Goal: Task Accomplishment & Management: Manage account settings

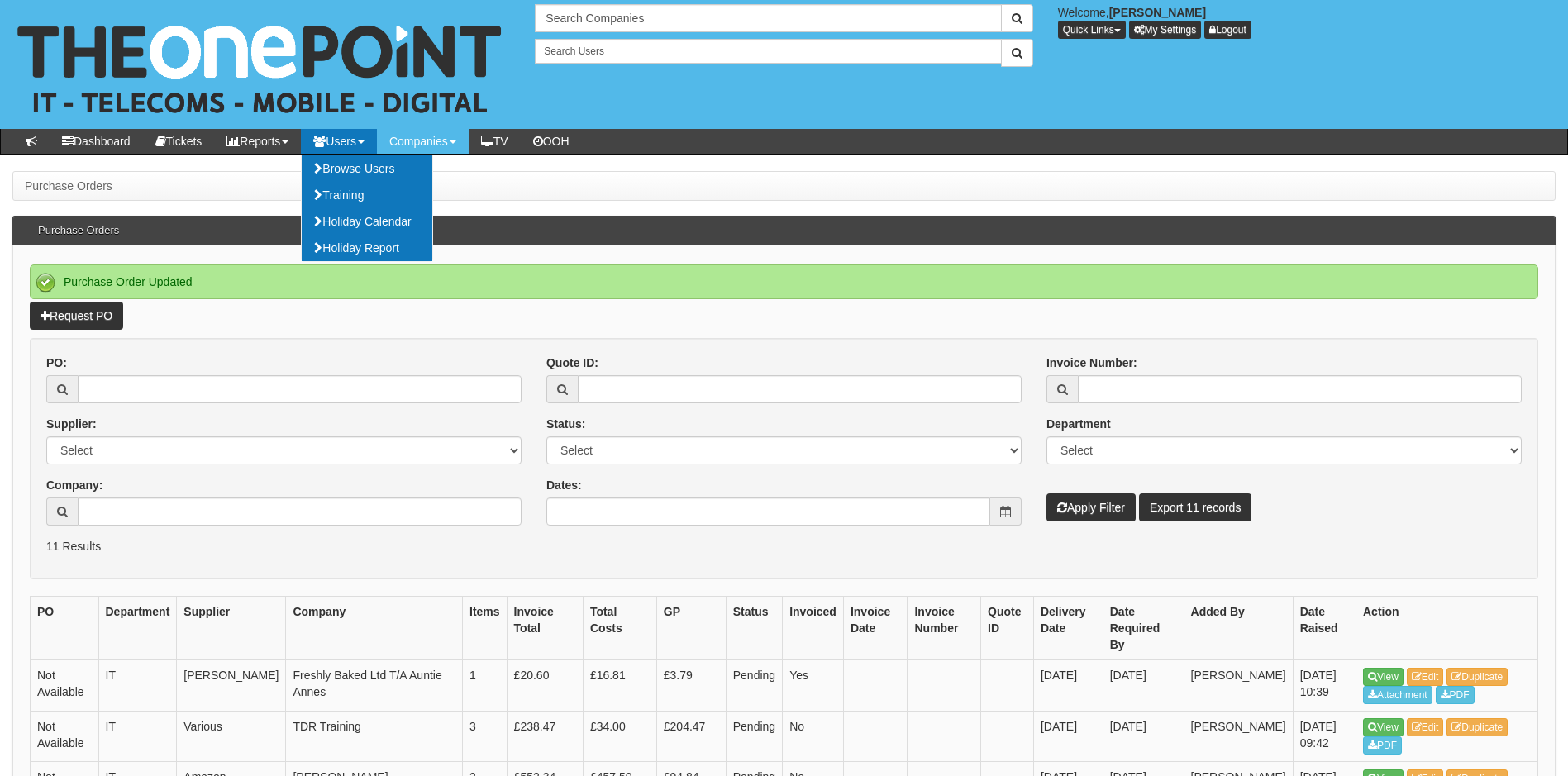
click at [137, 409] on div "PO: Supplier: Select 123 REG.co.uk 1Password 3 4Gon AA Jones Electric Ltd Abzor…" at bounding box center [284, 446] width 500 height 184
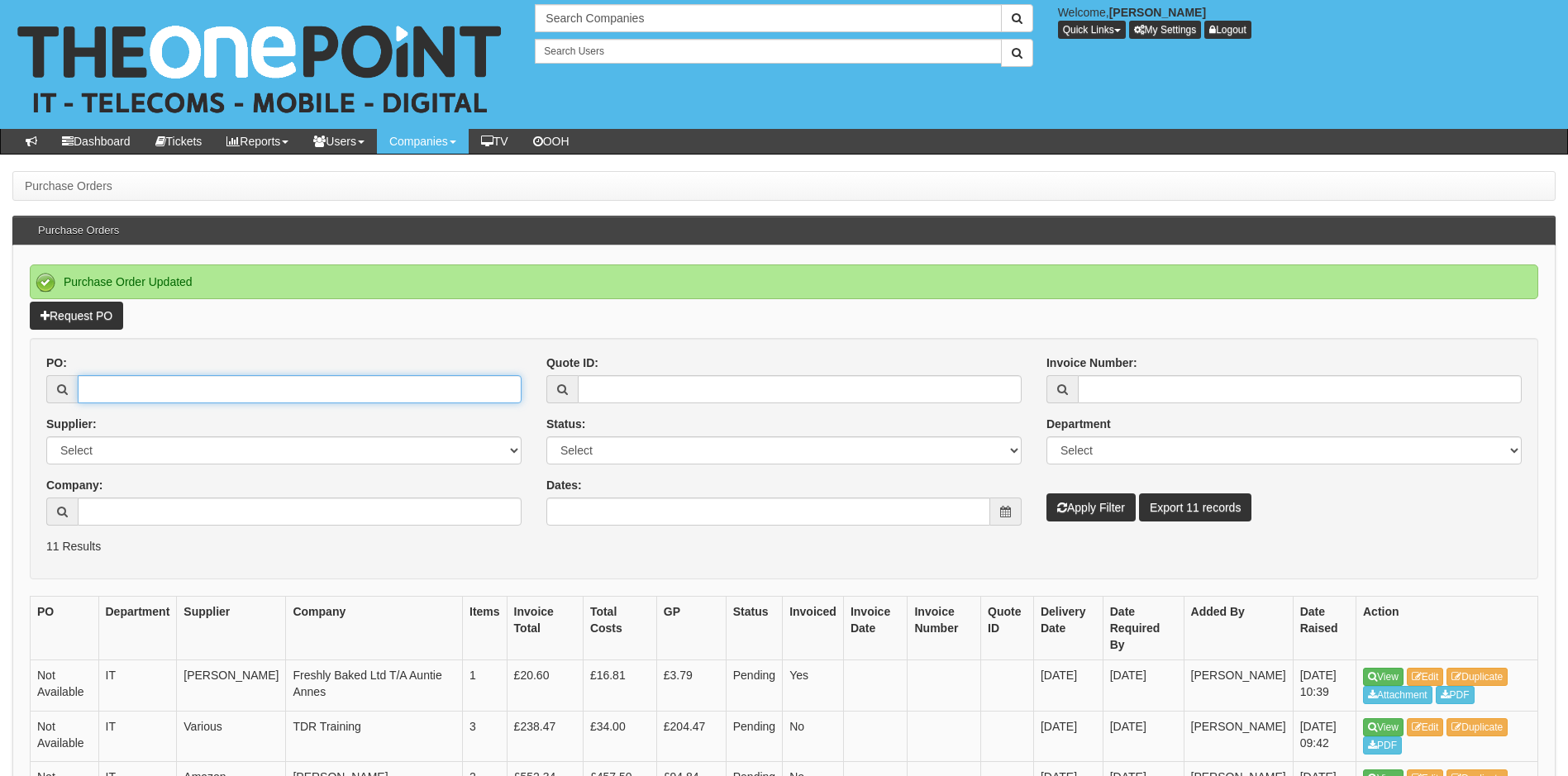
click at [156, 391] on input "PO:" at bounding box center [300, 389] width 444 height 28
type input "19219"
click at [1047, 493] on button "Apply Filter" at bounding box center [1091, 507] width 89 height 28
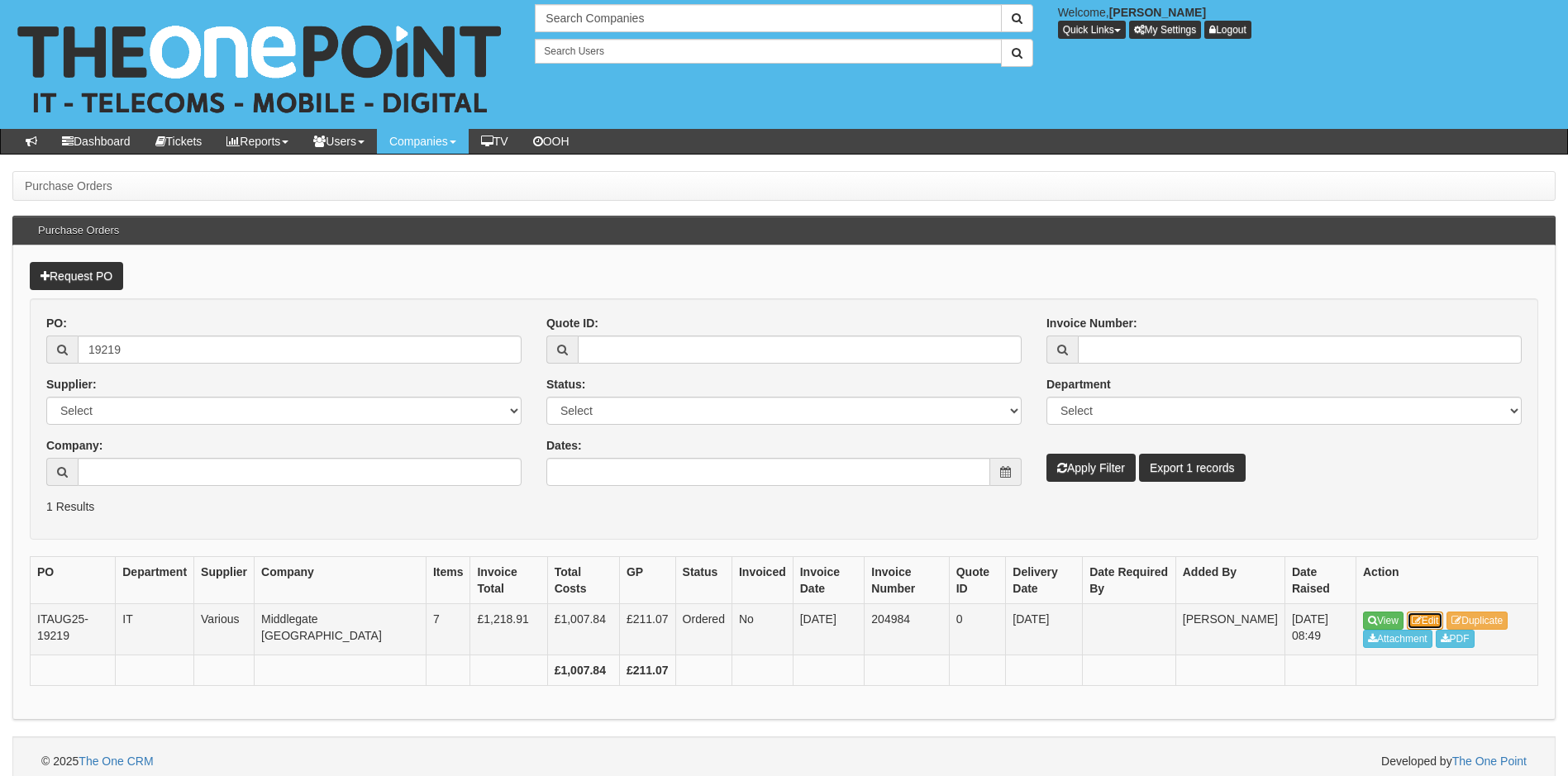
click at [1439, 619] on link "Edit" at bounding box center [1425, 620] width 37 height 18
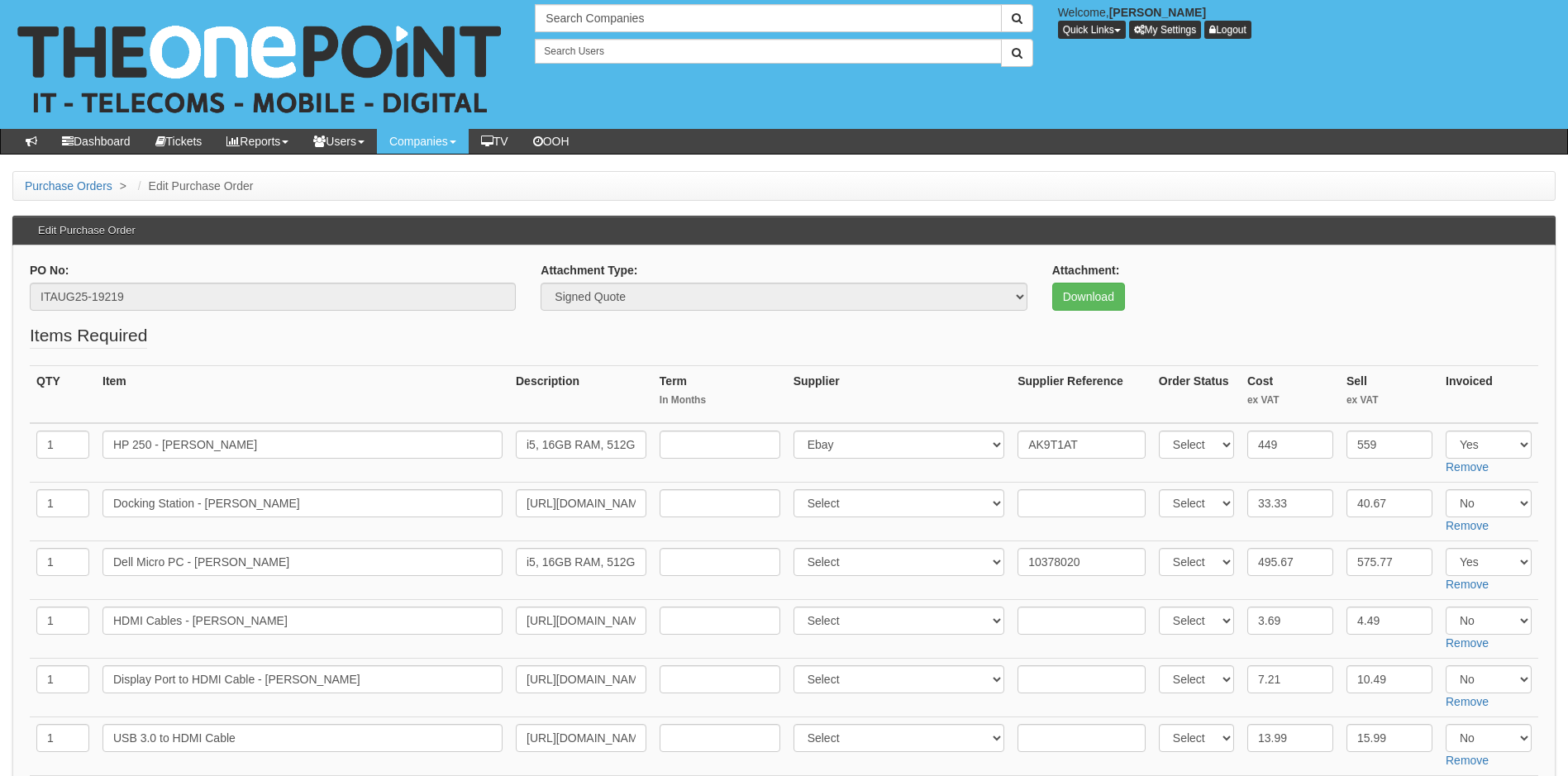
click at [481, 362] on fieldset "Items Required QTY Item Description Term In Months Supplier Supplier Reference …" at bounding box center [784, 604] width 1509 height 563
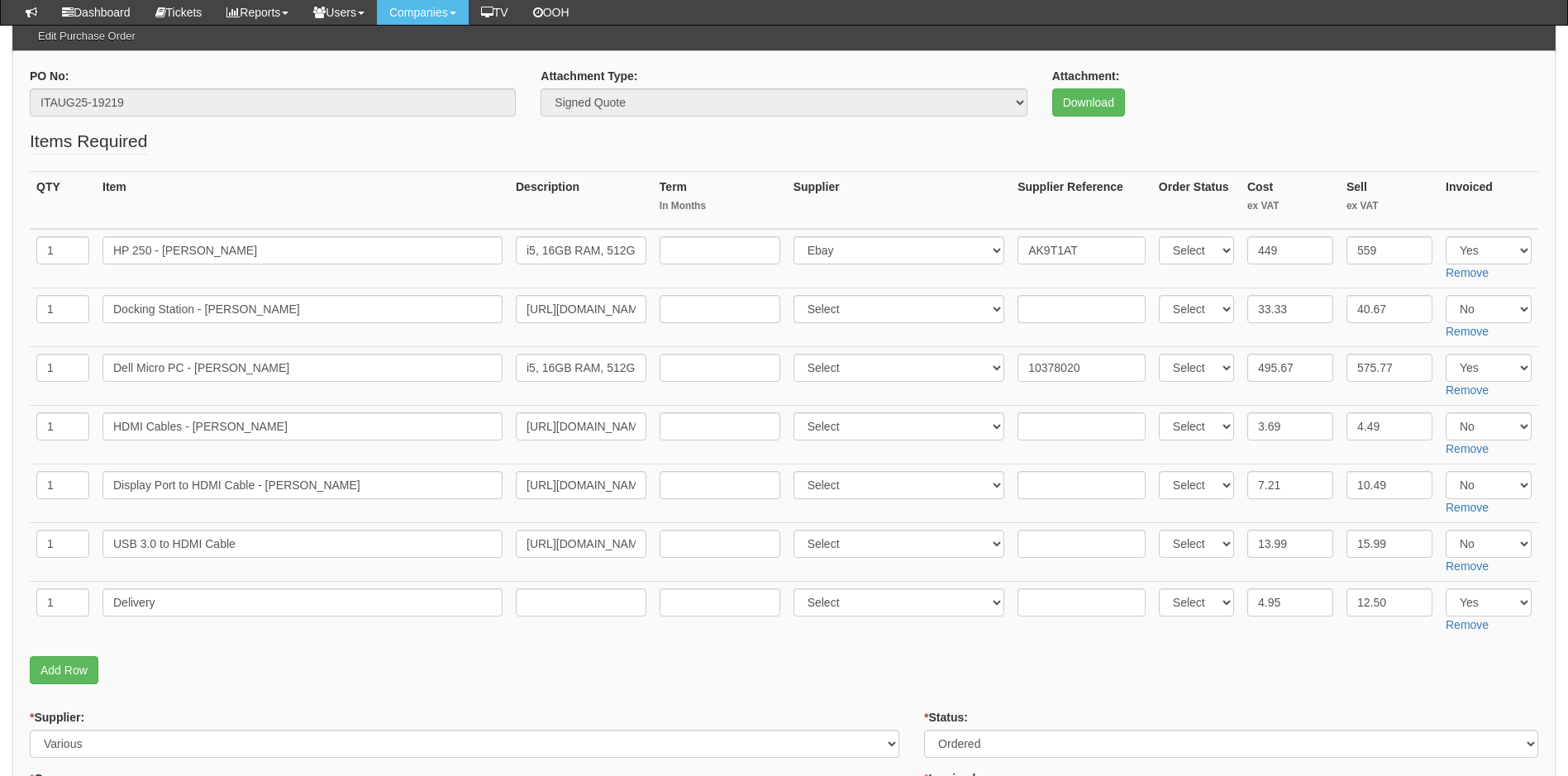
scroll to position [165, 0]
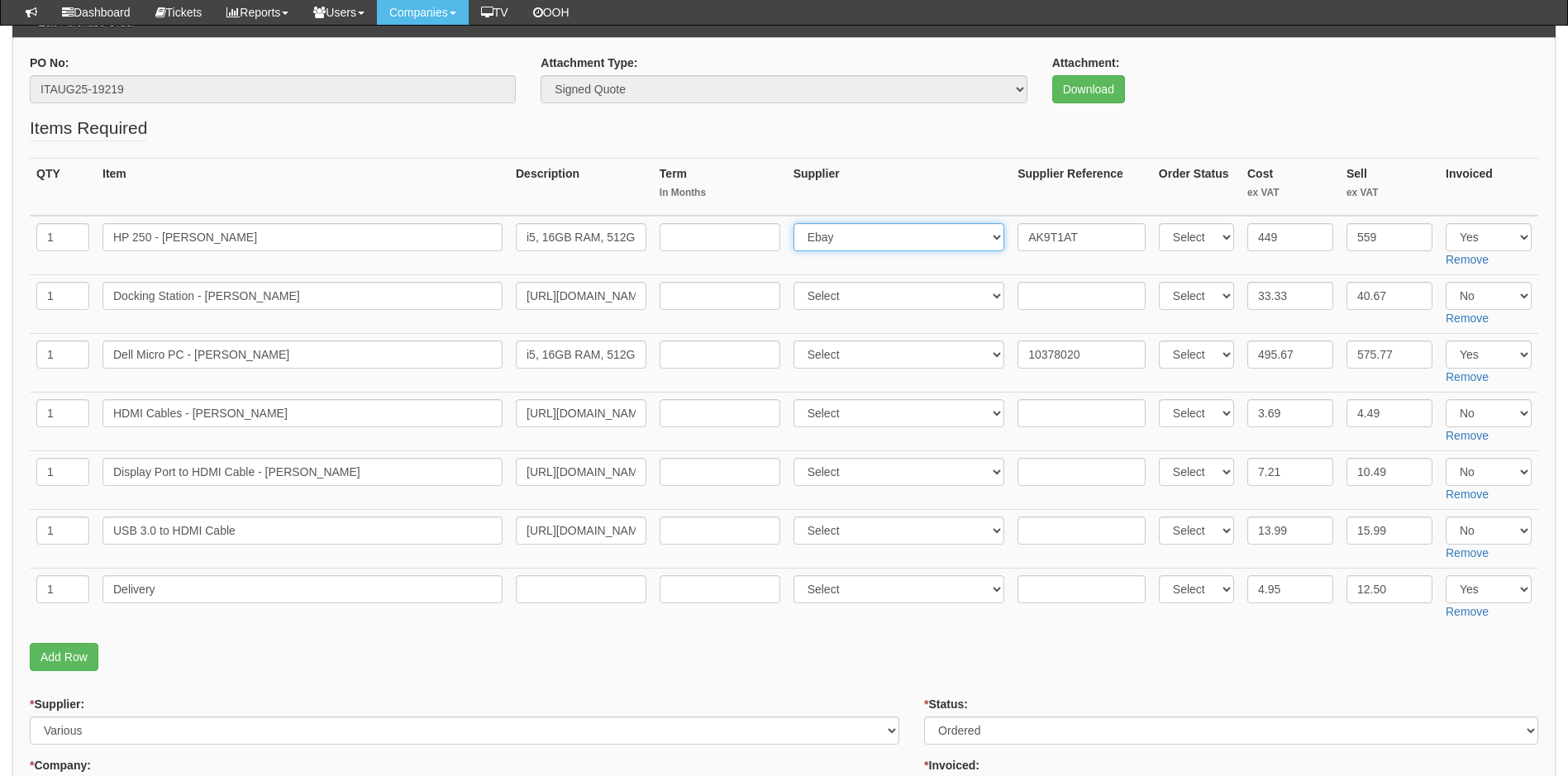
click at [863, 239] on select "Select 123 [DOMAIN_NAME] 1Password 3 4Gon [PERSON_NAME] Electric Ltd Abzorb Acc…" at bounding box center [900, 236] width 212 height 28
select select "19"
click at [797, 223] on select "Select 123 [DOMAIN_NAME] 1Password 3 4Gon [PERSON_NAME] Electric Ltd Abzorb Acc…" at bounding box center [900, 236] width 212 height 28
click at [1017, 235] on input "AK9T1AT" at bounding box center [1082, 236] width 128 height 28
paste input "8273363600"
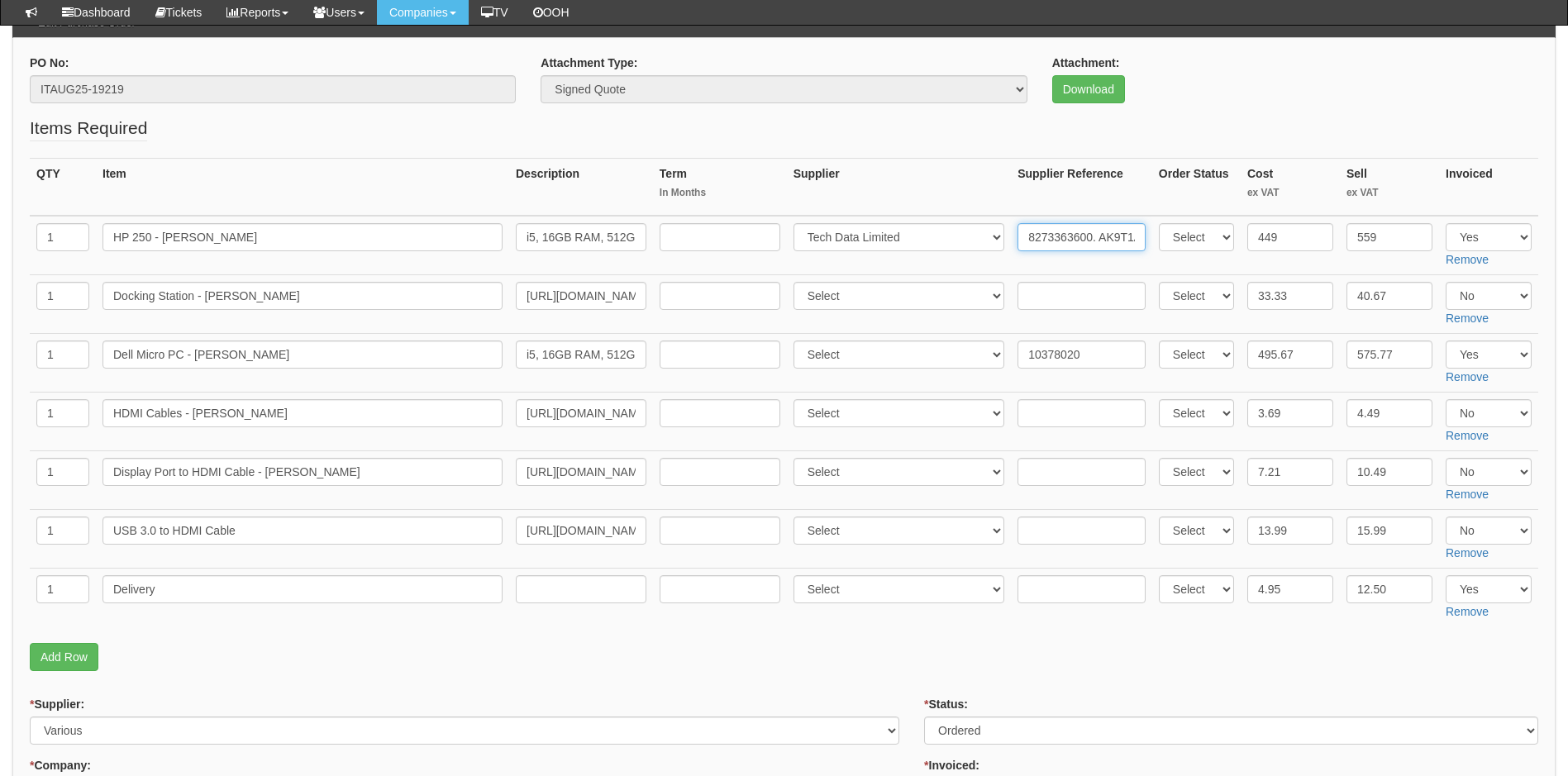
type input "8273363600. AK9T1AT"
click at [879, 358] on select "Select 123 REG.co.uk 1Password 3 4Gon AA Jones Electric Ltd Abzorb Access Group…" at bounding box center [900, 354] width 212 height 28
select select "19"
click at [797, 340] on select "Select 123 REG.co.uk 1Password 3 4Gon AA Jones Electric Ltd Abzorb Access Group…" at bounding box center [900, 354] width 212 height 28
click at [1017, 354] on input "10378020" at bounding box center [1082, 354] width 128 height 28
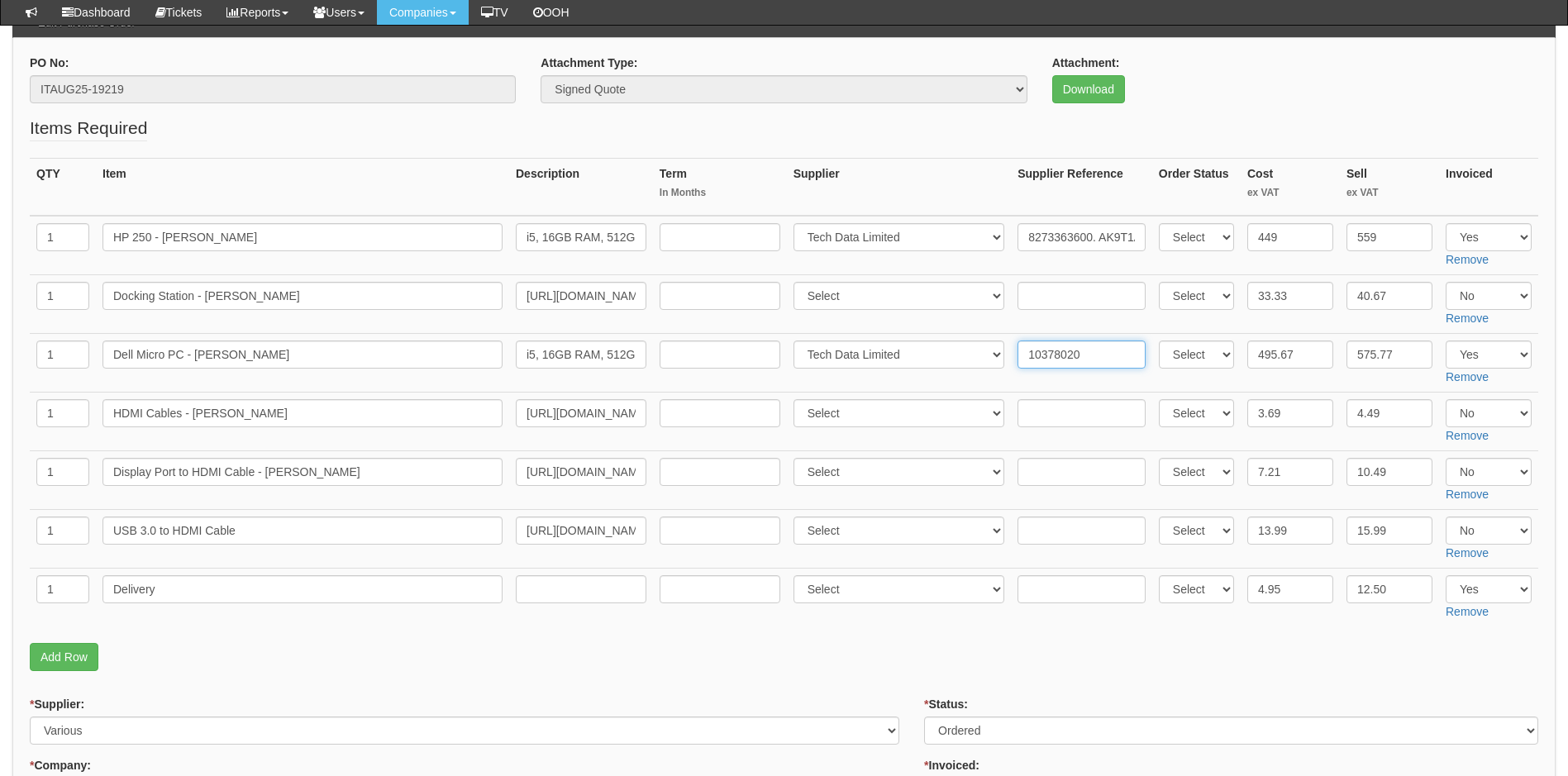
paste input "8273363600"
type input "8273363600. 10378020"
click at [1011, 376] on td "8273363600. 10378020" at bounding box center [1081, 363] width 141 height 58
click at [826, 590] on select "Select 123 [DOMAIN_NAME] 1Password 3 4Gon [PERSON_NAME] Electric Ltd Abzorb Acc…" at bounding box center [900, 588] width 212 height 28
select select "19"
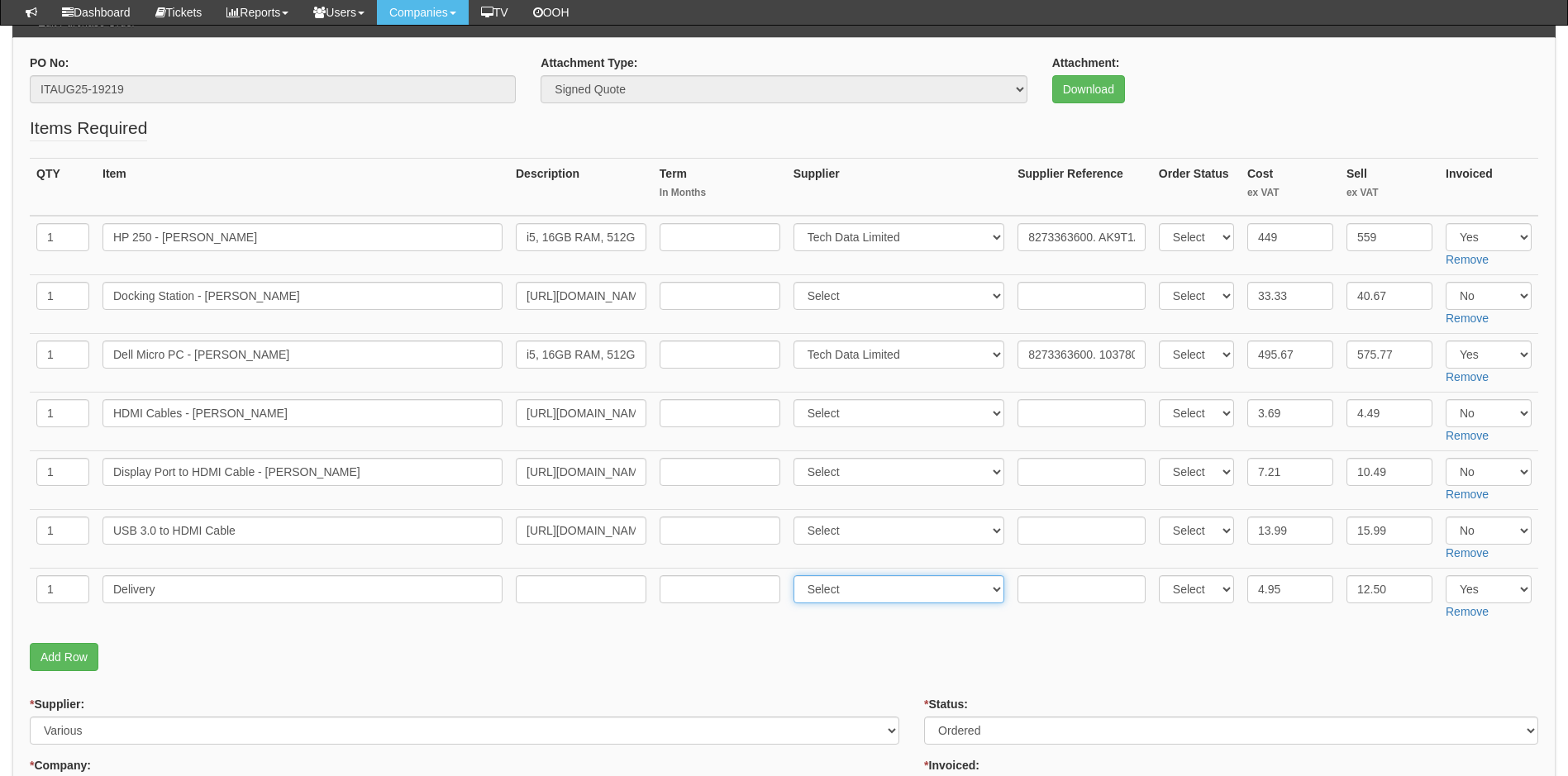
click at [797, 575] on select "Select 123 REG.co.uk 1Password 3 4Gon AA Jones Electric Ltd Abzorb Access Group…" at bounding box center [900, 588] width 212 height 28
click at [1033, 591] on input "text" at bounding box center [1082, 588] width 128 height 28
paste input "8273363600"
type input "8273363600"
click at [872, 655] on p "Add Row" at bounding box center [784, 656] width 1509 height 28
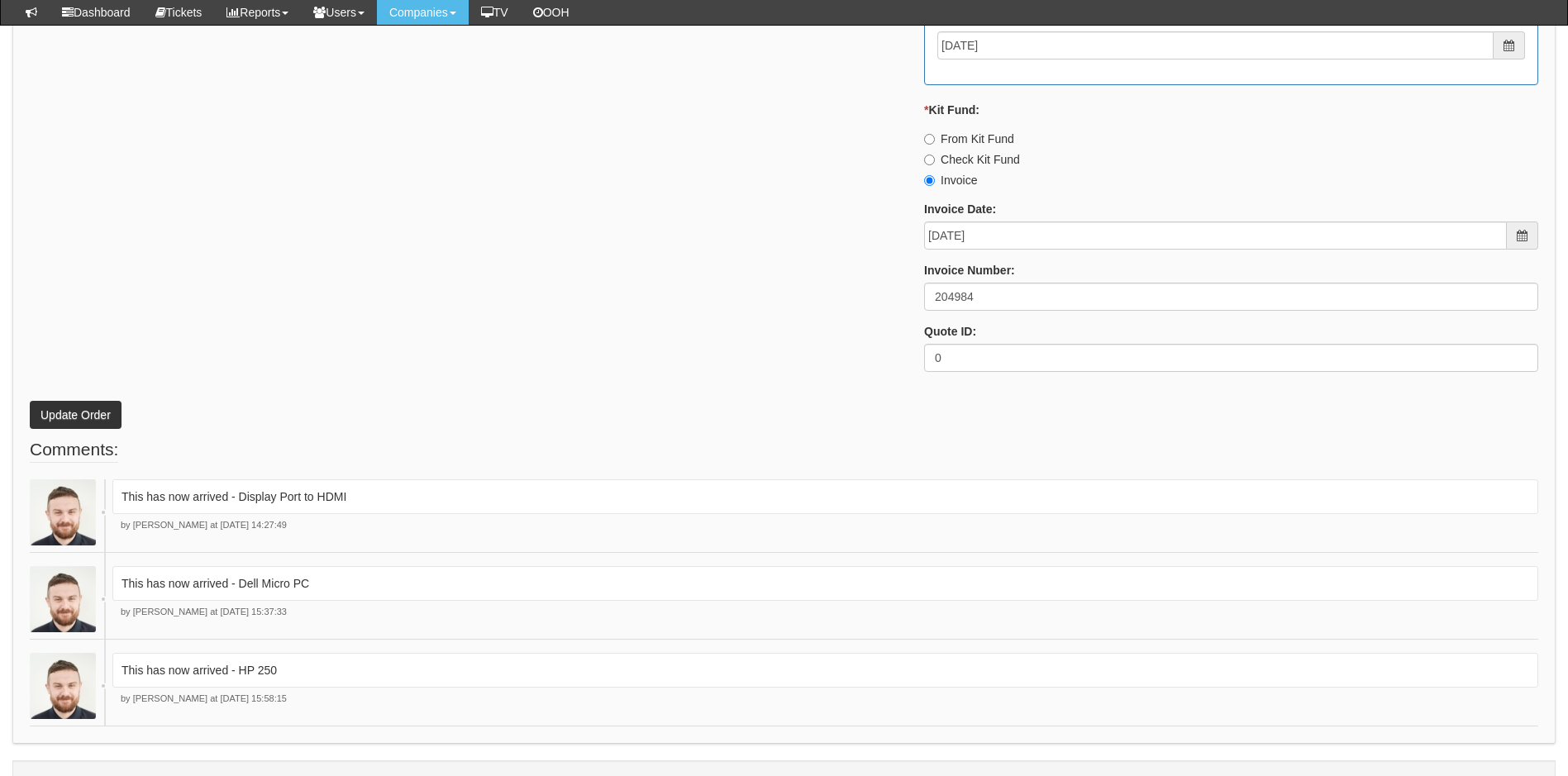
scroll to position [1404, 0]
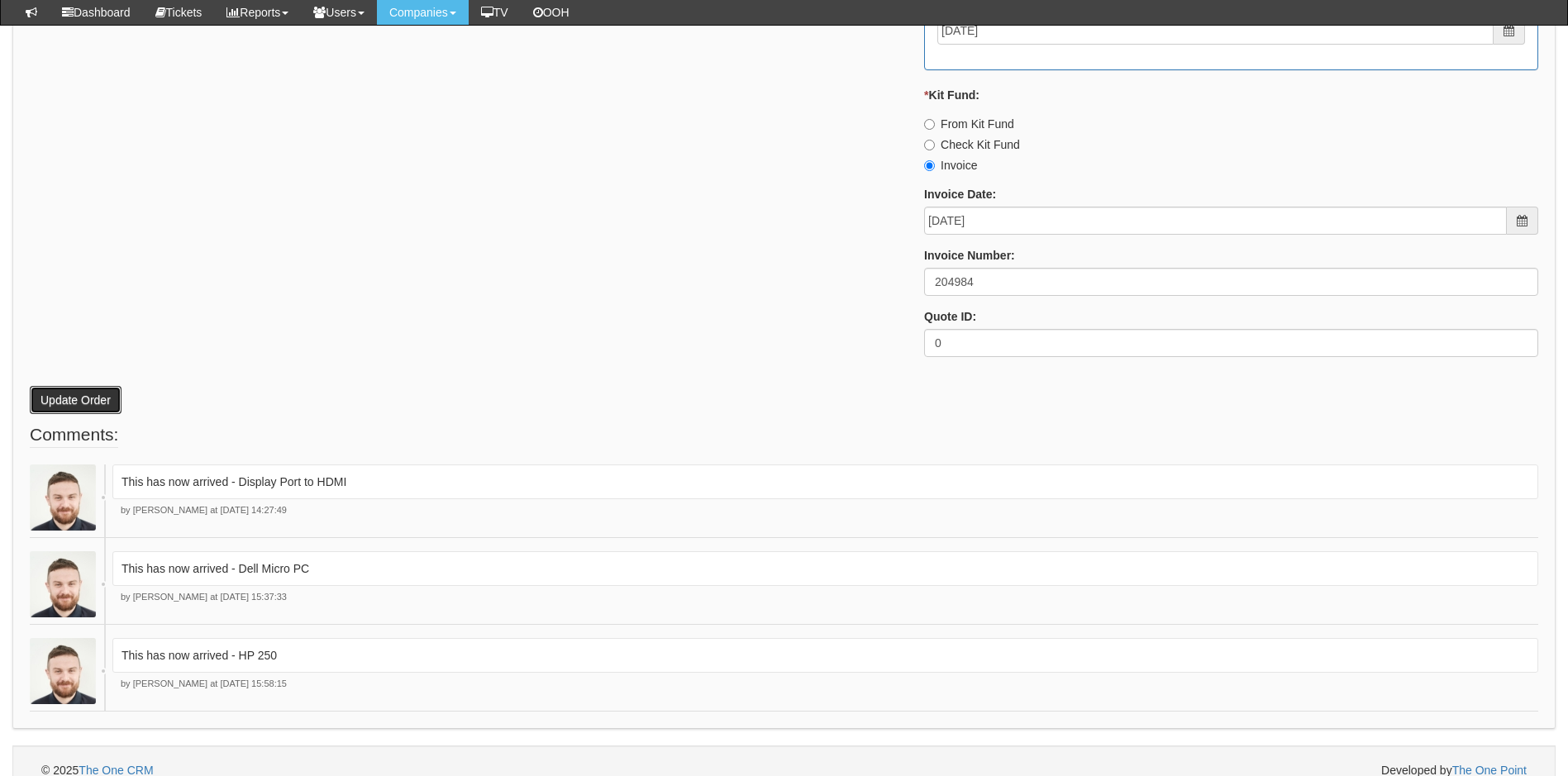
click at [72, 399] on button "Update Order" at bounding box center [76, 400] width 91 height 28
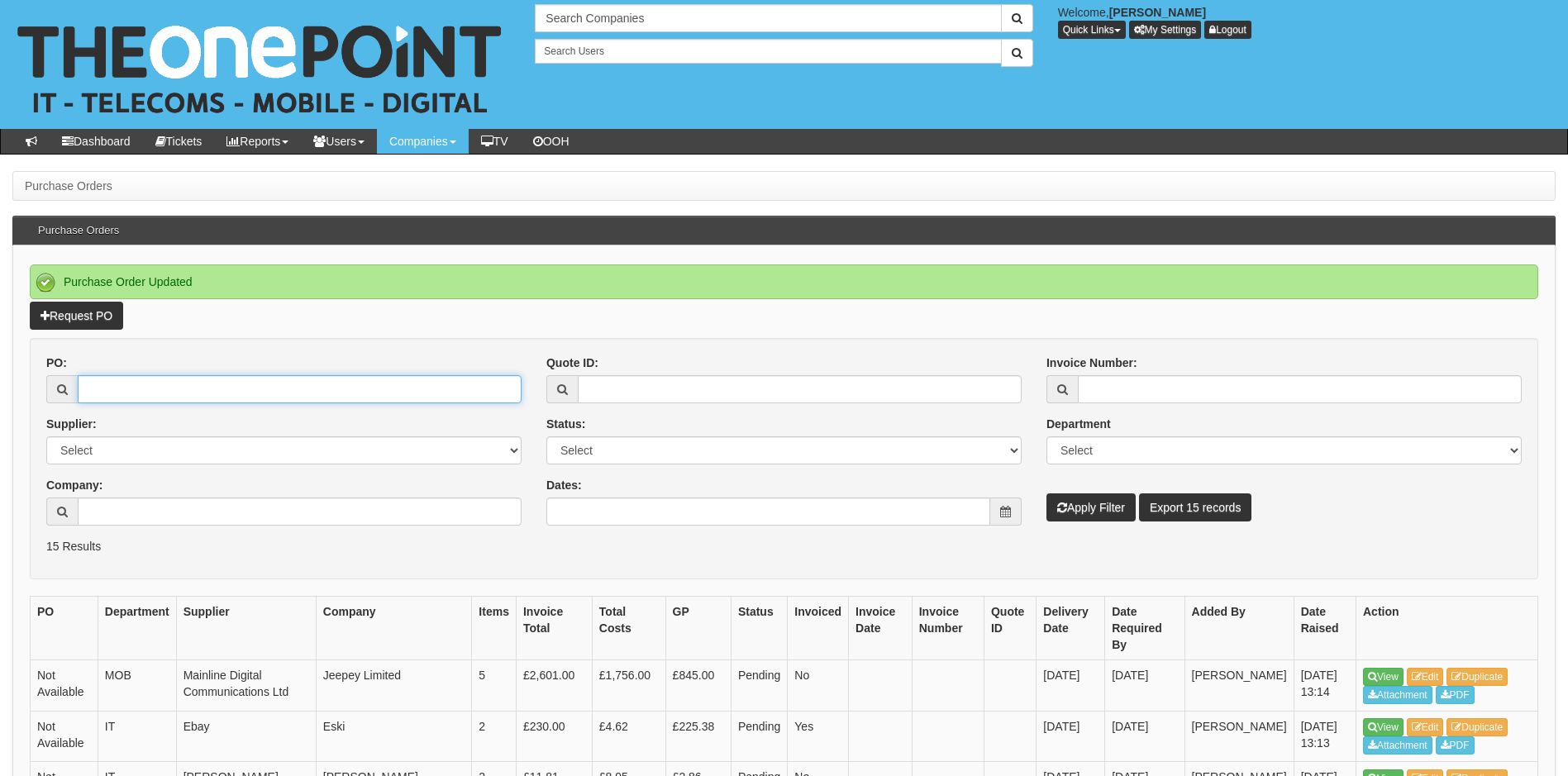
click at [130, 381] on input "PO:" at bounding box center [300, 389] width 444 height 28
type input "19288"
click at [1047, 493] on button "Apply Filter" at bounding box center [1091, 507] width 89 height 28
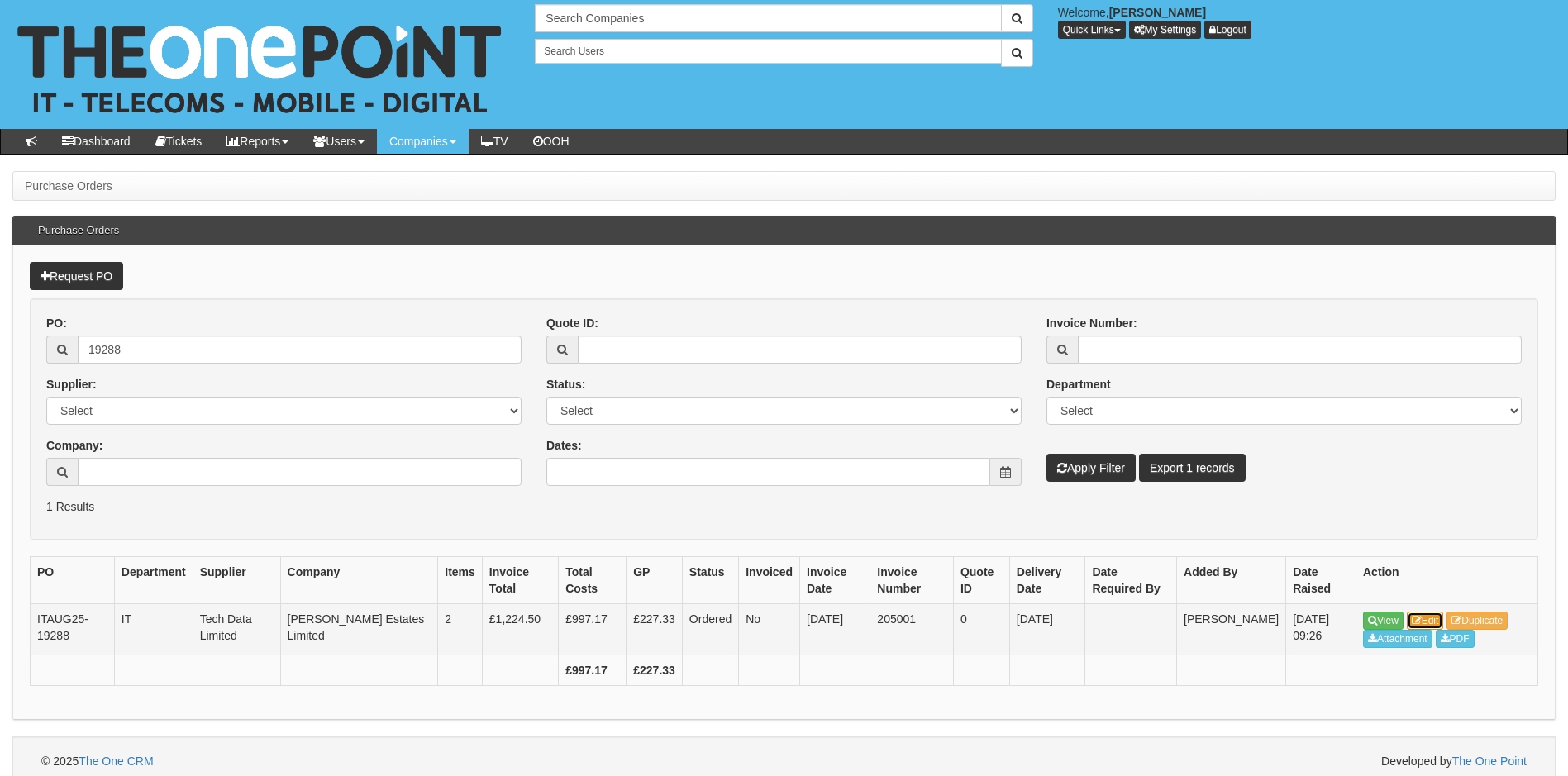
click at [1419, 617] on icon at bounding box center [1416, 620] width 10 height 10
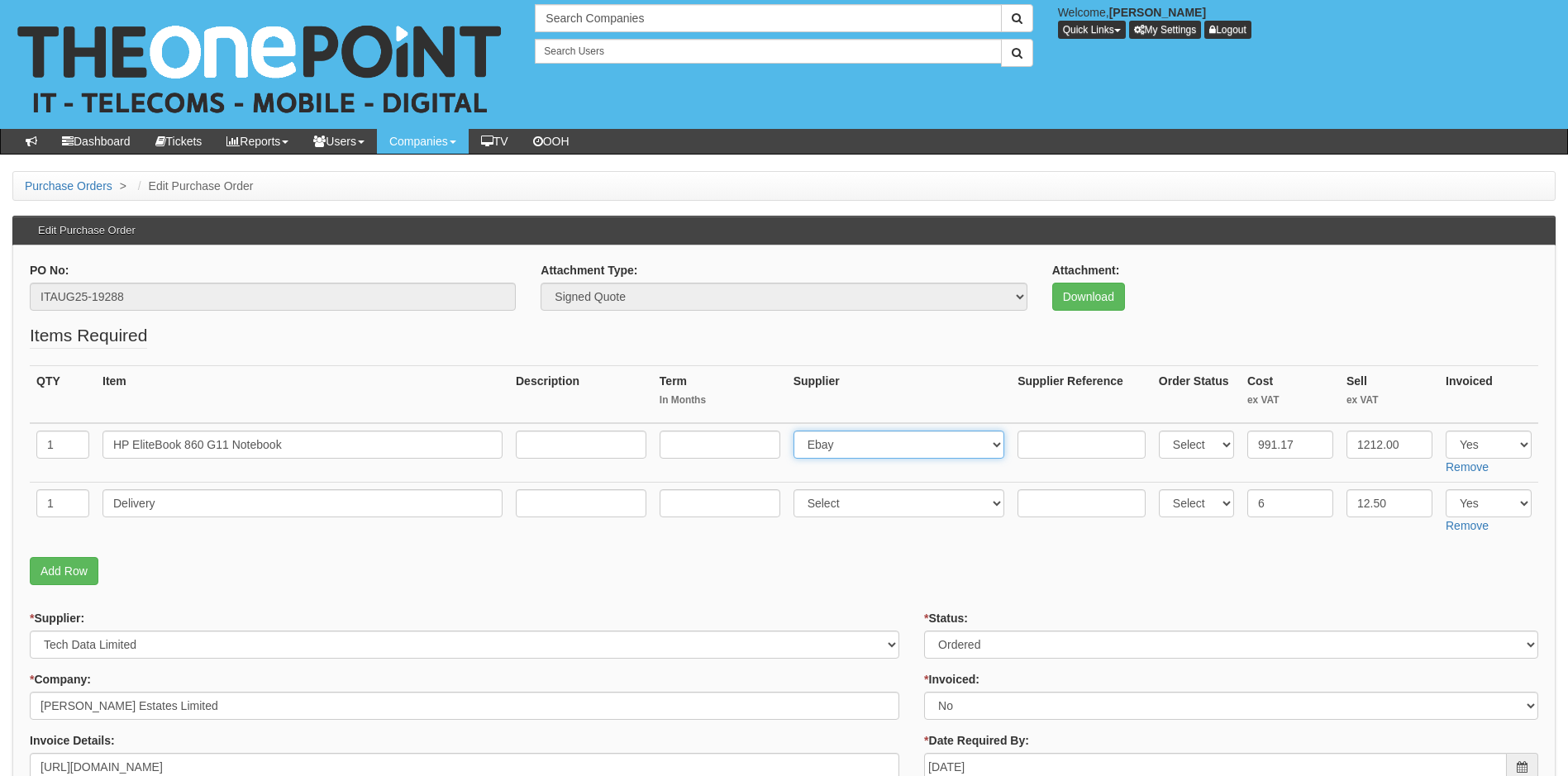
click at [877, 453] on select "Select 123 REG.co.uk 1Password 3 4Gon AA Jones Electric Ltd Abzorb Access Group…" at bounding box center [900, 444] width 212 height 28
select select "19"
click at [797, 431] on select "Select 123 REG.co.uk 1Password 3 4Gon AA Jones Electric Ltd Abzorb Access Group…" at bounding box center [900, 444] width 212 height 28
click at [1087, 442] on input "text" at bounding box center [1082, 444] width 128 height 28
paste input "8273487013"
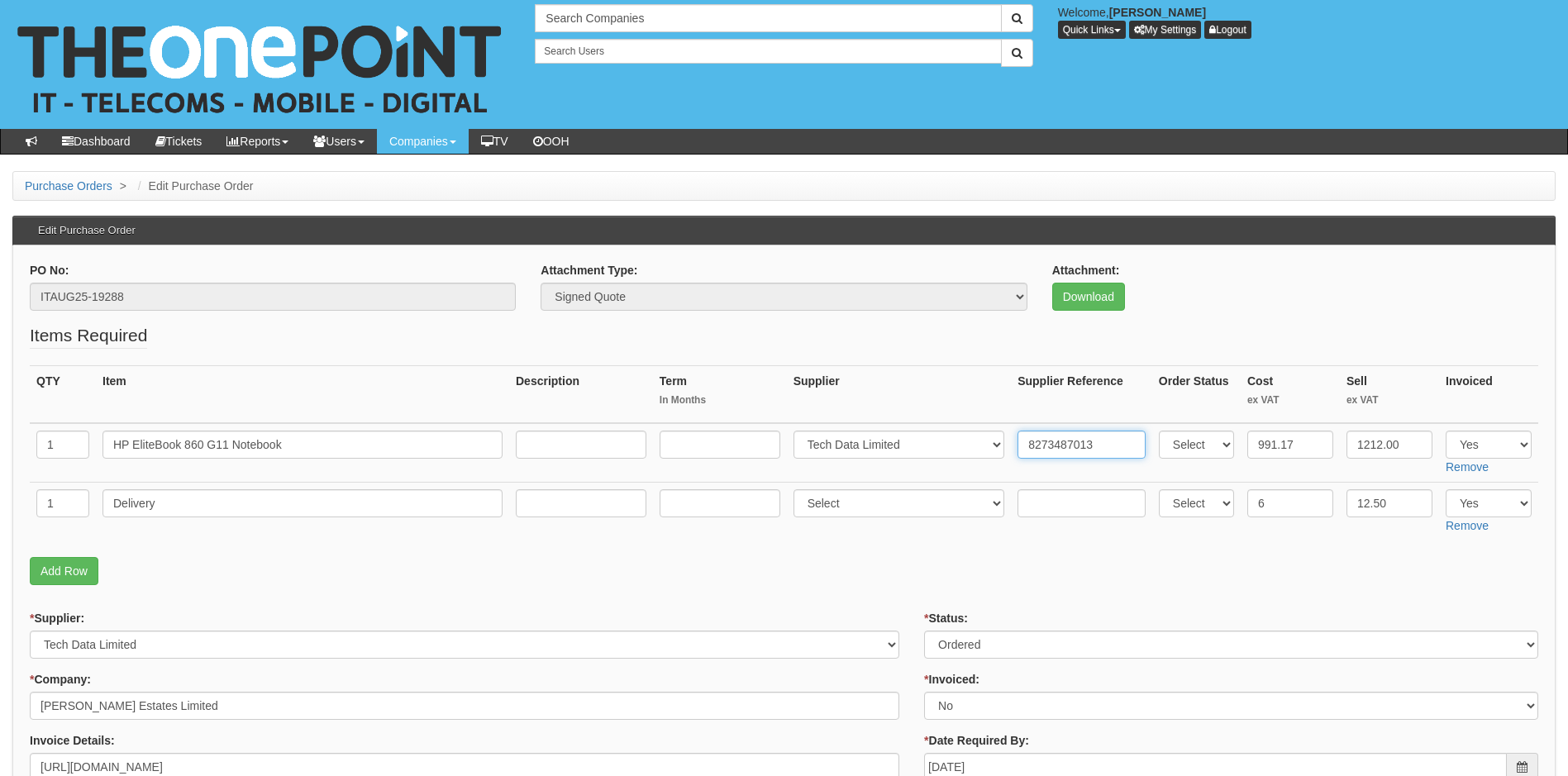
type input "8273487013"
click at [1034, 498] on input "text" at bounding box center [1082, 503] width 128 height 28
paste input "8273487013"
type input "8273487013"
click at [873, 511] on select "Select 123 REG.co.uk 1Password 3 4Gon AA Jones Electric Ltd Abzorb Access Group…" at bounding box center [900, 503] width 212 height 28
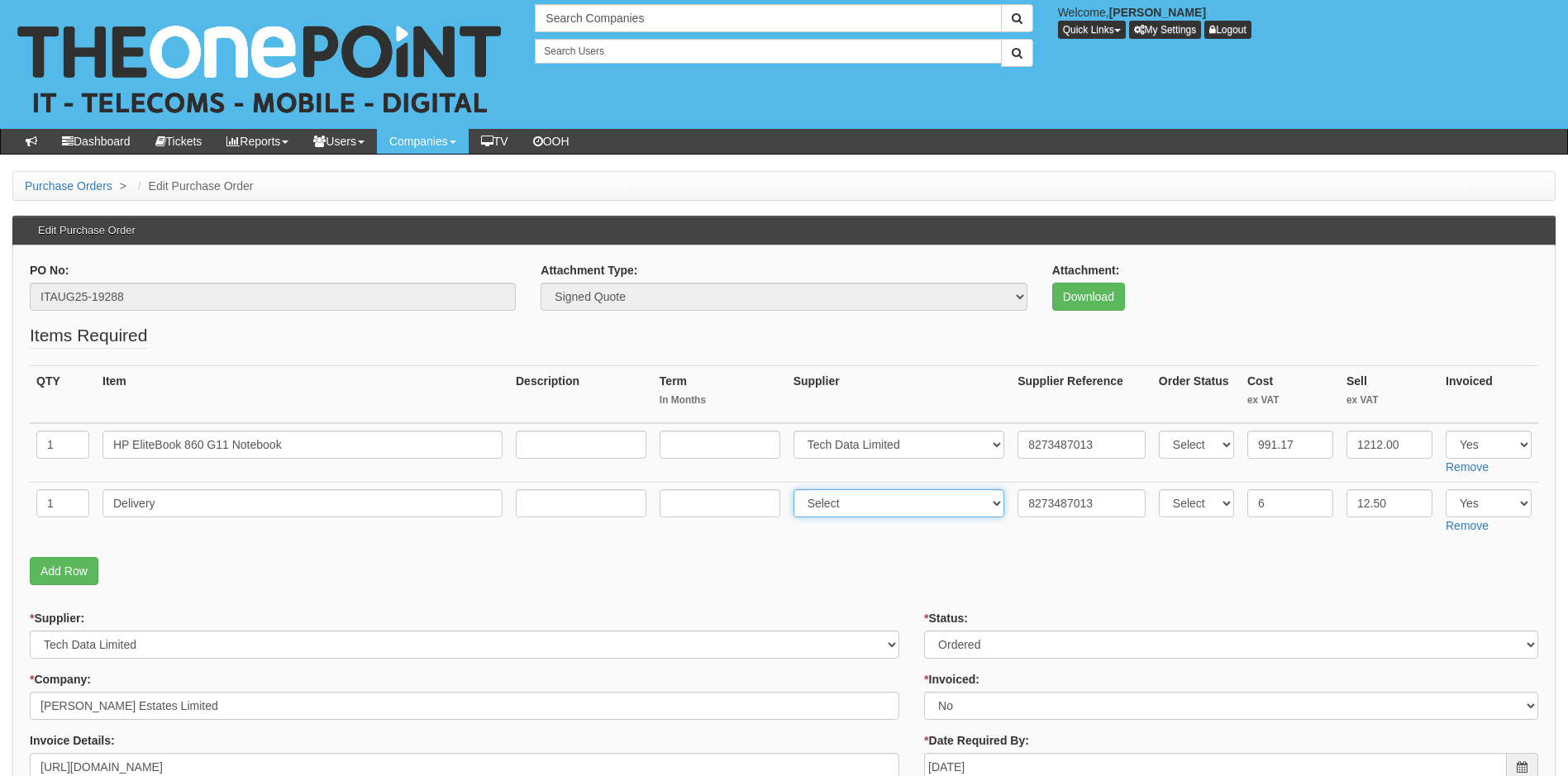
select select "19"
click at [797, 489] on select "Select 123 REG.co.uk 1Password 3 4Gon AA Jones Electric Ltd Abzorb Access Group…" at bounding box center [900, 503] width 212 height 28
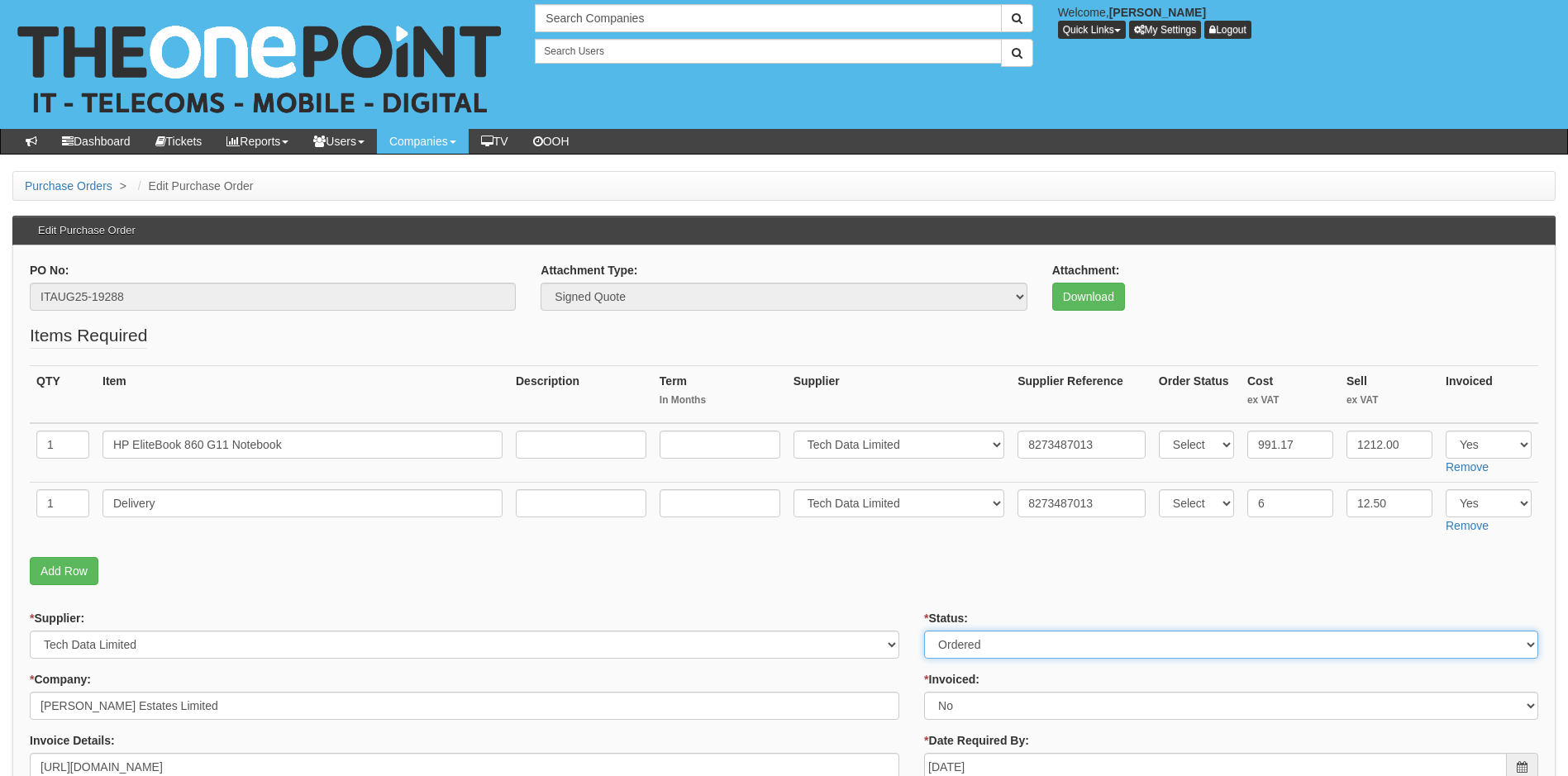
click at [980, 648] on select "Select Approved Completed Delivered Invoiced Ordered Ordered to site Part Order…" at bounding box center [1230, 644] width 614 height 28
select select "4"
click at [924, 630] on select "Select Approved Completed Delivered Invoiced Ordered Ordered to site Part Order…" at bounding box center [1230, 644] width 614 height 28
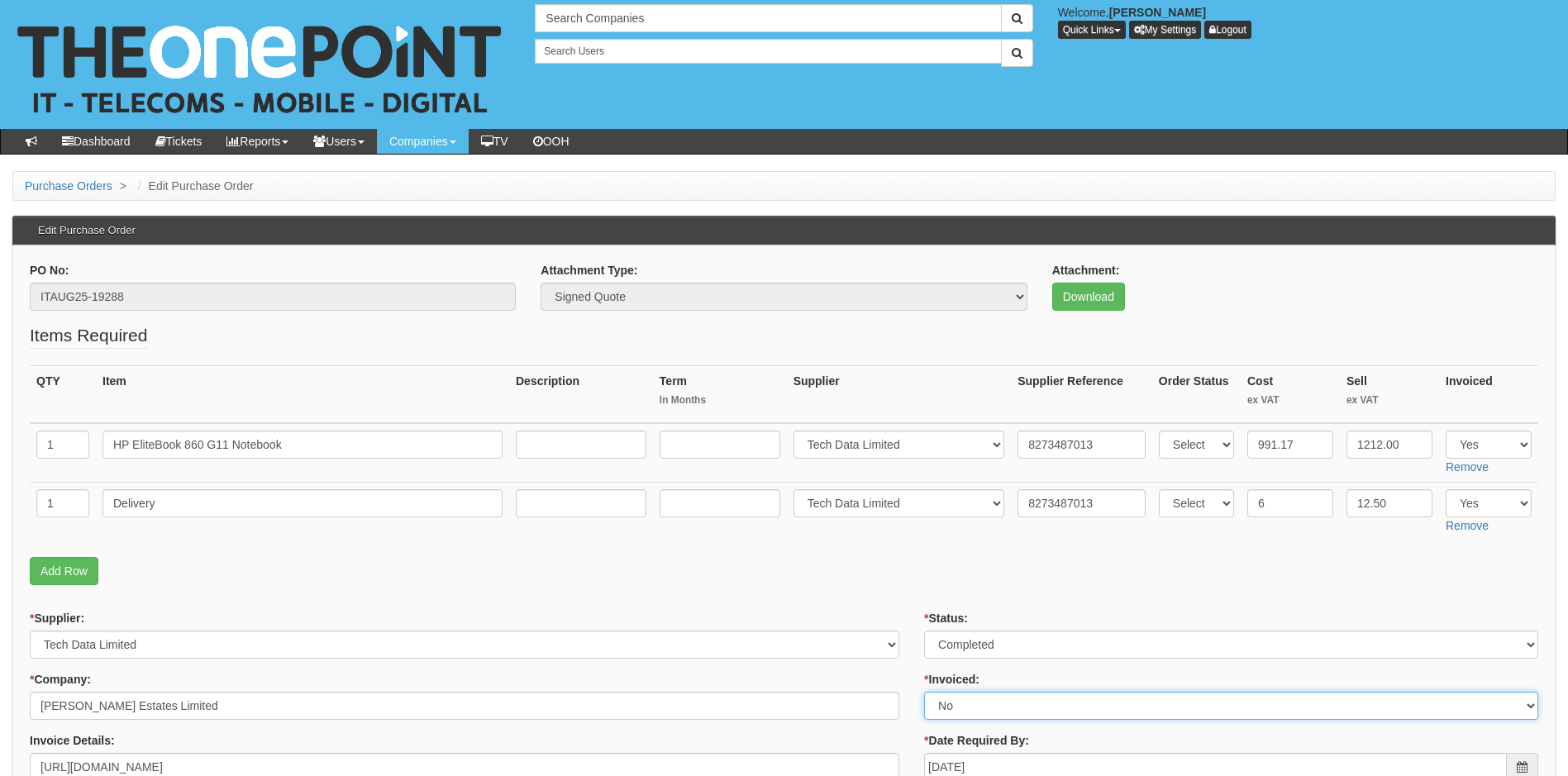
click at [968, 705] on select "Select Yes No N/A STB (part of order)" at bounding box center [1230, 705] width 614 height 28
select select "1"
click at [924, 691] on select "Select Yes No N/A STB (part of order)" at bounding box center [1230, 705] width 614 height 28
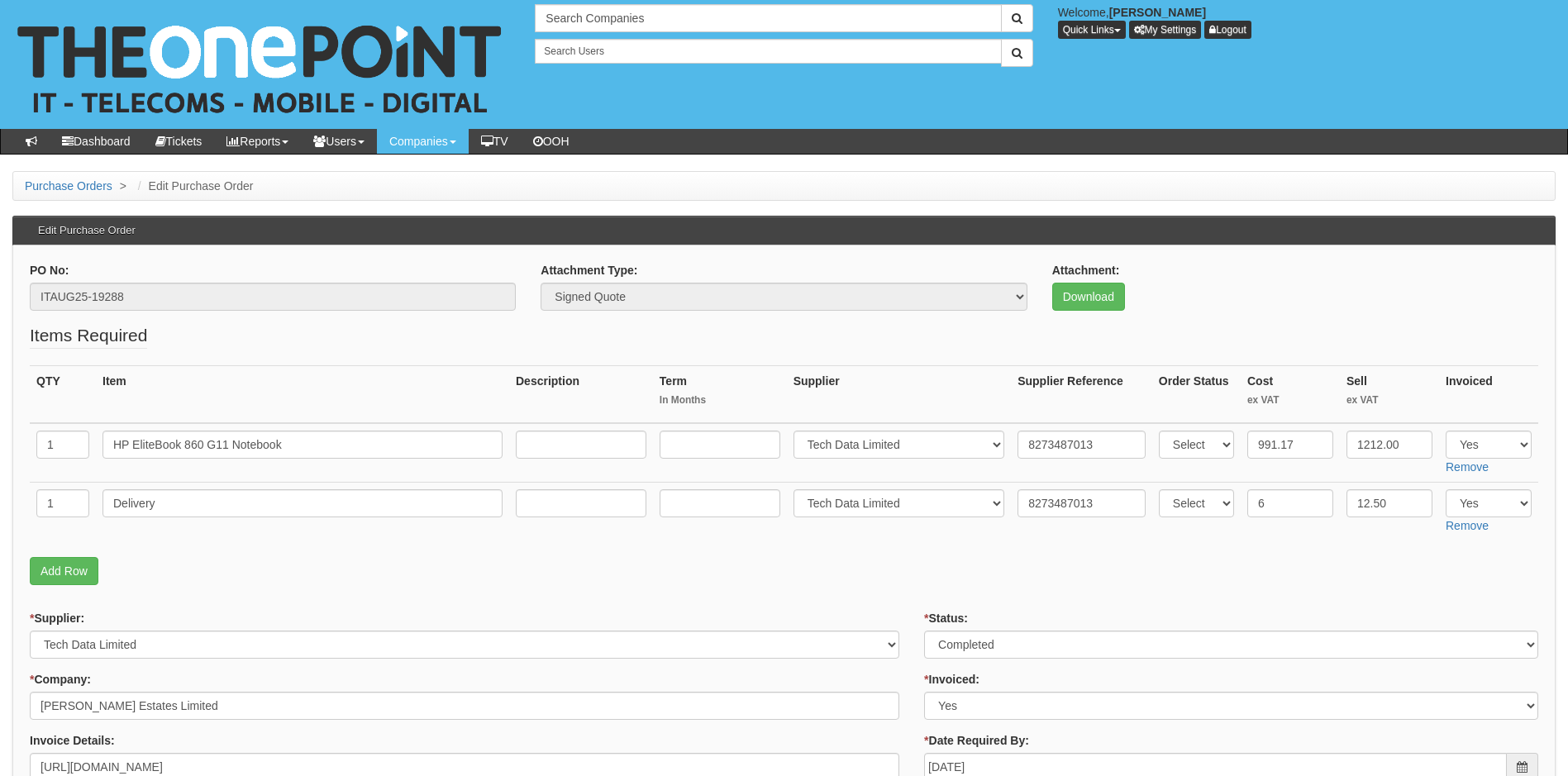
click at [905, 564] on p "Add Row" at bounding box center [784, 571] width 1509 height 28
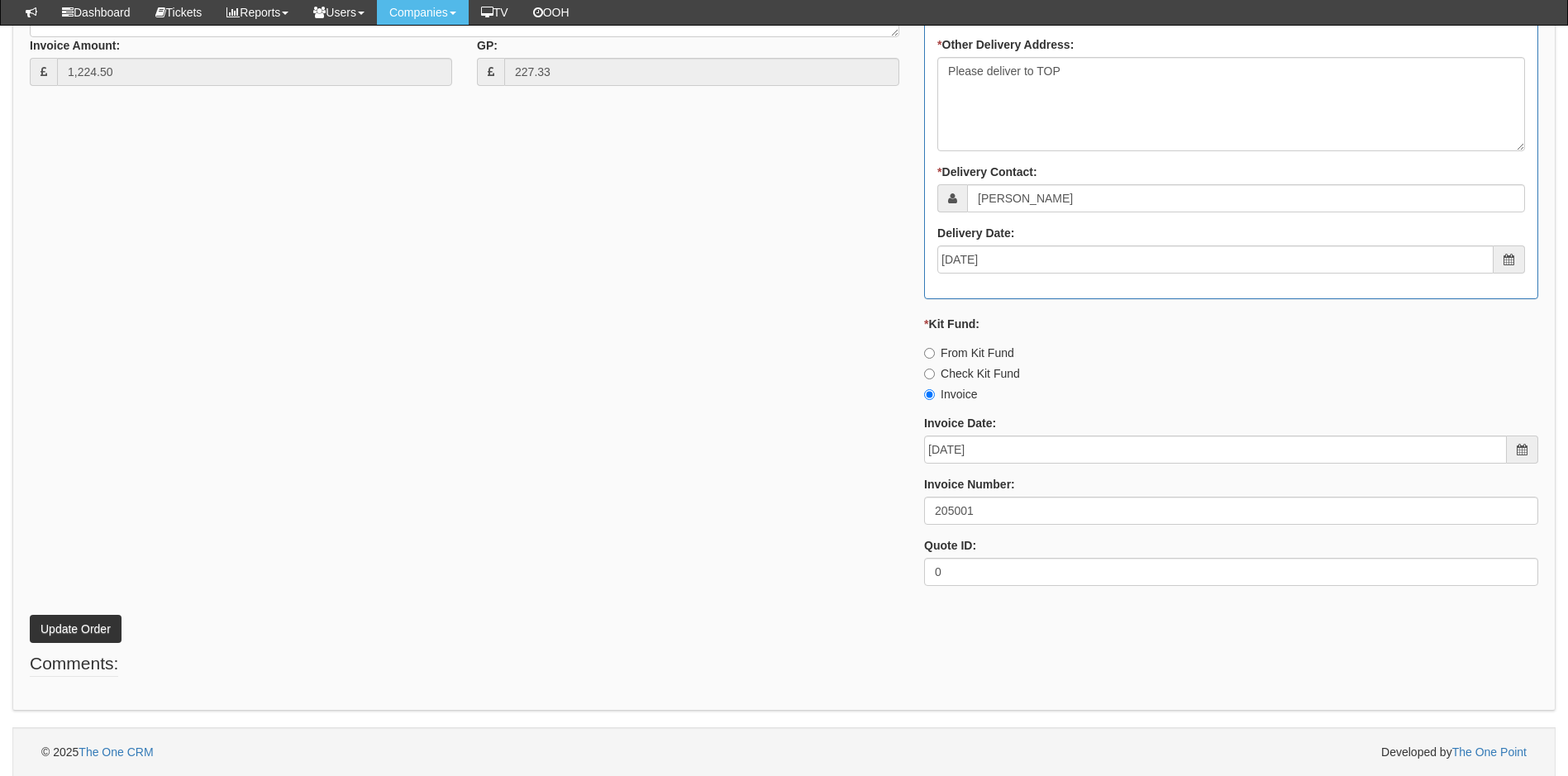
scroll to position [883, 0]
click at [74, 621] on button "Update Order" at bounding box center [76, 627] width 91 height 28
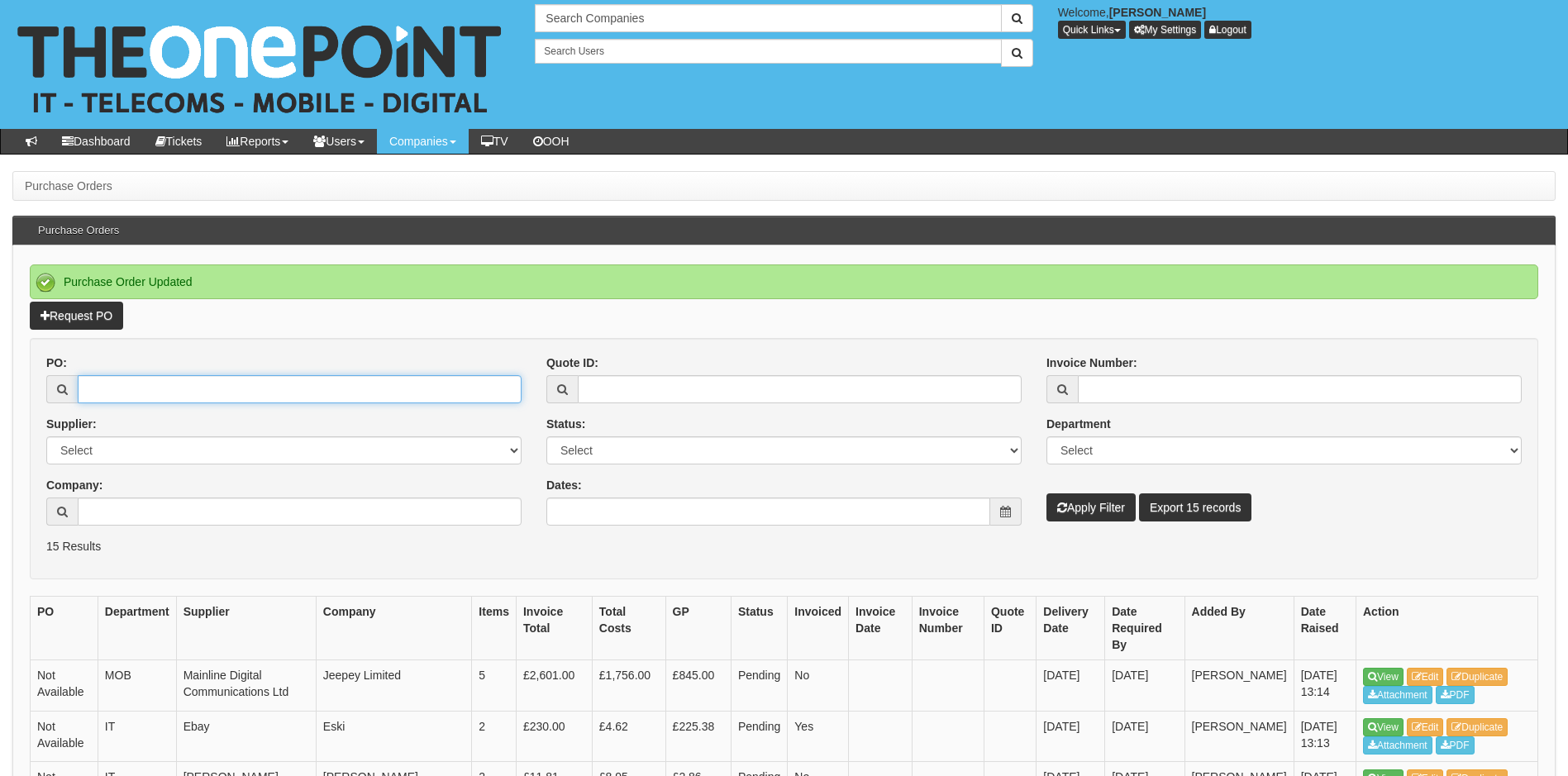
click at [133, 390] on input "PO:" at bounding box center [300, 389] width 444 height 28
type input "19299"
click at [1047, 493] on button "Apply Filter" at bounding box center [1091, 507] width 89 height 28
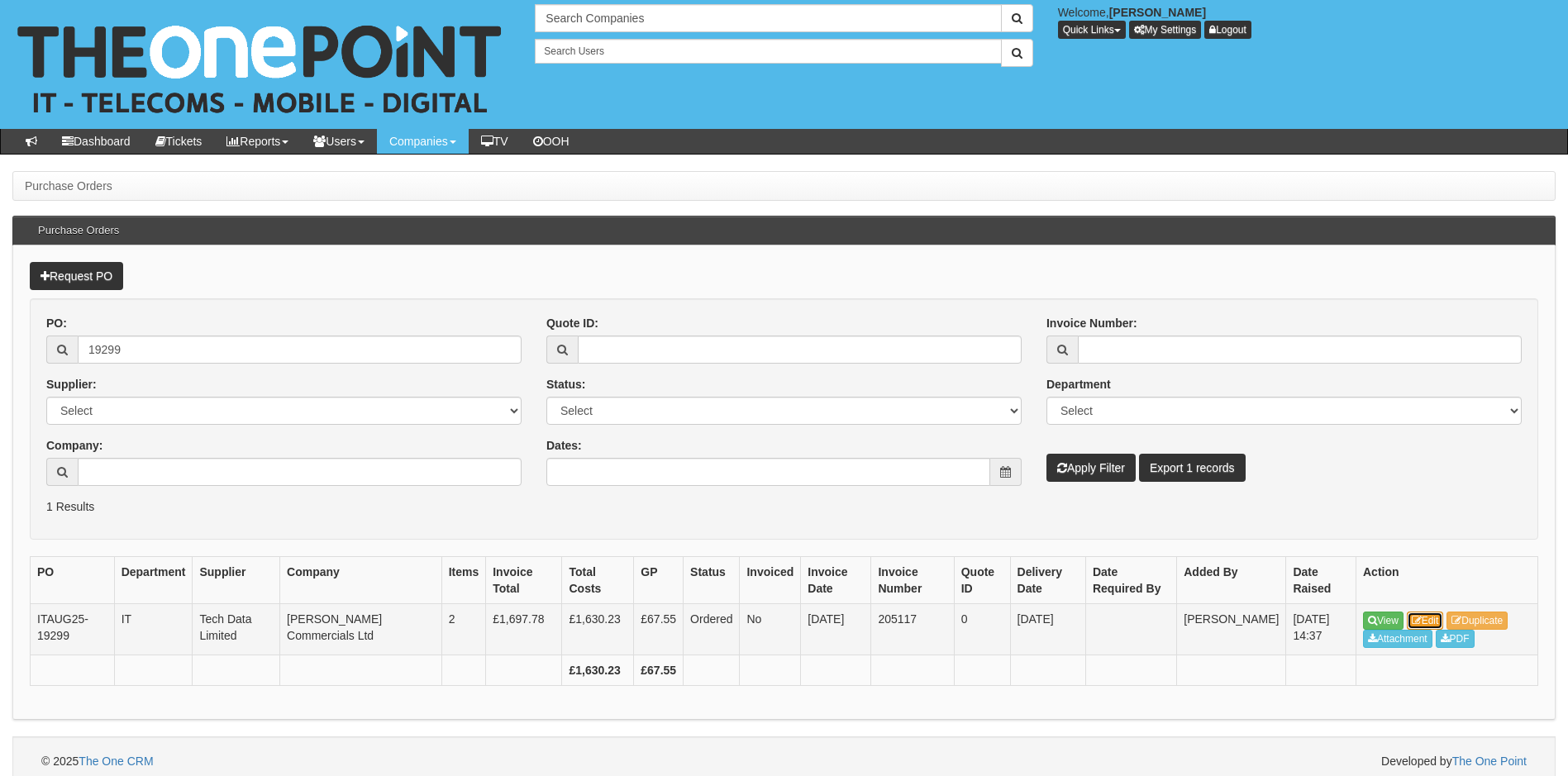
click at [1425, 616] on link "Edit" at bounding box center [1425, 620] width 37 height 18
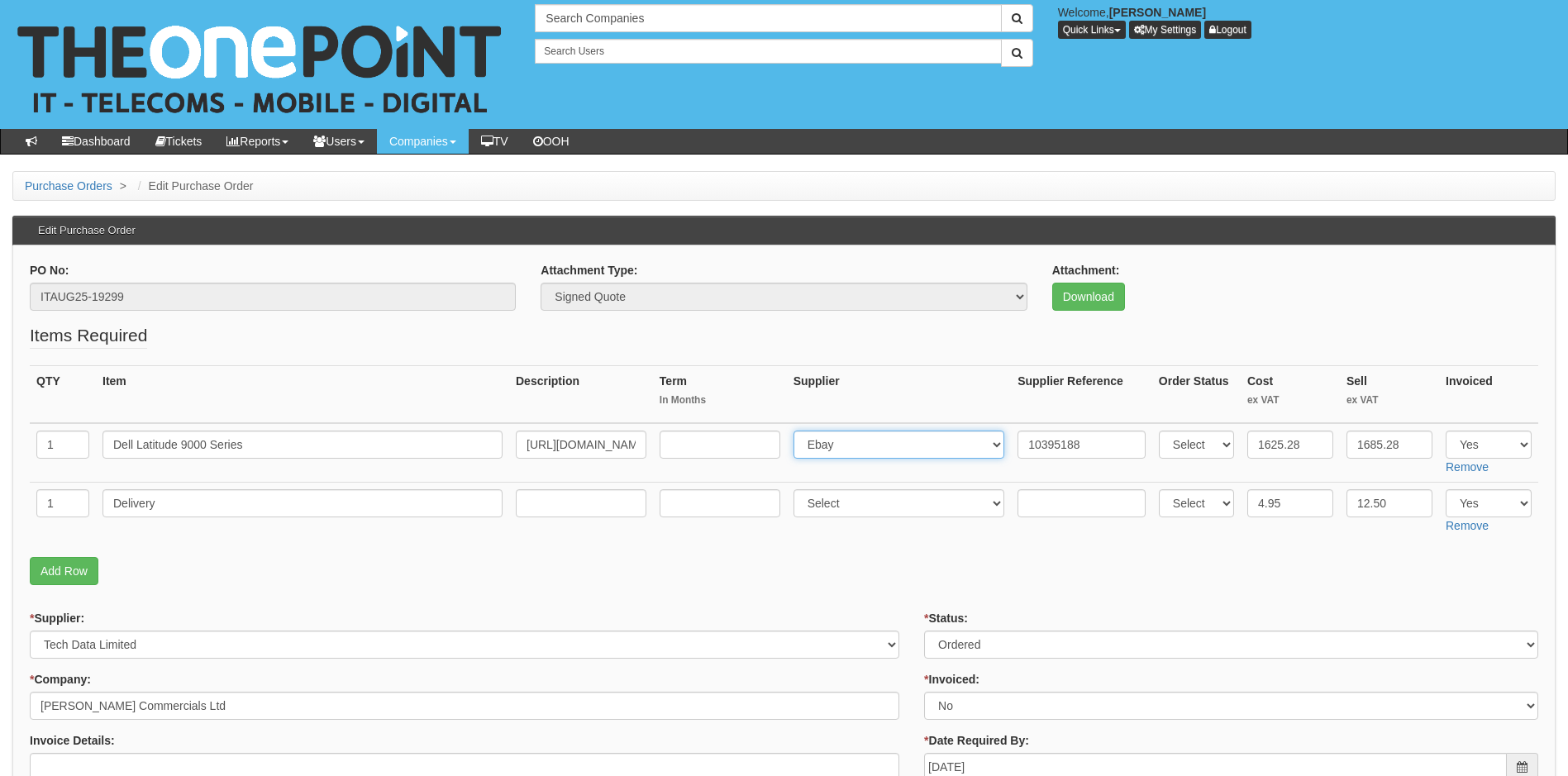
click at [861, 448] on select "Select 123 REG.co.uk 1Password 3 4Gon AA Jones Electric Ltd Abzorb Access Group…" at bounding box center [900, 444] width 212 height 28
select select "19"
click at [797, 431] on select "Select 123 REG.co.uk 1Password 3 4Gon AA Jones Electric Ltd Abzorb Access Group…" at bounding box center [900, 444] width 212 height 28
click at [1029, 444] on input "10395188" at bounding box center [1082, 444] width 128 height 28
paste input "8273520806"
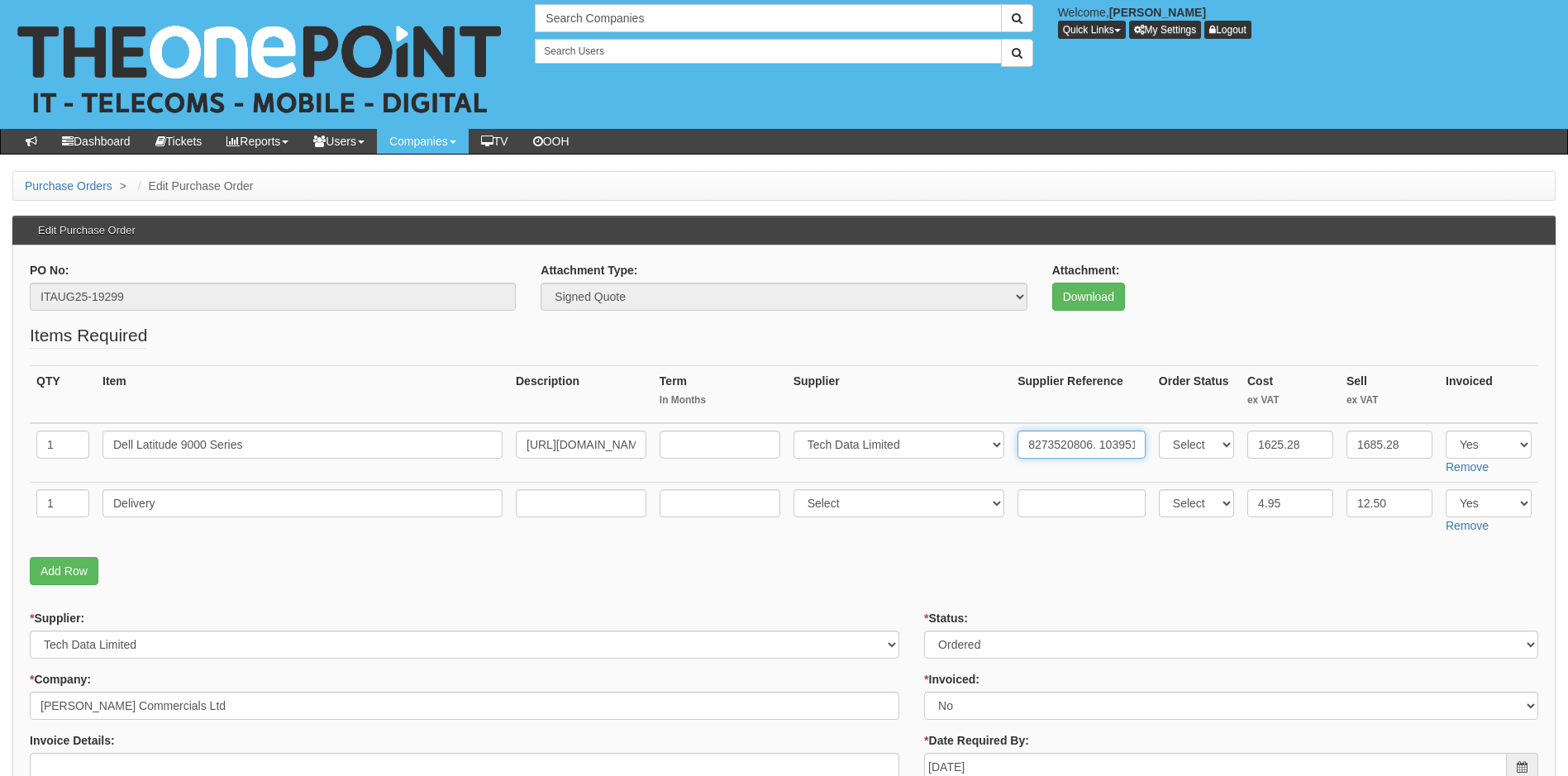
type input "8273520806. 10395188"
click at [1051, 506] on input "text" at bounding box center [1082, 503] width 128 height 28
paste input "8273520806"
type input "8273520806"
click at [821, 509] on select "Select 123 REG.co.uk 1Password 3 4Gon AA Jones Electric Ltd Abzorb Access Group…" at bounding box center [900, 503] width 212 height 28
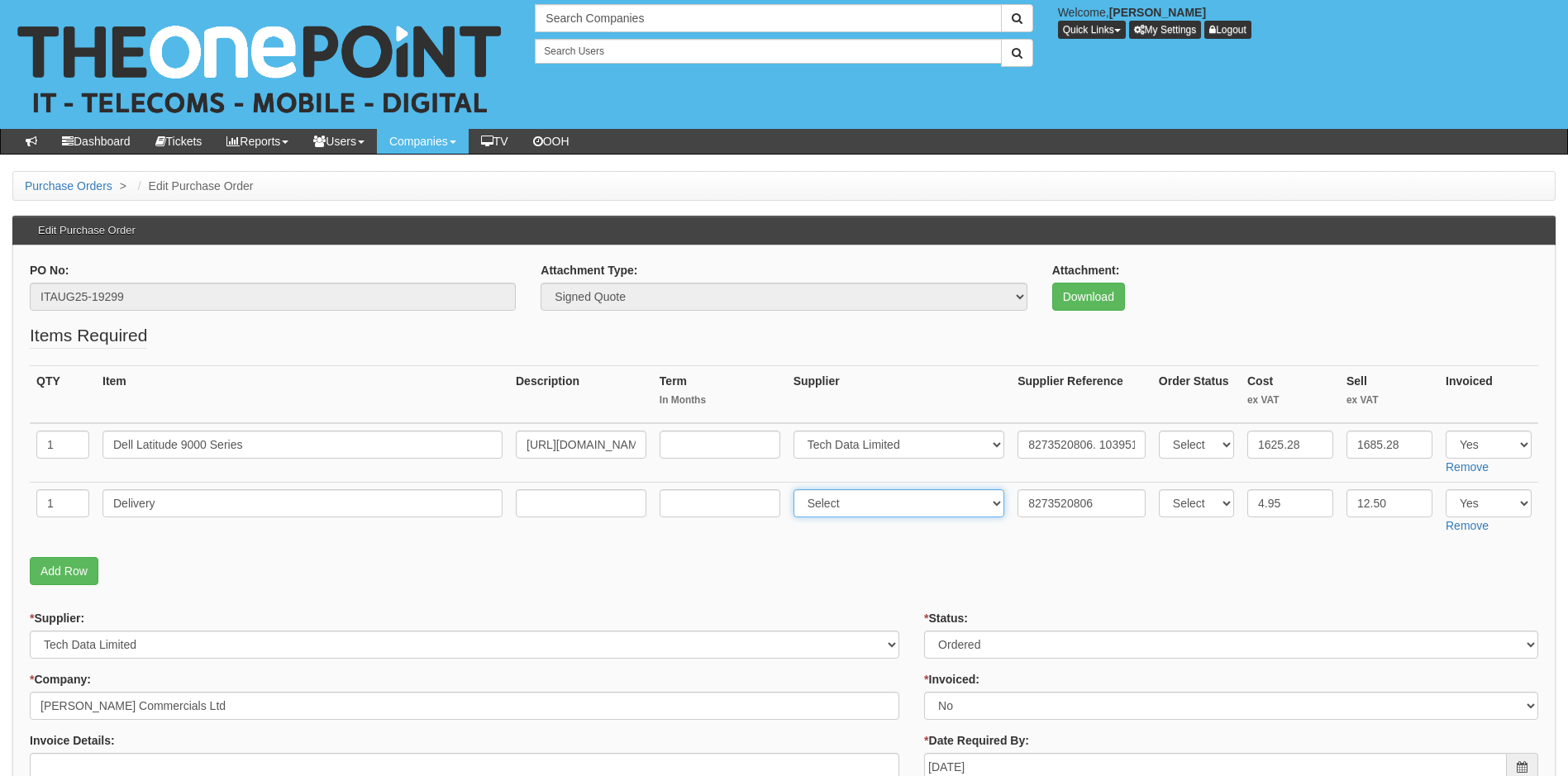
select select "19"
click at [797, 489] on select "Select 123 [DOMAIN_NAME] 1Password 3 4Gon [PERSON_NAME] Electric Ltd Abzorb Acc…" at bounding box center [900, 503] width 212 height 28
click at [1137, 582] on p "Add Row" at bounding box center [784, 571] width 1509 height 28
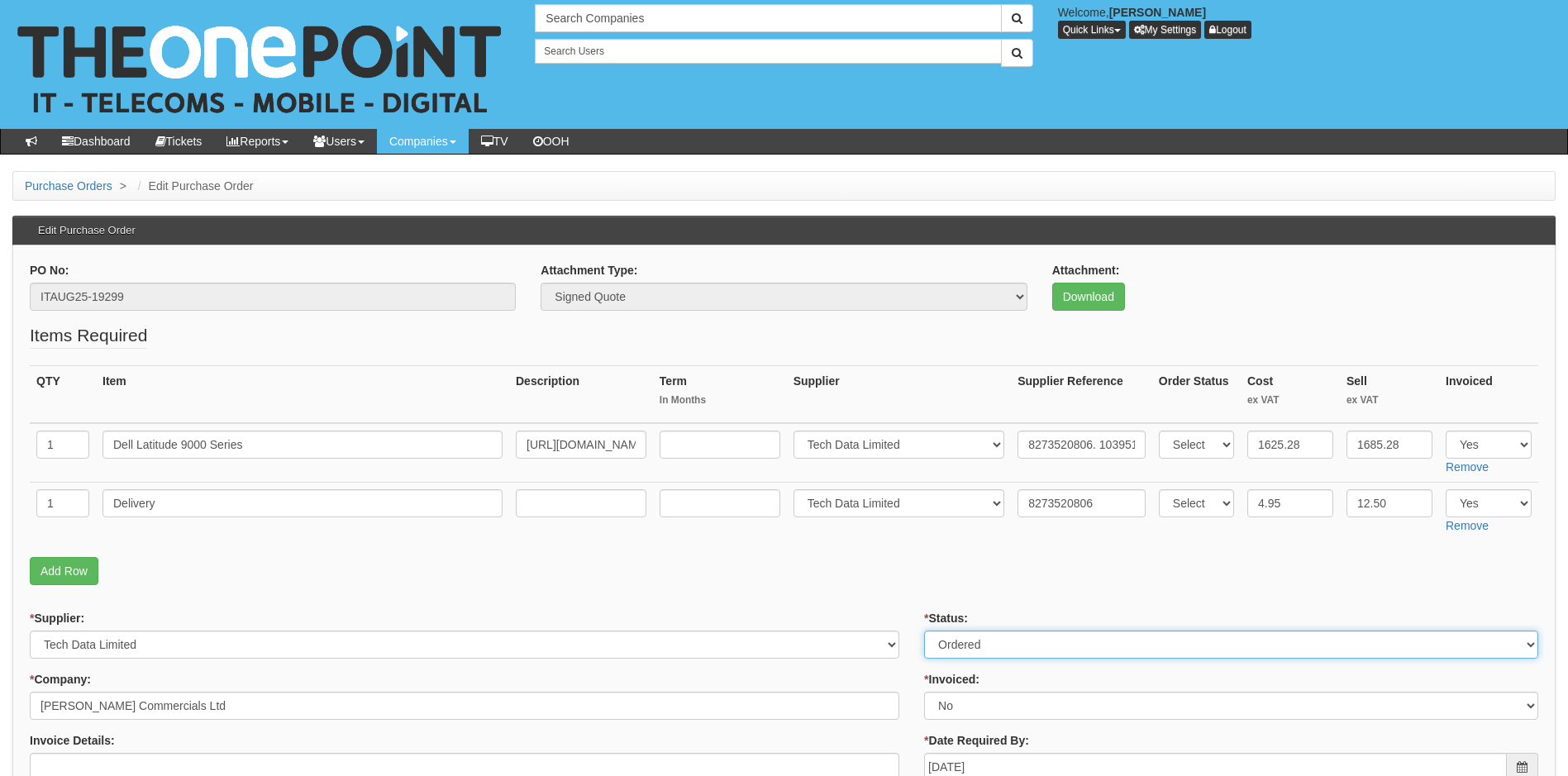
click at [1027, 642] on select "Select Approved Completed Delivered Invoiced Ordered Ordered to site Part Order…" at bounding box center [1230, 644] width 614 height 28
select select "4"
click at [924, 630] on select "Select Approved Completed Delivered Invoiced Ordered Ordered to site Part Order…" at bounding box center [1230, 644] width 614 height 28
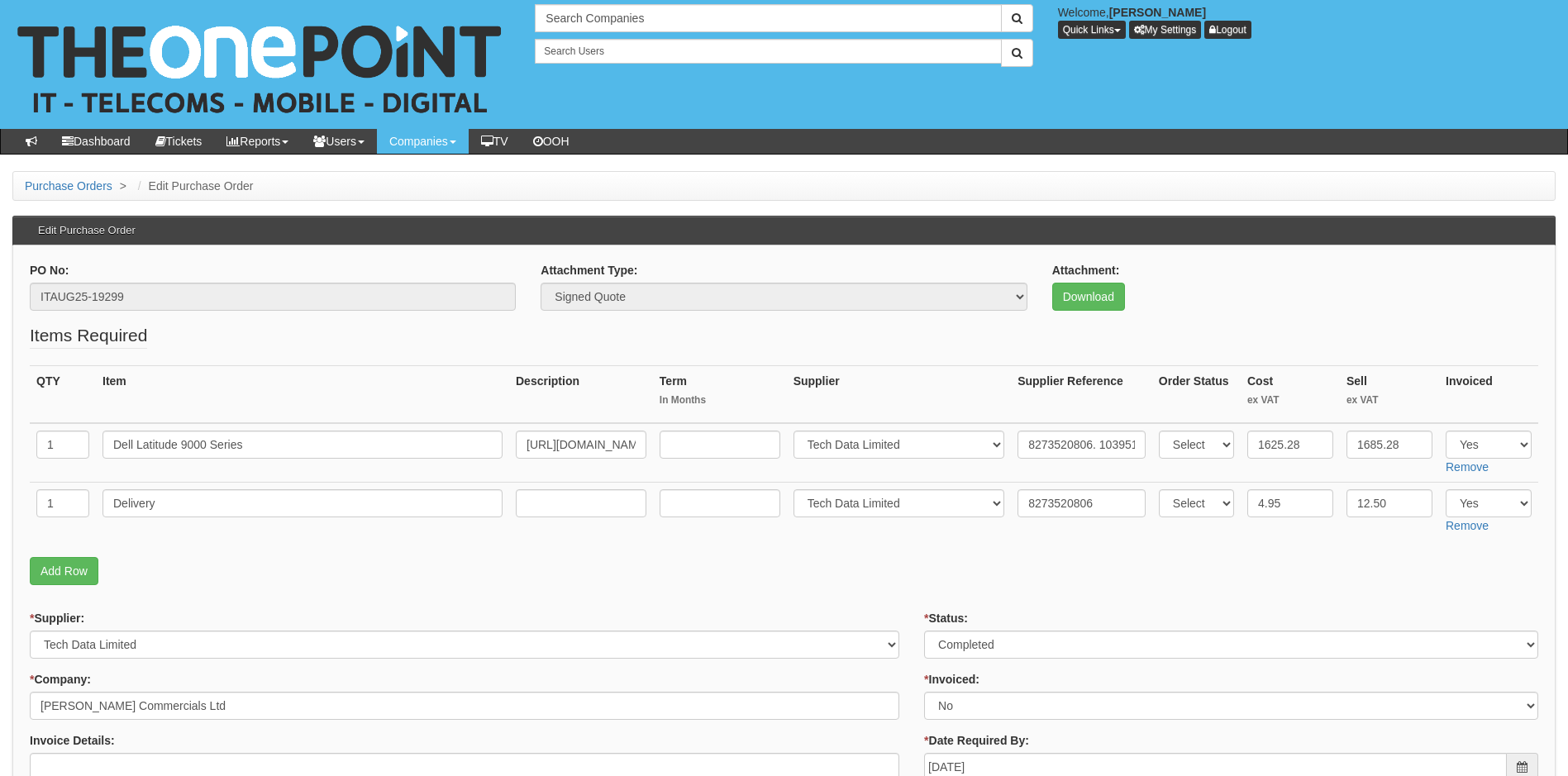
click at [928, 560] on p "Add Row" at bounding box center [784, 571] width 1509 height 28
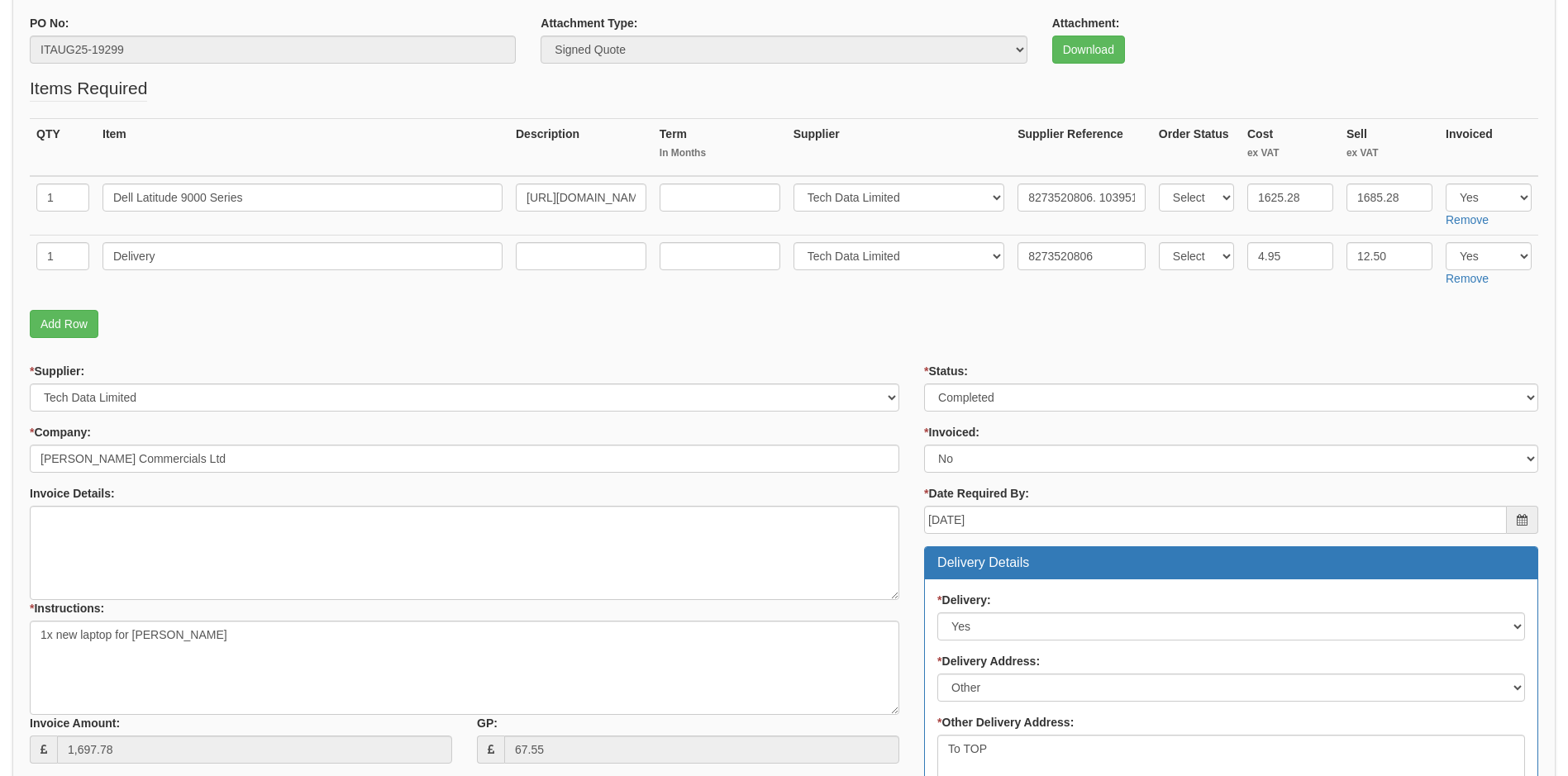
scroll to position [248, 0]
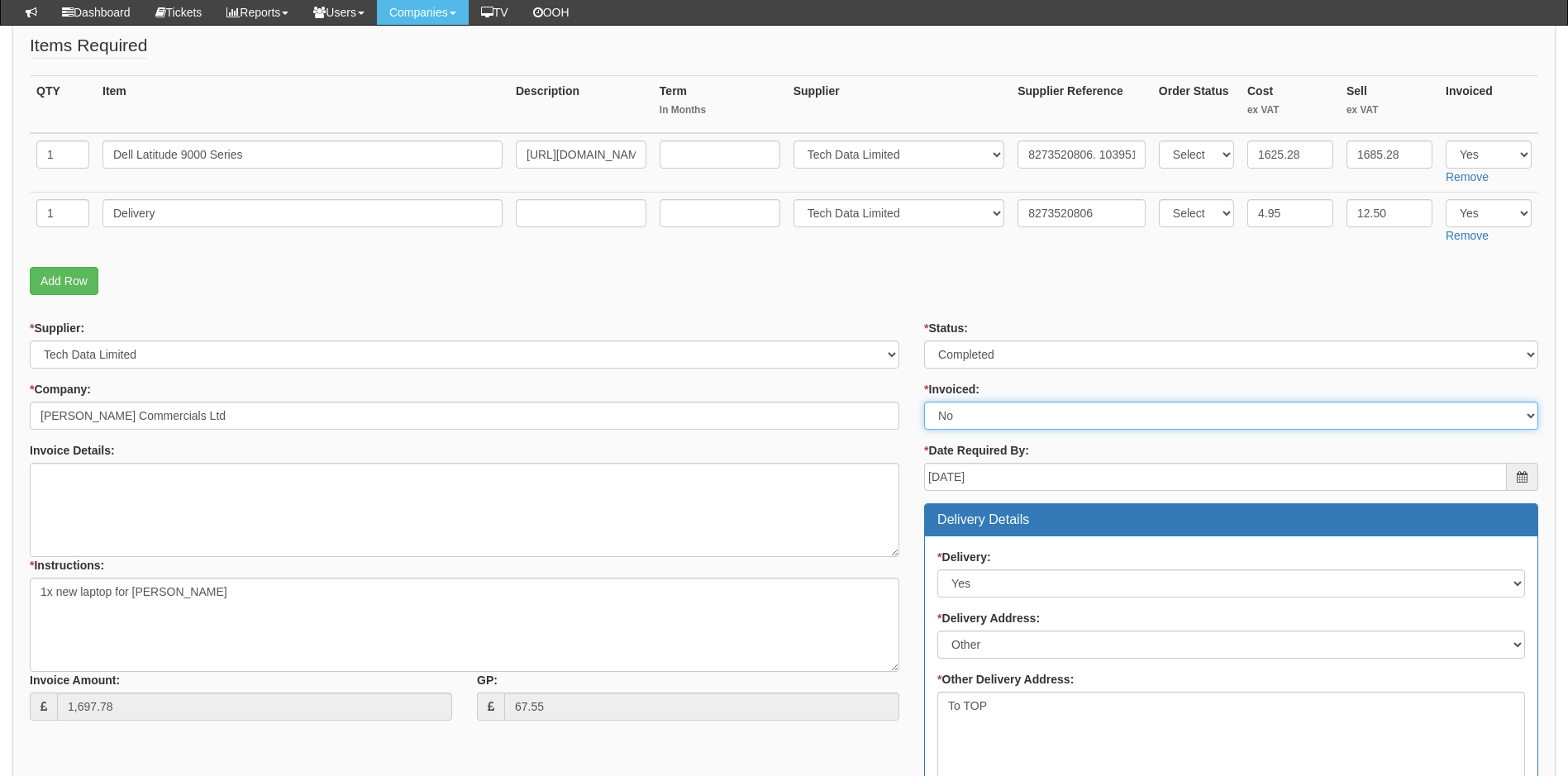
click at [956, 414] on select "Select Yes No N/A STB (part of order)" at bounding box center [1230, 415] width 614 height 28
select select "1"
click at [924, 402] on select "Select Yes No N/A STB (part of order)" at bounding box center [1230, 415] width 614 height 28
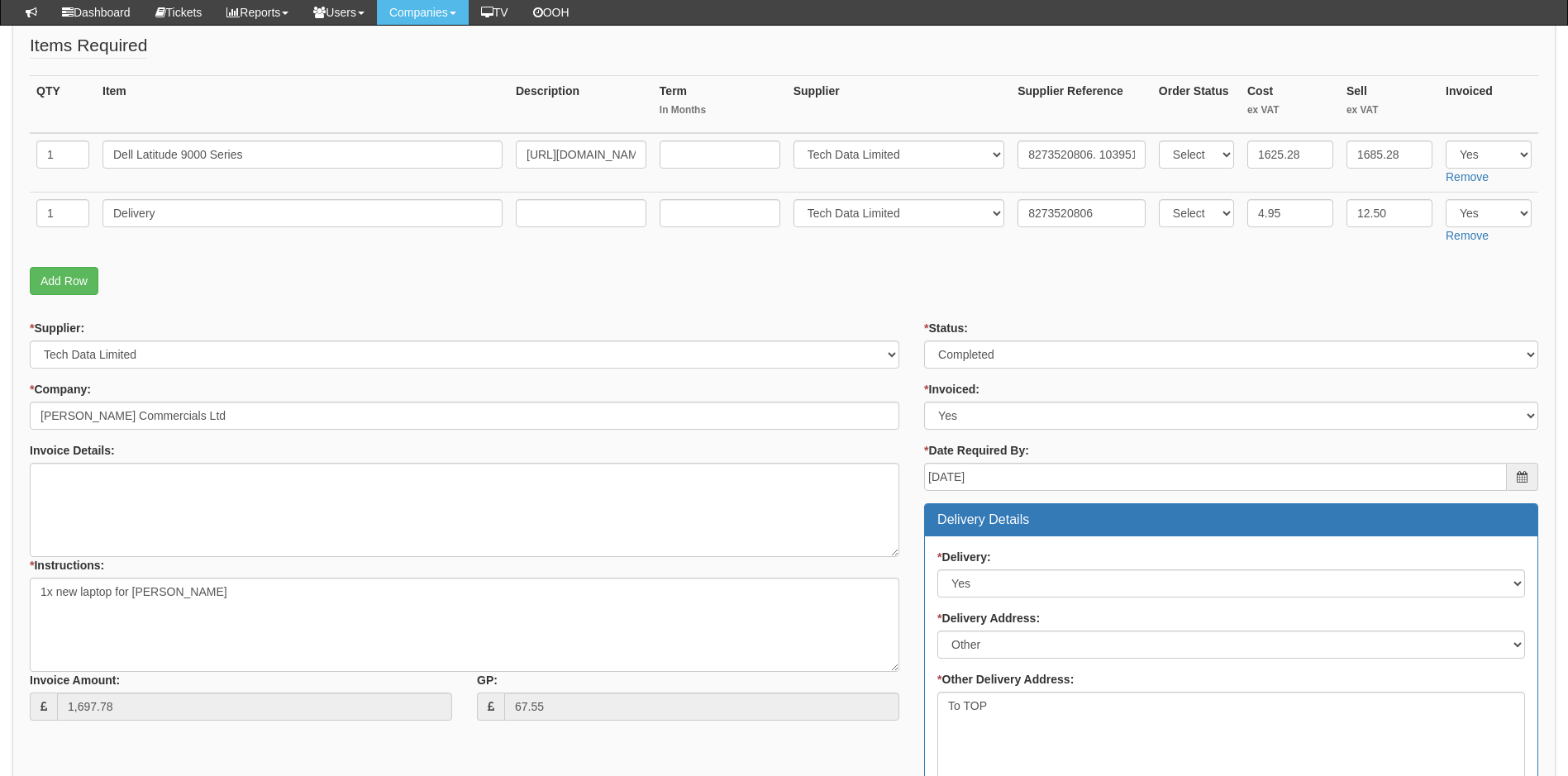
click at [910, 352] on div "* Supplier: Select 123 REG.co.uk 1Password 3 4Gon AA Jones Electric Ltd Abzorb …" at bounding box center [464, 526] width 894 height 413
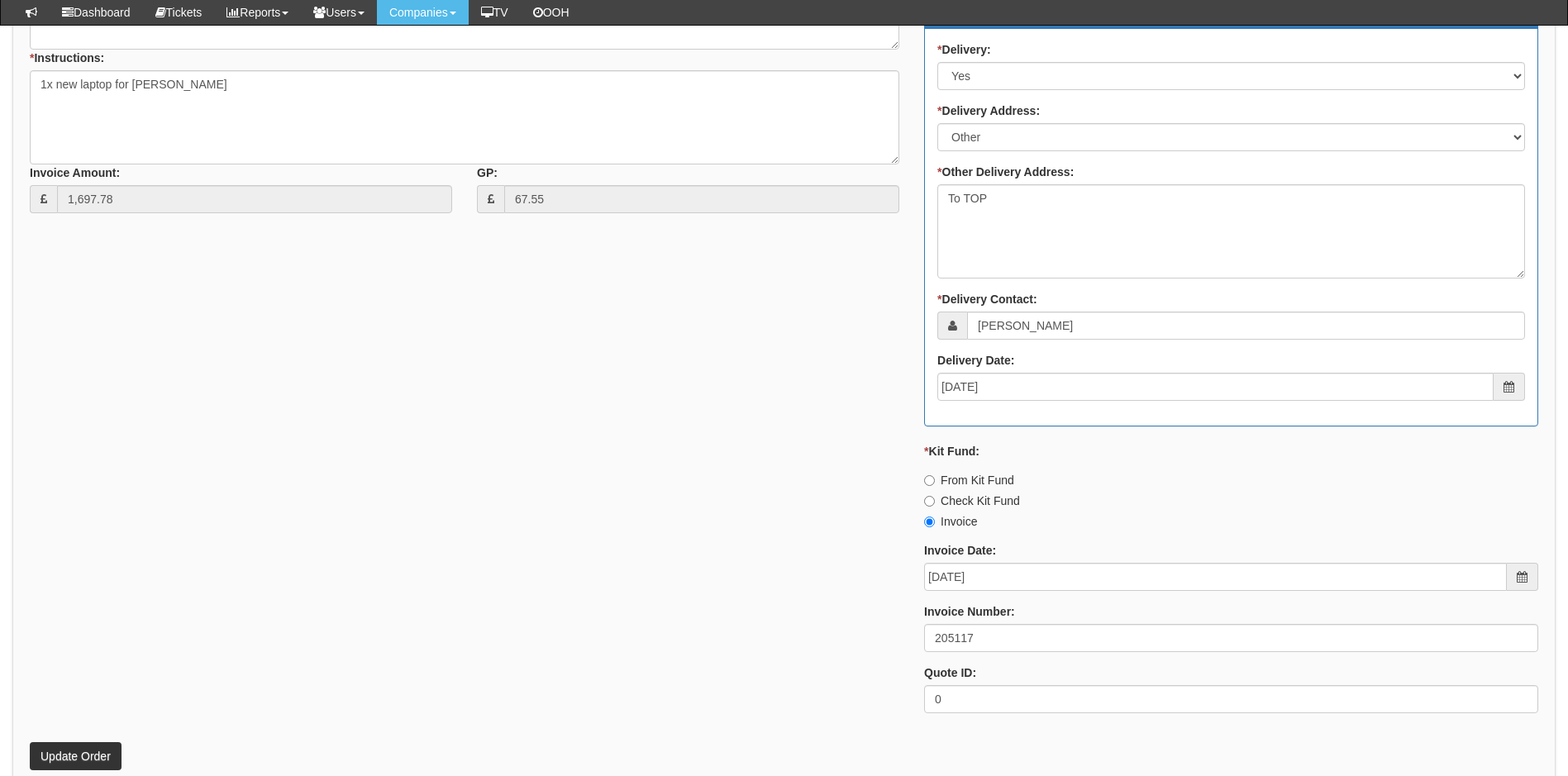
scroll to position [957, 0]
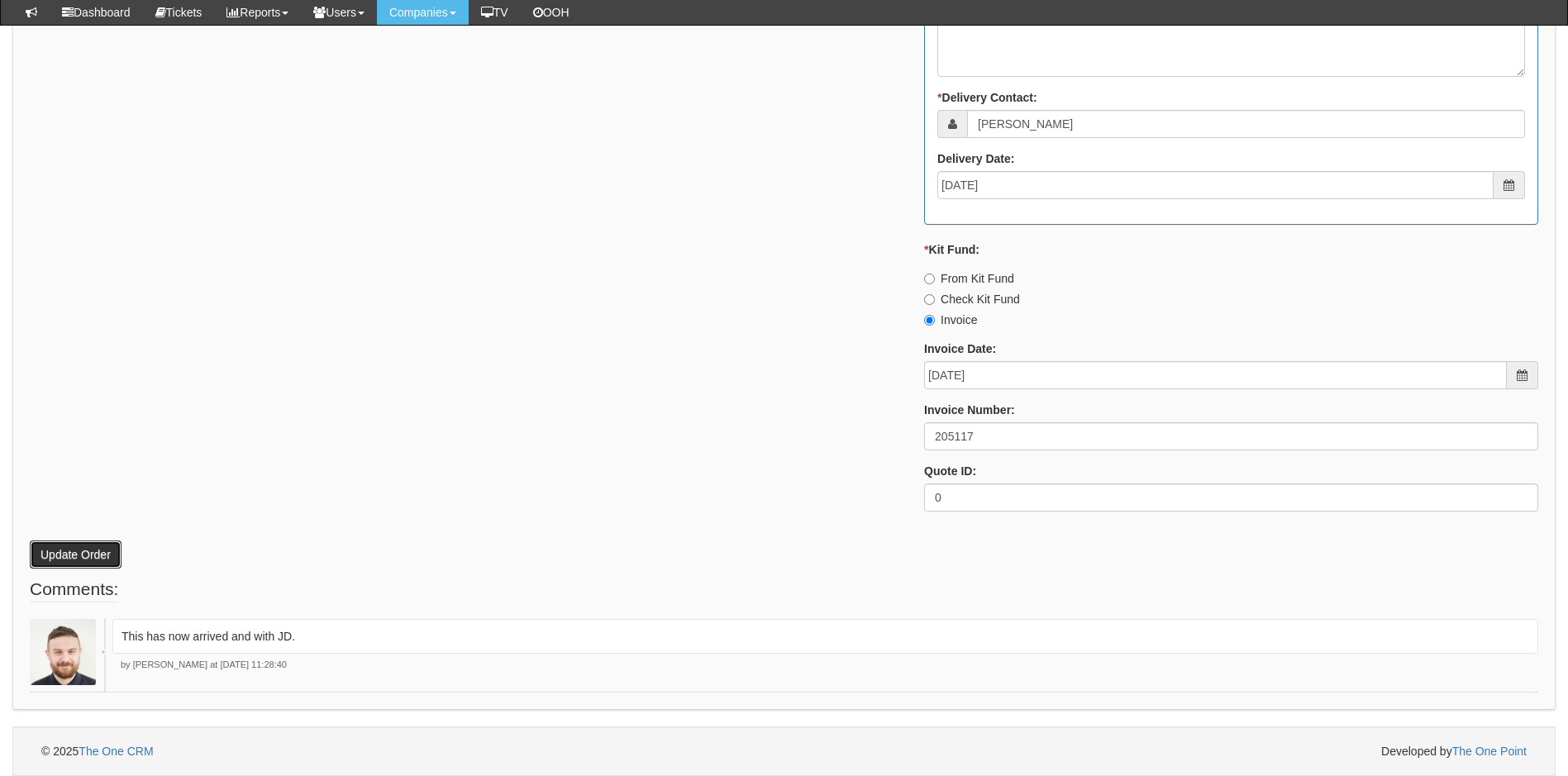
click at [80, 550] on button "Update Order" at bounding box center [76, 554] width 91 height 28
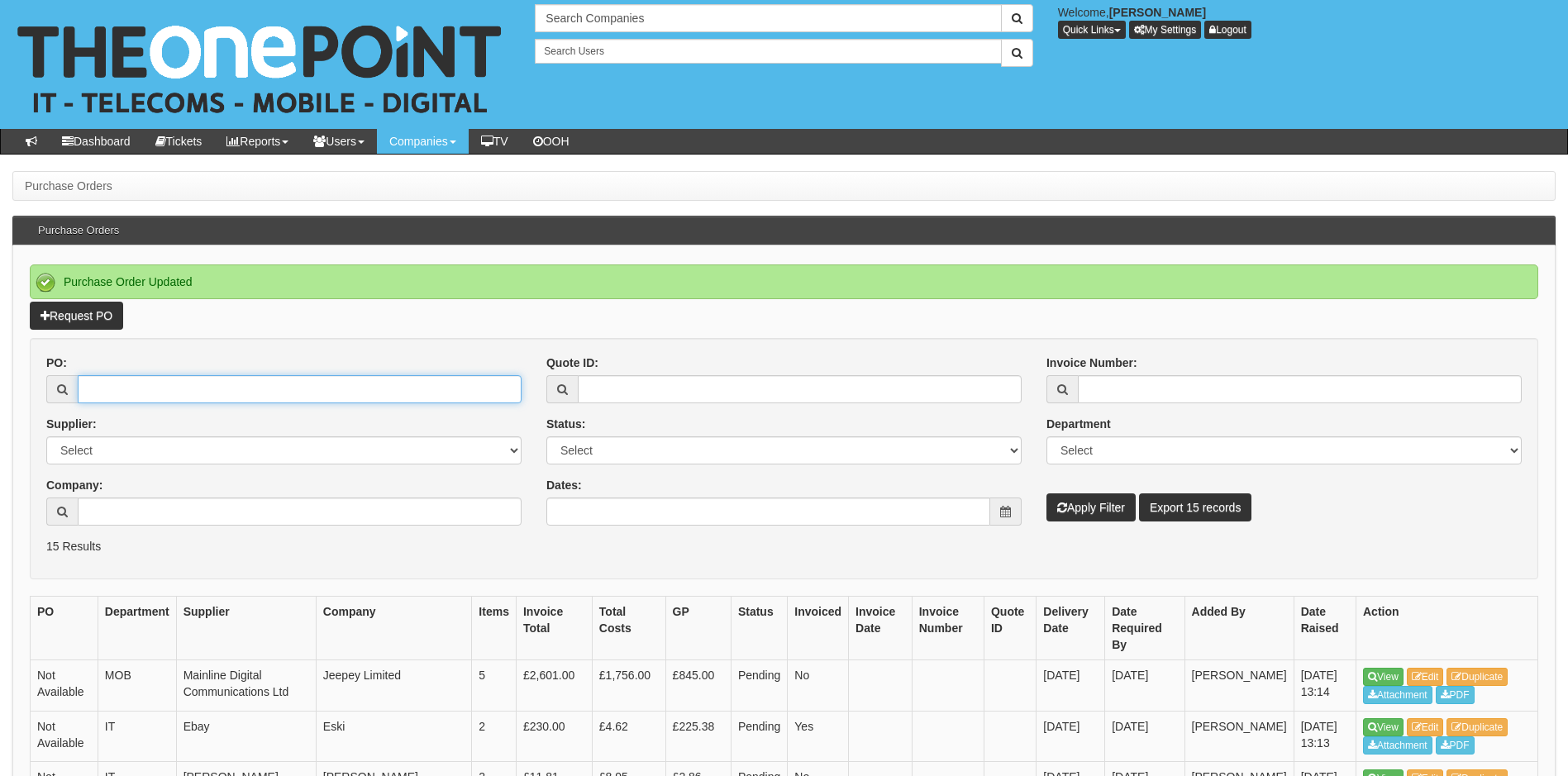
click at [174, 393] on input "PO:" at bounding box center [300, 389] width 444 height 28
type input "19330"
click at [1047, 493] on button "Apply Filter" at bounding box center [1091, 507] width 89 height 28
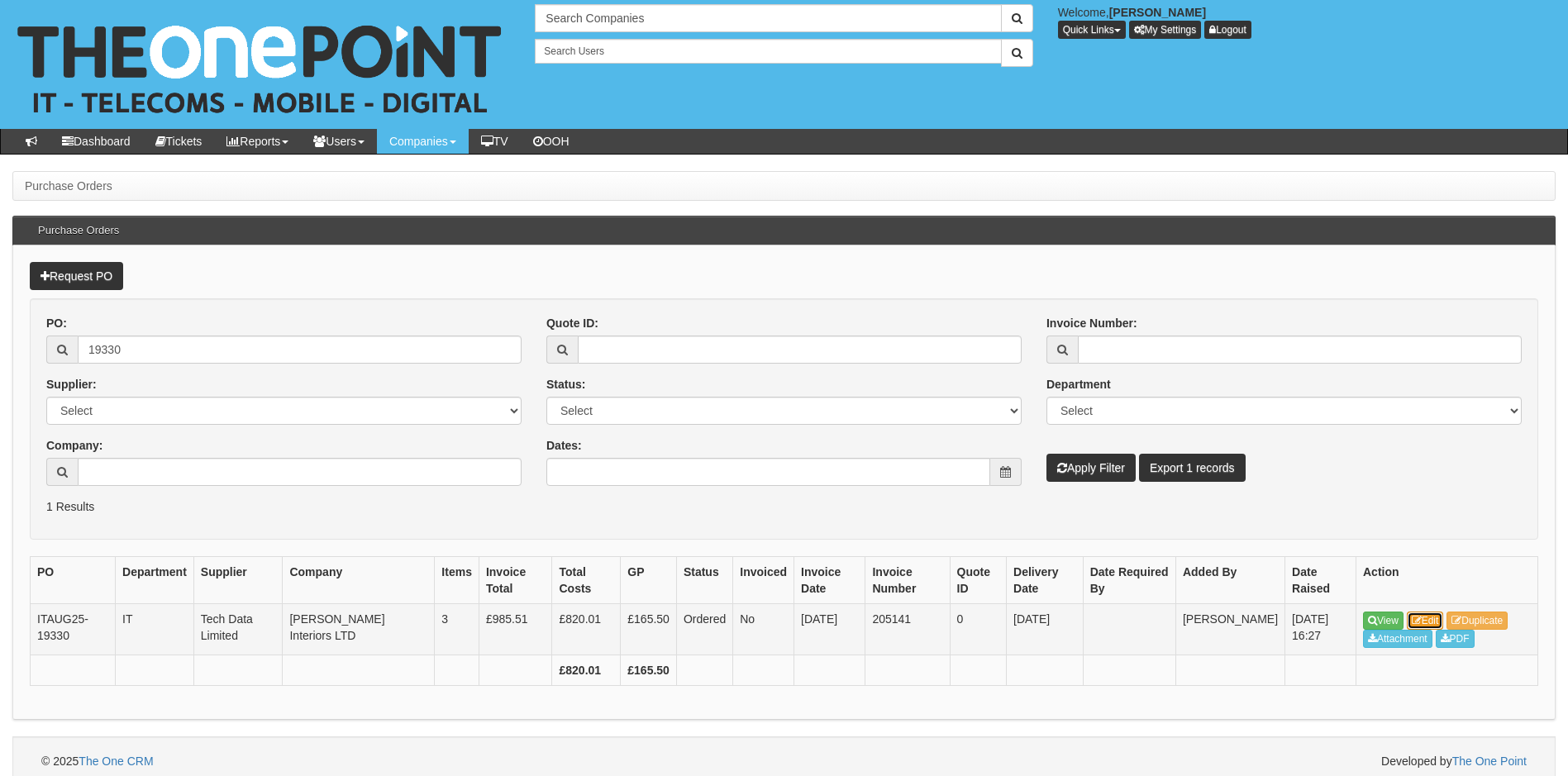
click at [1443, 618] on link "Edit" at bounding box center [1425, 620] width 37 height 18
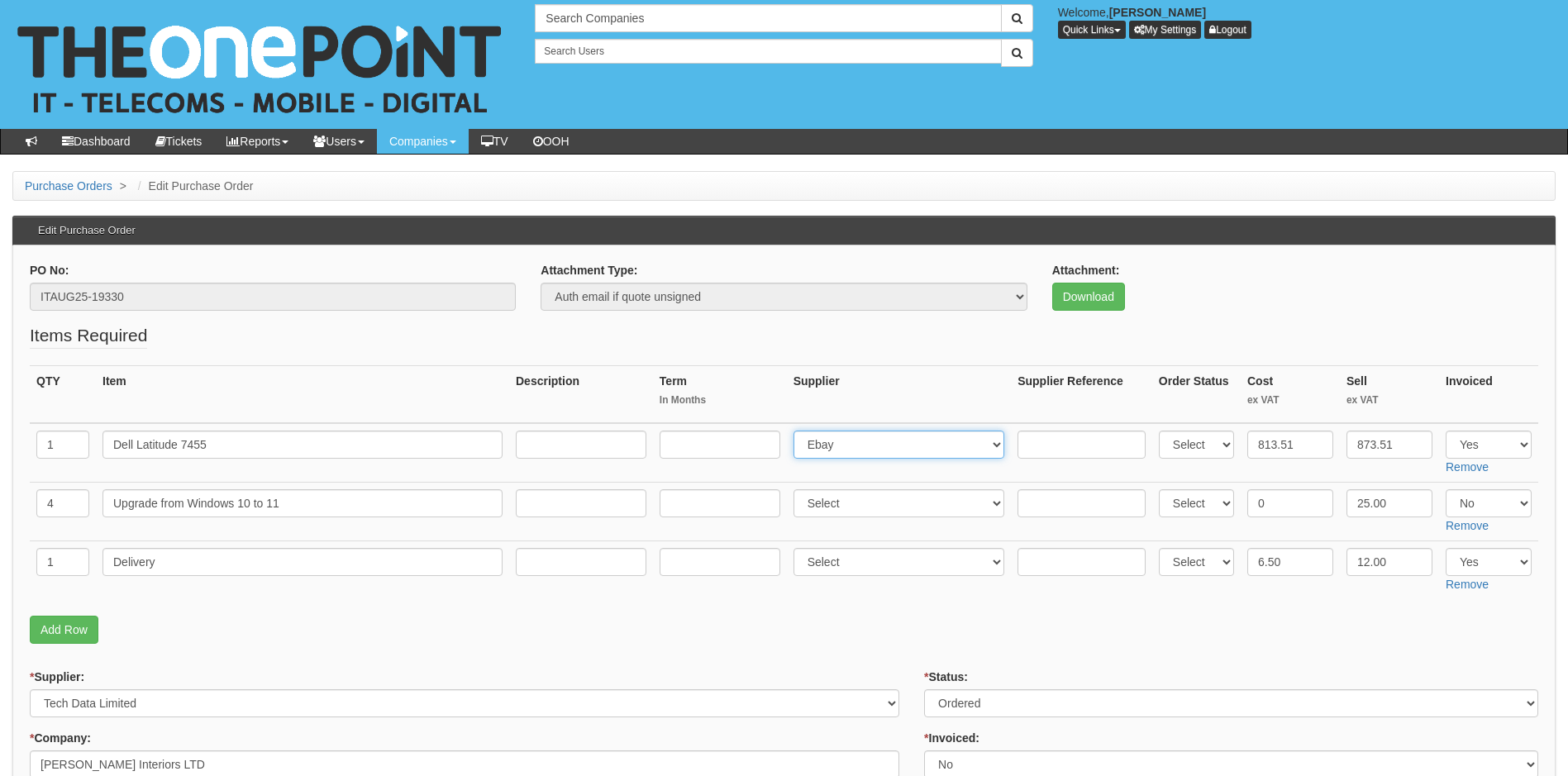
click at [838, 443] on select "Select 123 REG.co.uk 1Password 3 4Gon AA Jones Electric Ltd Abzorb Access Group…" at bounding box center [900, 444] width 212 height 28
select select "19"
click at [797, 431] on select "Select 123 REG.co.uk 1Password 3 4Gon AA Jones Electric Ltd Abzorb Access Group…" at bounding box center [900, 444] width 212 height 28
click at [1034, 447] on input "text" at bounding box center [1082, 444] width 128 height 28
paste input "8273623534"
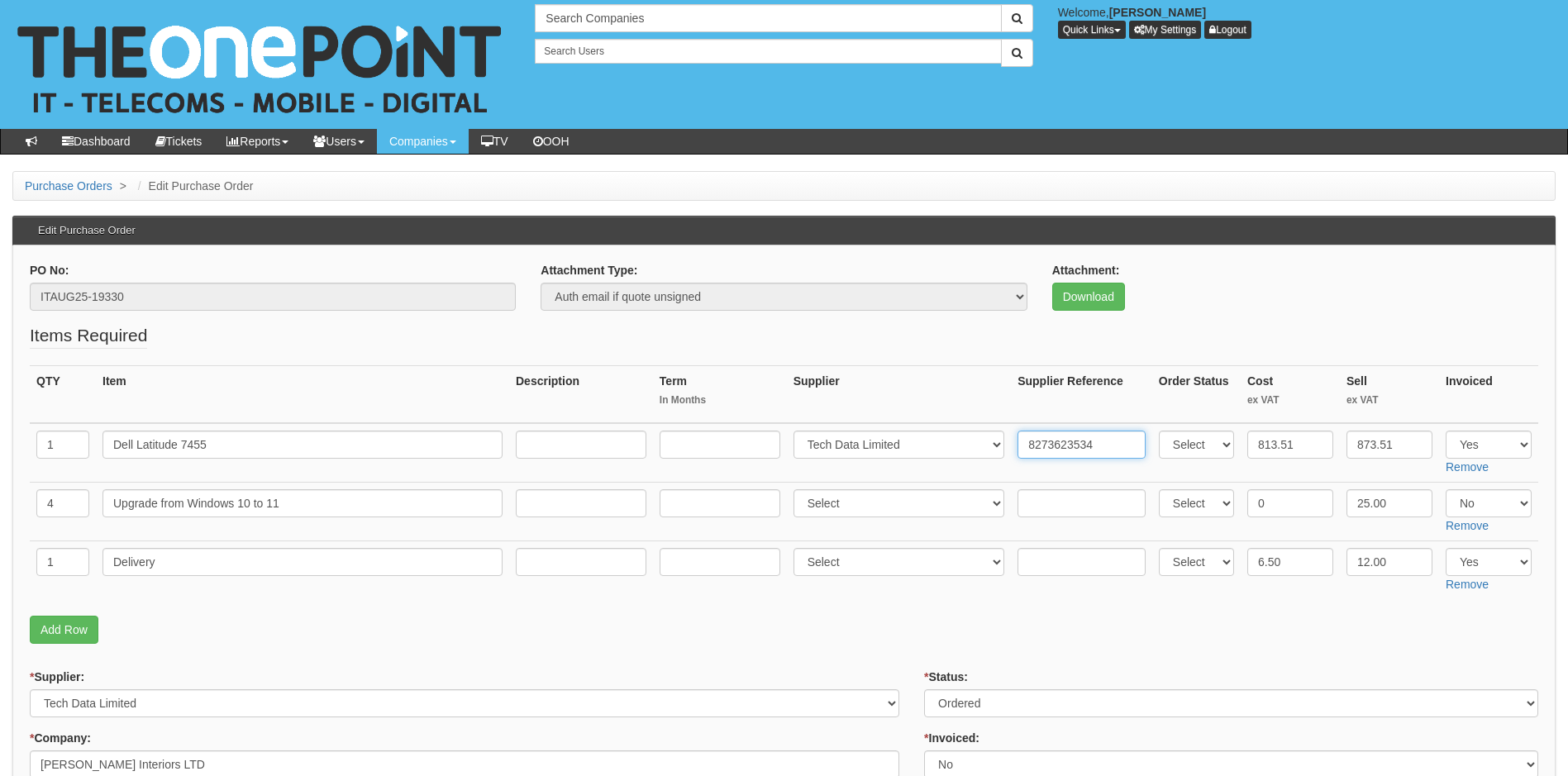
type input "8273623534"
click at [863, 557] on select "Select 123 REG.co.uk 1Password 3 4Gon AA Jones Electric Ltd Abzorb Access Group…" at bounding box center [900, 561] width 212 height 28
select select "19"
click at [797, 547] on select "Select 123 REG.co.uk 1Password 3 4Gon AA Jones Electric Ltd Abzorb Access Group…" at bounding box center [900, 561] width 212 height 28
click at [1035, 559] on input "text" at bounding box center [1082, 561] width 128 height 28
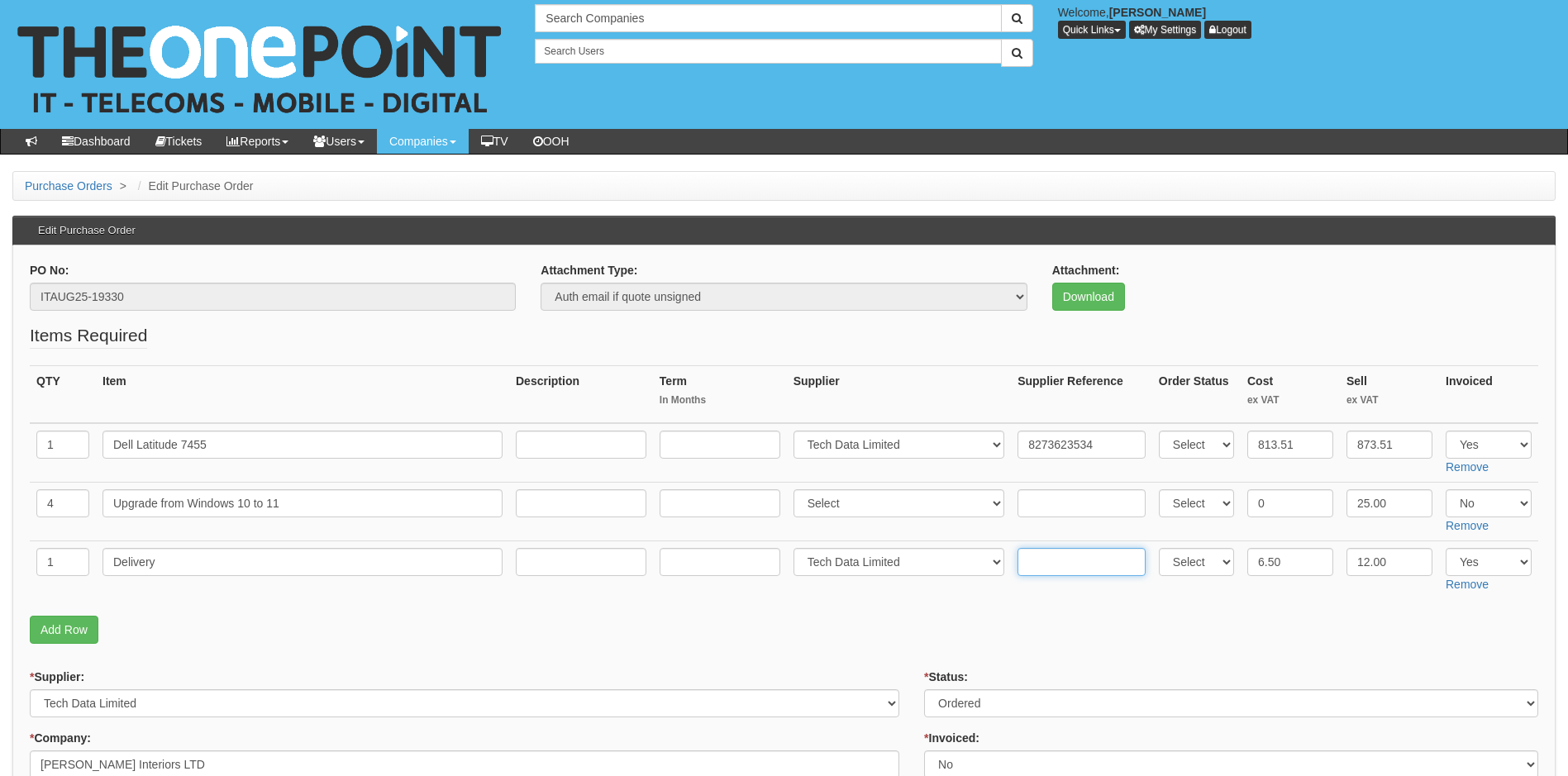
paste input "8273623534"
type input "8273623534"
click at [907, 604] on fieldset "Items Required QTY Item Description Term In Months Supplier Supplier Reference …" at bounding box center [784, 487] width 1509 height 329
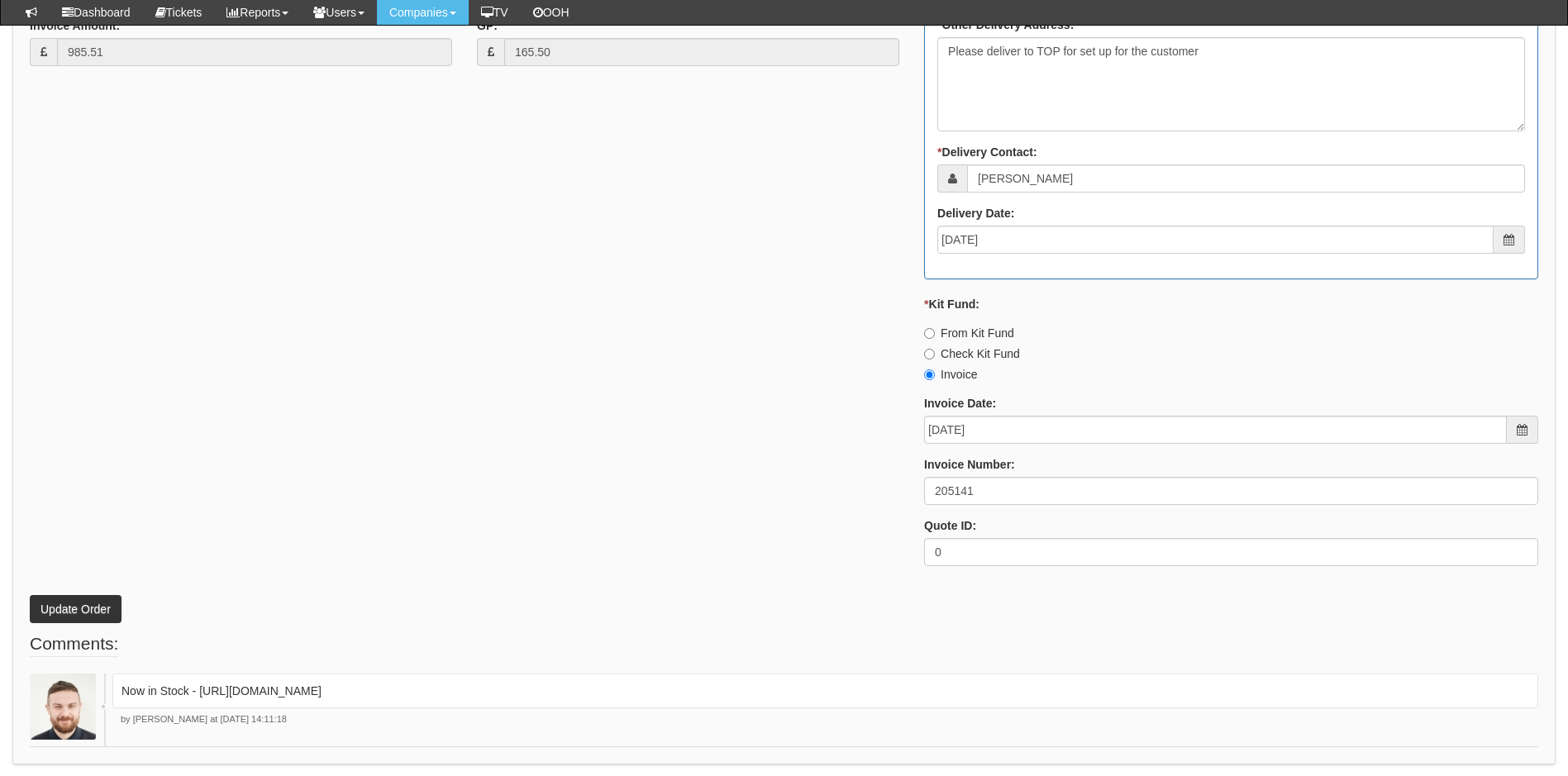
scroll to position [1015, 0]
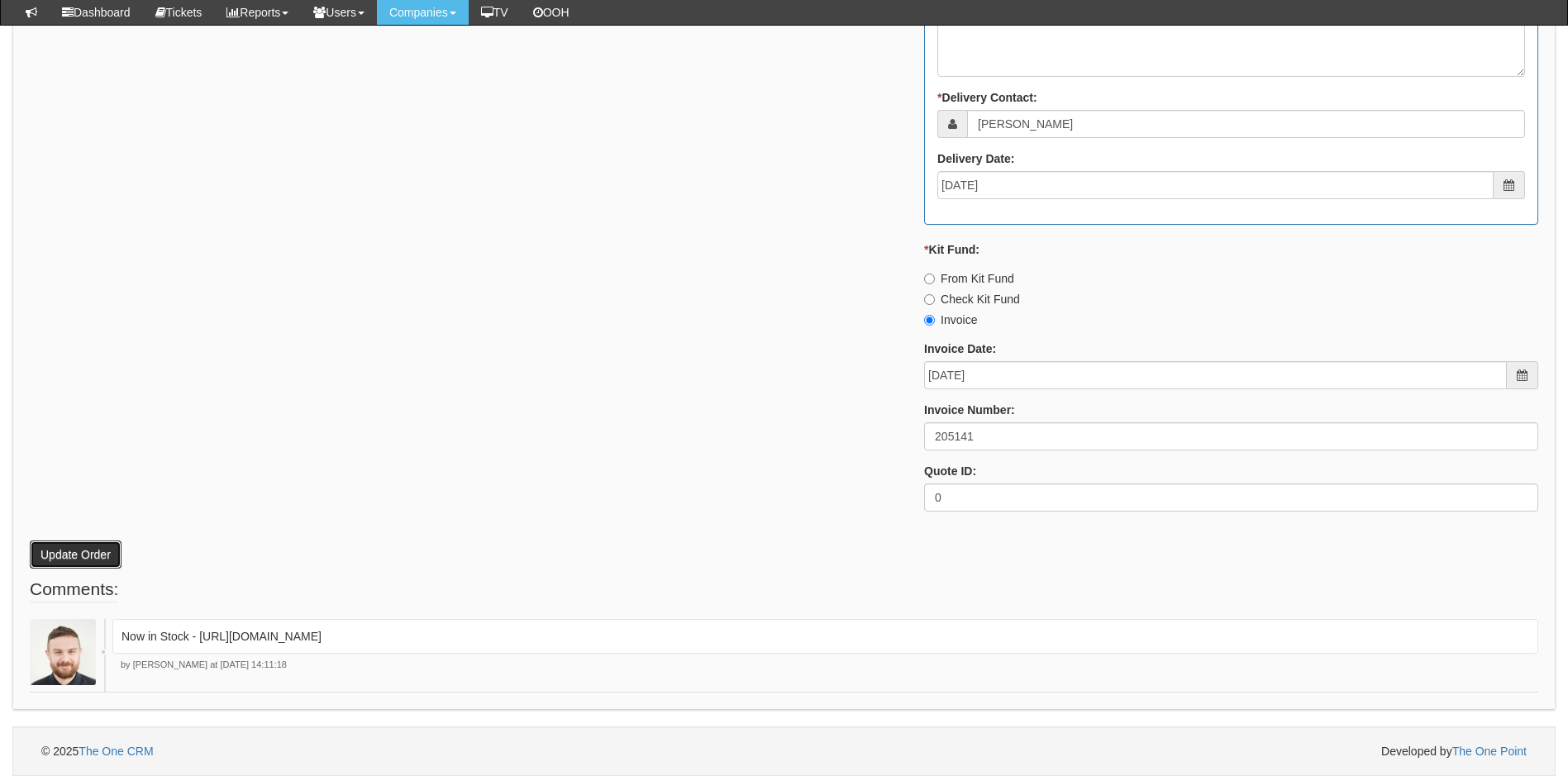
click at [55, 550] on button "Update Order" at bounding box center [76, 554] width 91 height 28
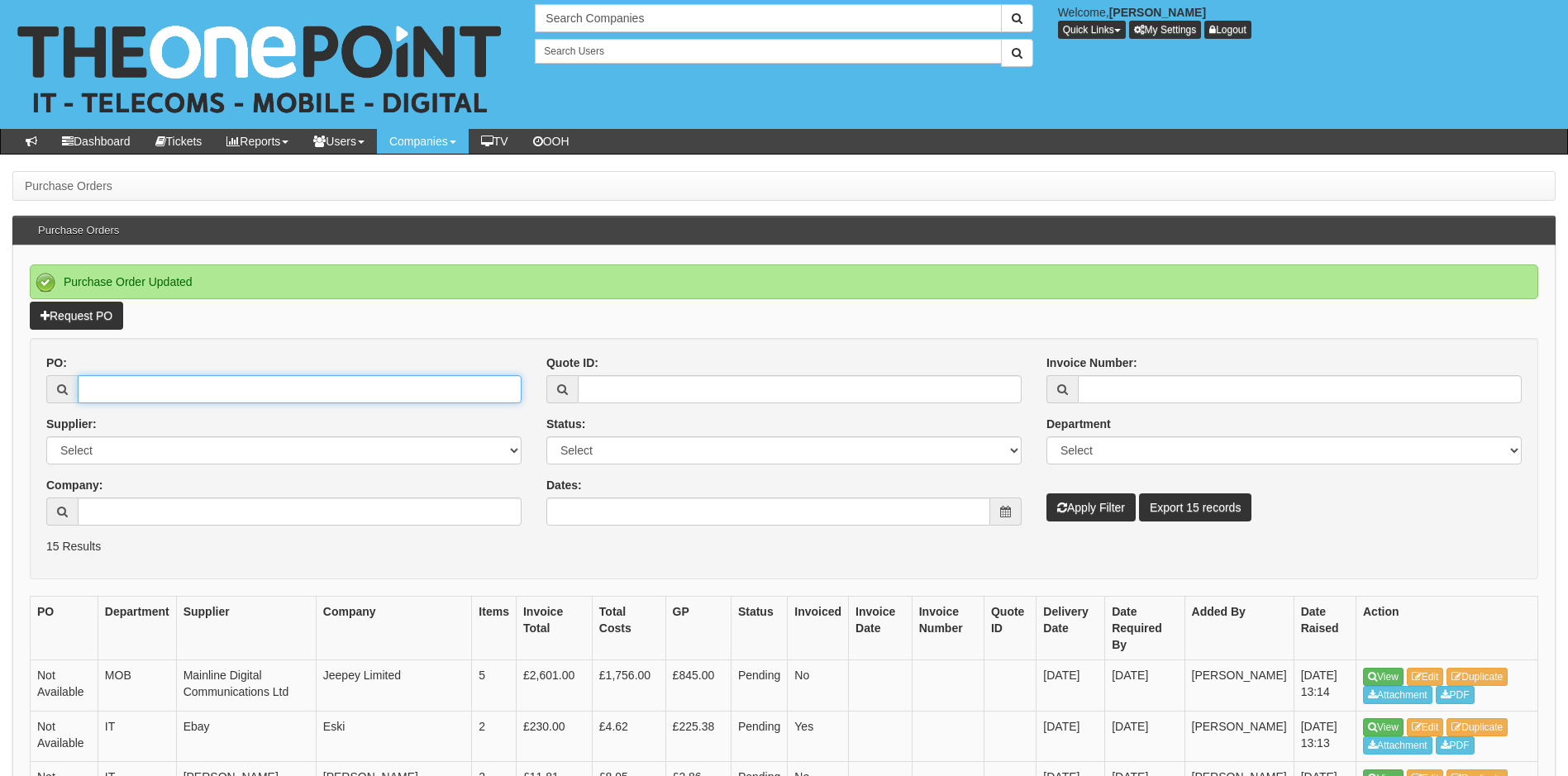
click at [212, 392] on input "PO:" at bounding box center [300, 389] width 444 height 28
type input "19344"
click at [1047, 493] on button "Apply Filter" at bounding box center [1091, 507] width 89 height 28
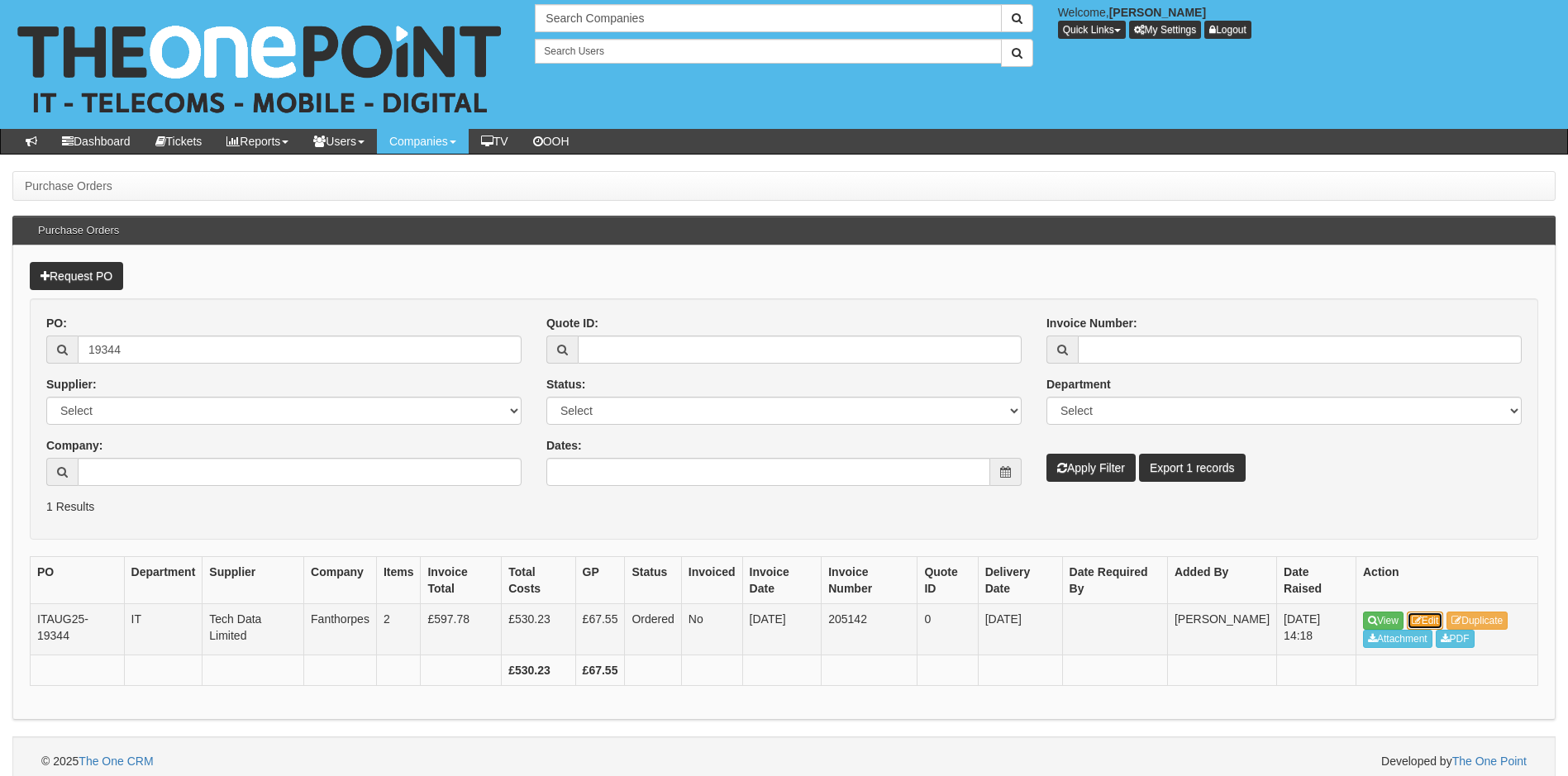
click at [1427, 623] on link "Edit" at bounding box center [1425, 620] width 37 height 18
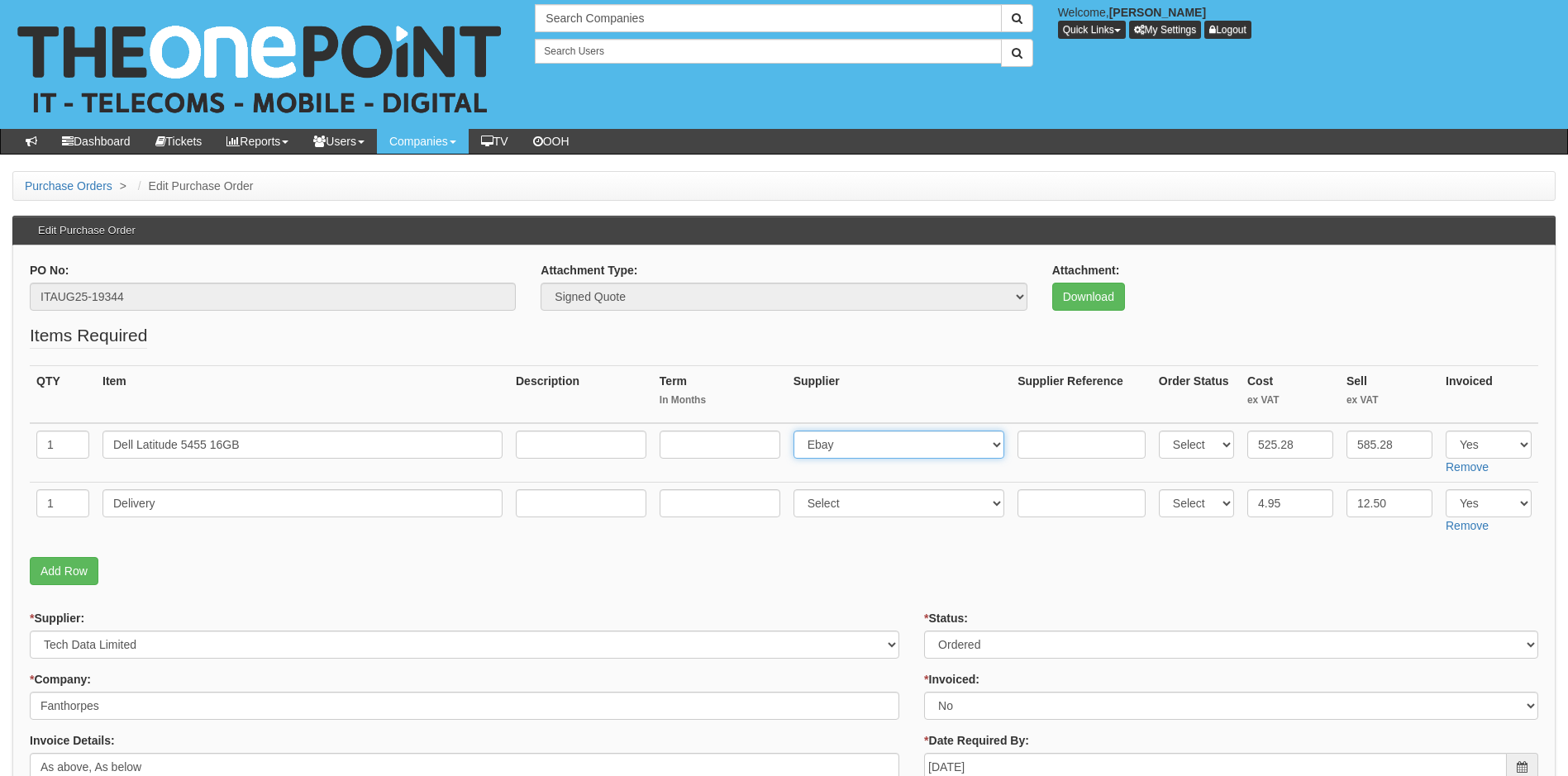
click at [854, 447] on select "Select 123 [DOMAIN_NAME] 1Password 3 4Gon [PERSON_NAME] Electric Ltd Abzorb Acc…" at bounding box center [900, 444] width 212 height 28
select select "19"
click at [797, 431] on select "Select 123 REG.co.uk 1Password 3 4Gon AA Jones Electric Ltd Abzorb Access Group…" at bounding box center [900, 444] width 212 height 28
click at [1040, 444] on input "text" at bounding box center [1082, 444] width 128 height 28
paste input "8273632499"
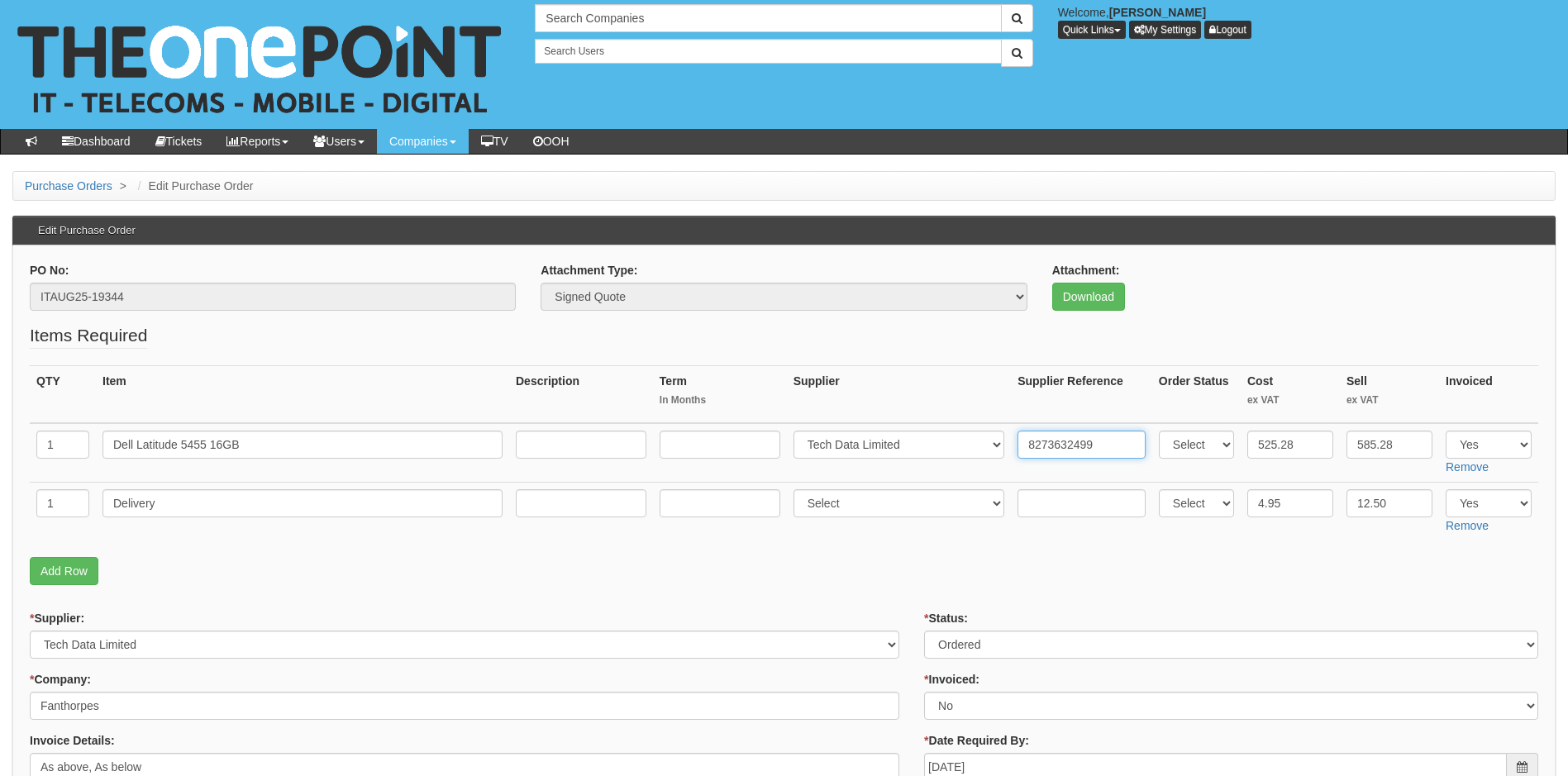
type input "8273632499"
click at [1045, 499] on input "text" at bounding box center [1082, 503] width 128 height 28
paste input "8273632499"
type input "8273632499"
click at [841, 500] on select "Select 123 [DOMAIN_NAME] 1Password 3 4Gon [PERSON_NAME] Electric Ltd Abzorb Acc…" at bounding box center [900, 503] width 212 height 28
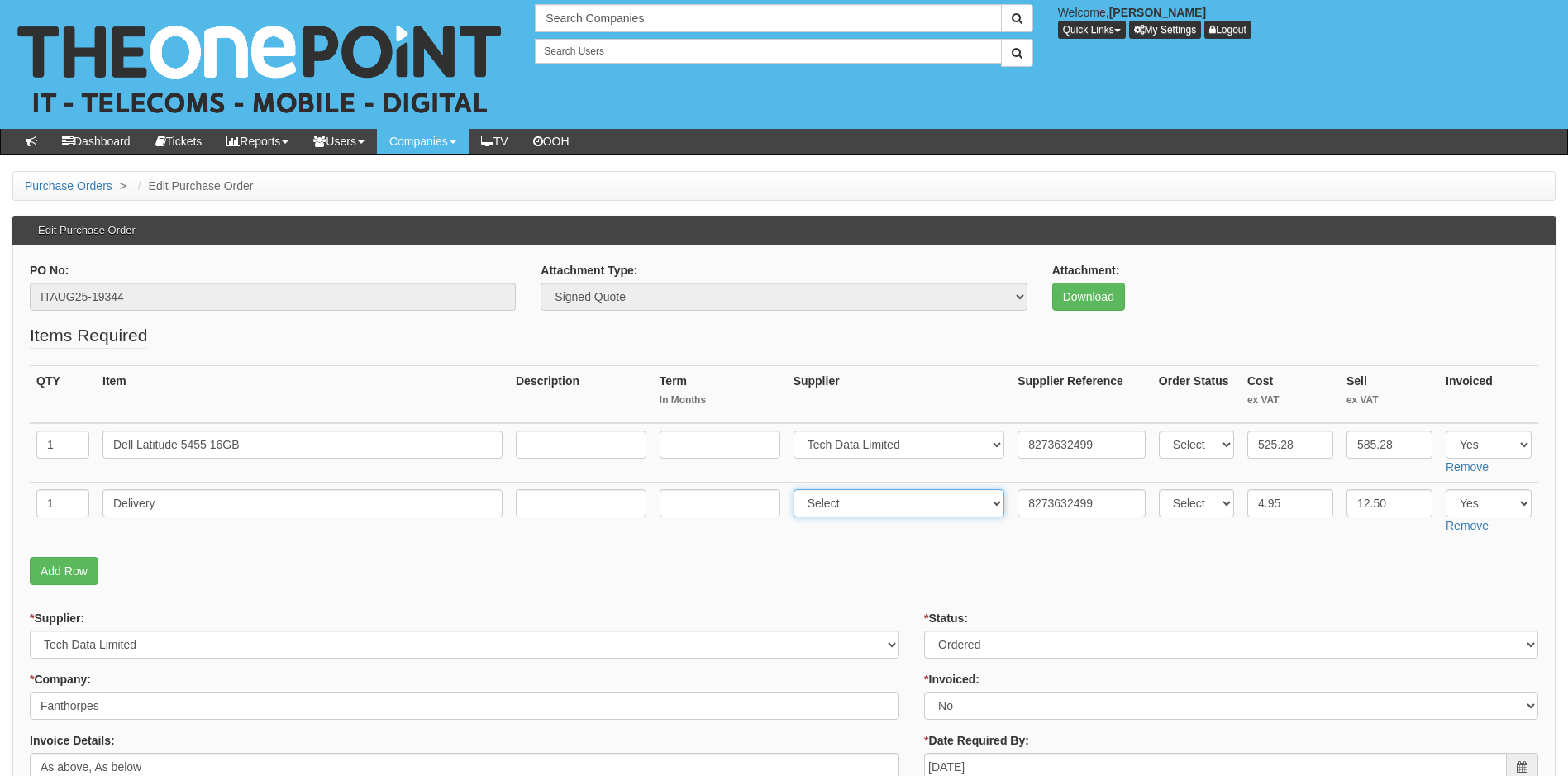
select select "19"
click at [797, 489] on select "Select 123 [DOMAIN_NAME] 1Password 3 4Gon [PERSON_NAME] Electric Ltd Abzorb Acc…" at bounding box center [900, 503] width 212 height 28
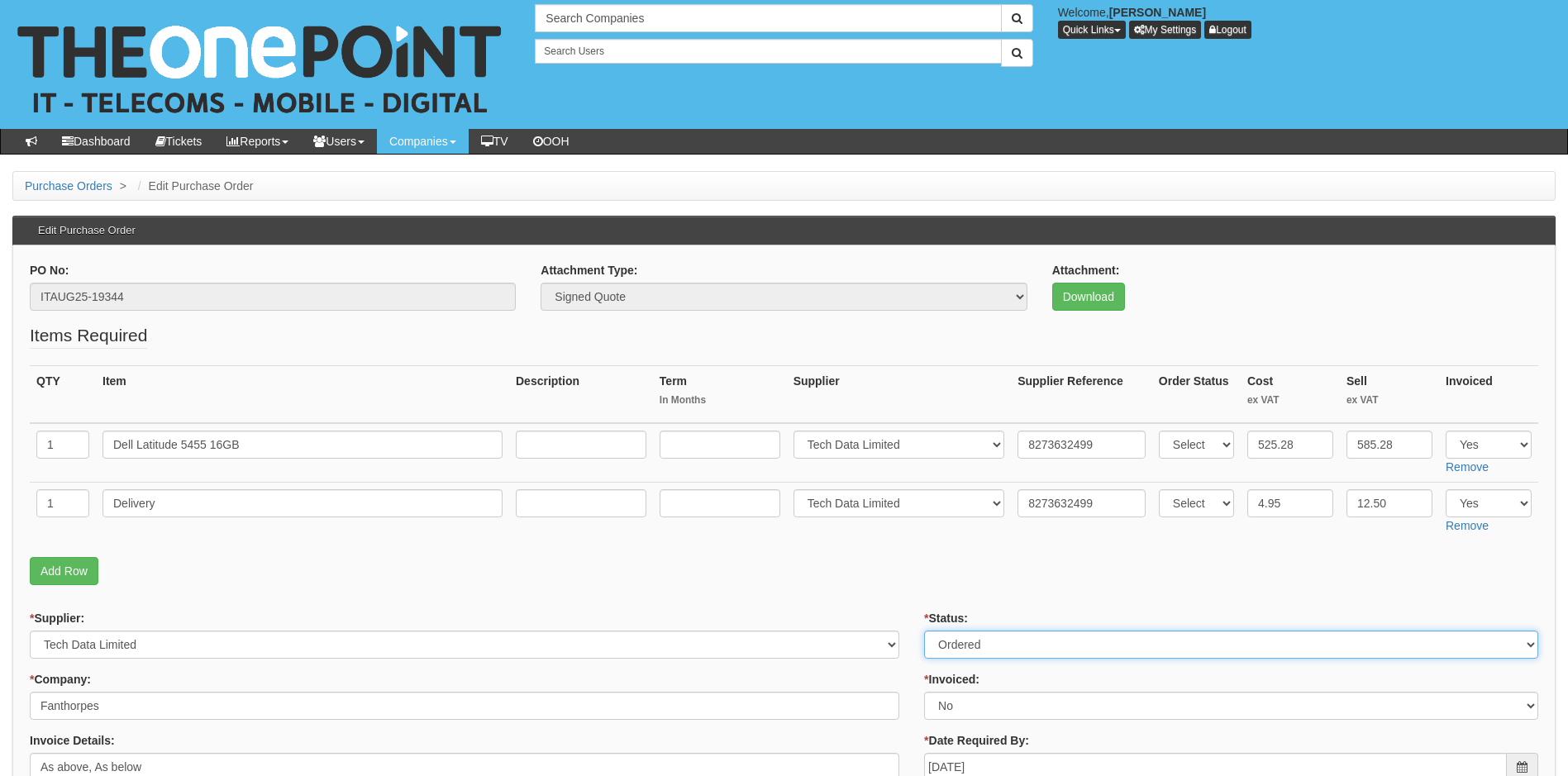
click at [1001, 653] on select "Select Approved Completed Delivered Invoiced Ordered Ordered to site Part Order…" at bounding box center [1230, 644] width 614 height 28
select select "4"
click at [924, 630] on select "Select Approved Completed Delivered Invoiced Ordered Ordered to site Part Order…" at bounding box center [1230, 644] width 614 height 28
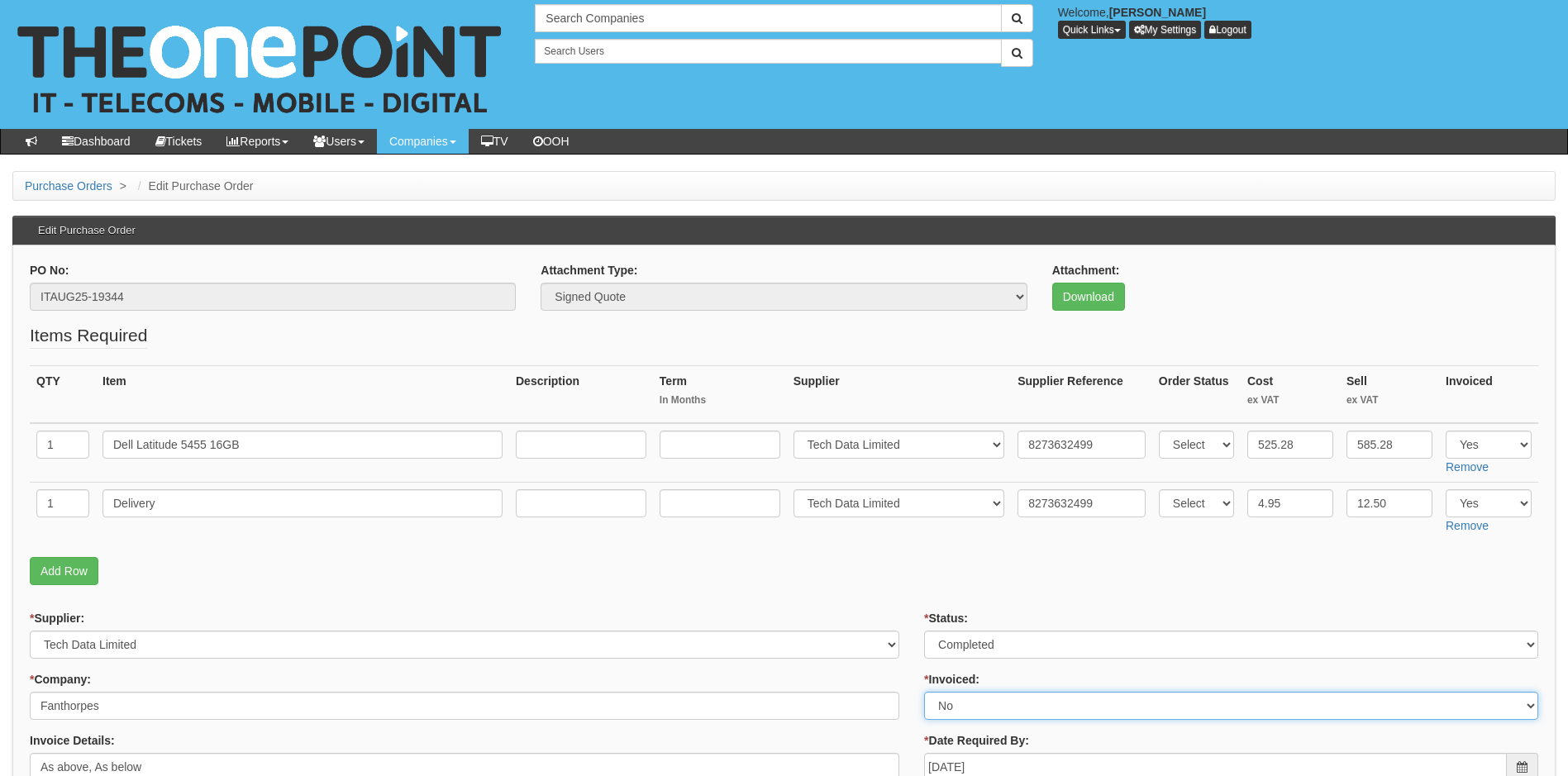
click at [968, 718] on select "Select Yes No N/A STB (part of order)" at bounding box center [1230, 705] width 614 height 28
select select "1"
click at [924, 691] on select "Select Yes No N/A STB (part of order)" at bounding box center [1230, 705] width 614 height 28
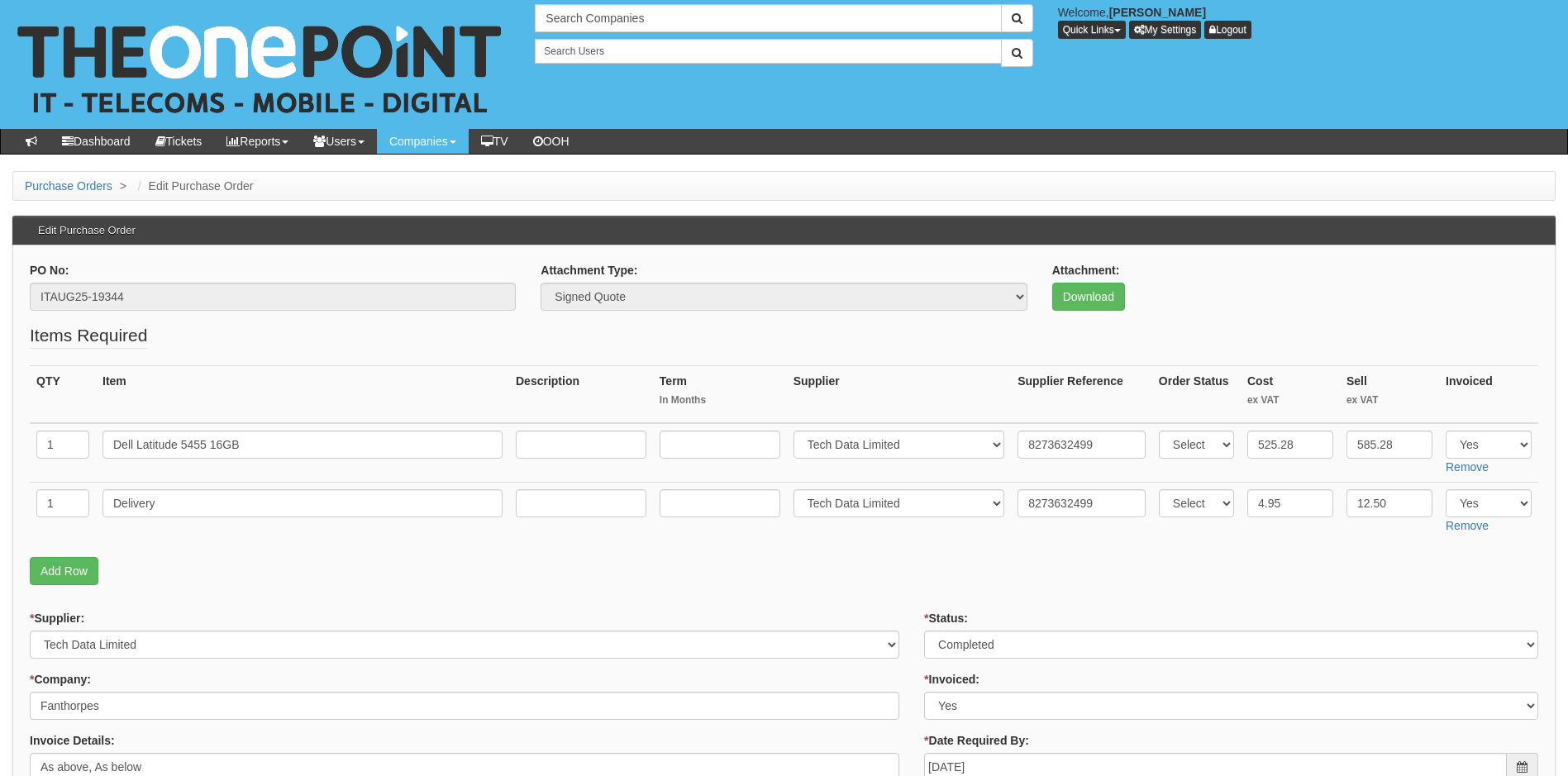
click at [908, 587] on fieldset "Items Required QTY Item Description Term In Months Supplier Supplier Reference …" at bounding box center [784, 458] width 1509 height 270
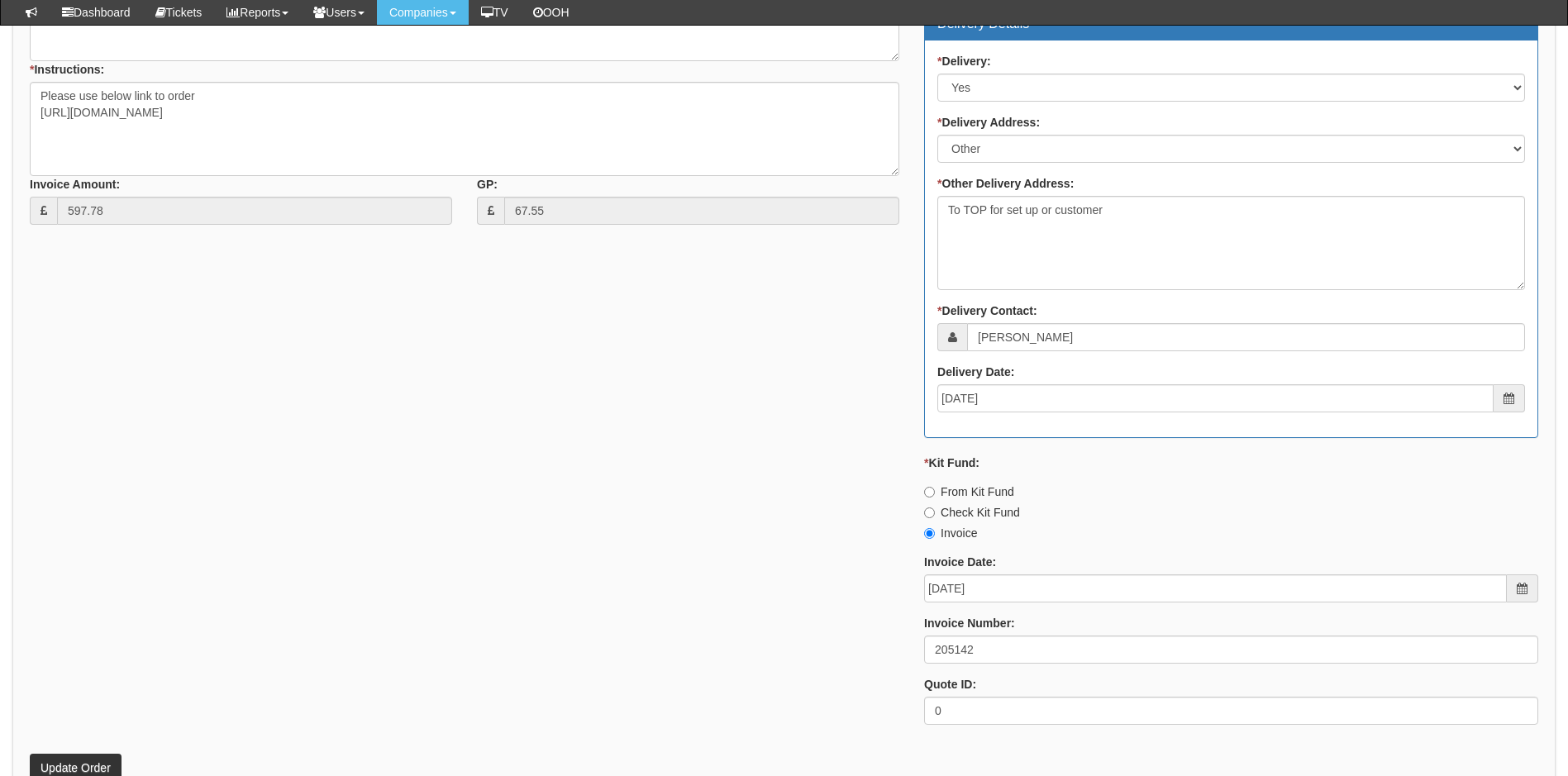
scroll to position [957, 0]
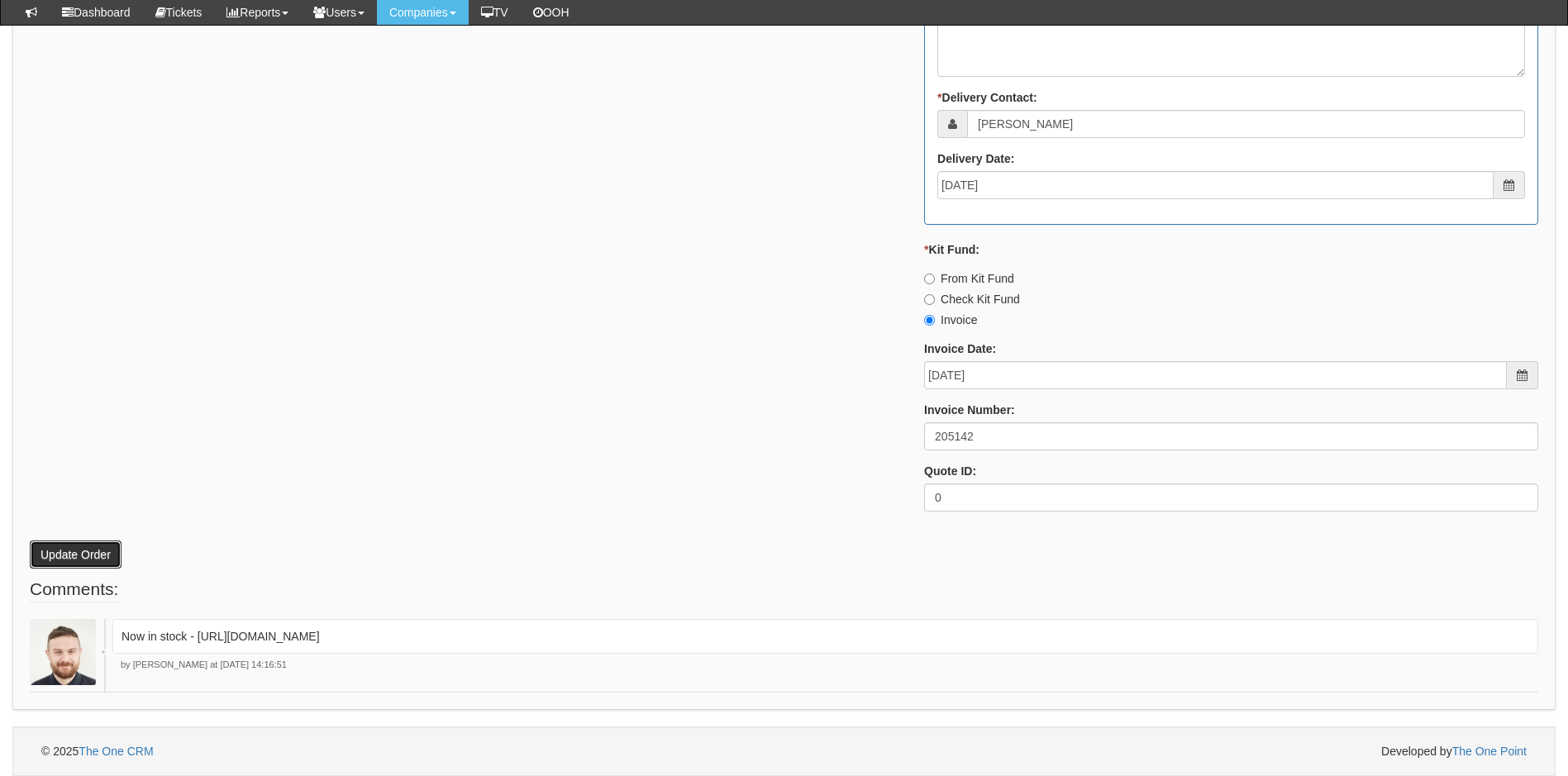
click at [85, 551] on button "Update Order" at bounding box center [76, 554] width 91 height 28
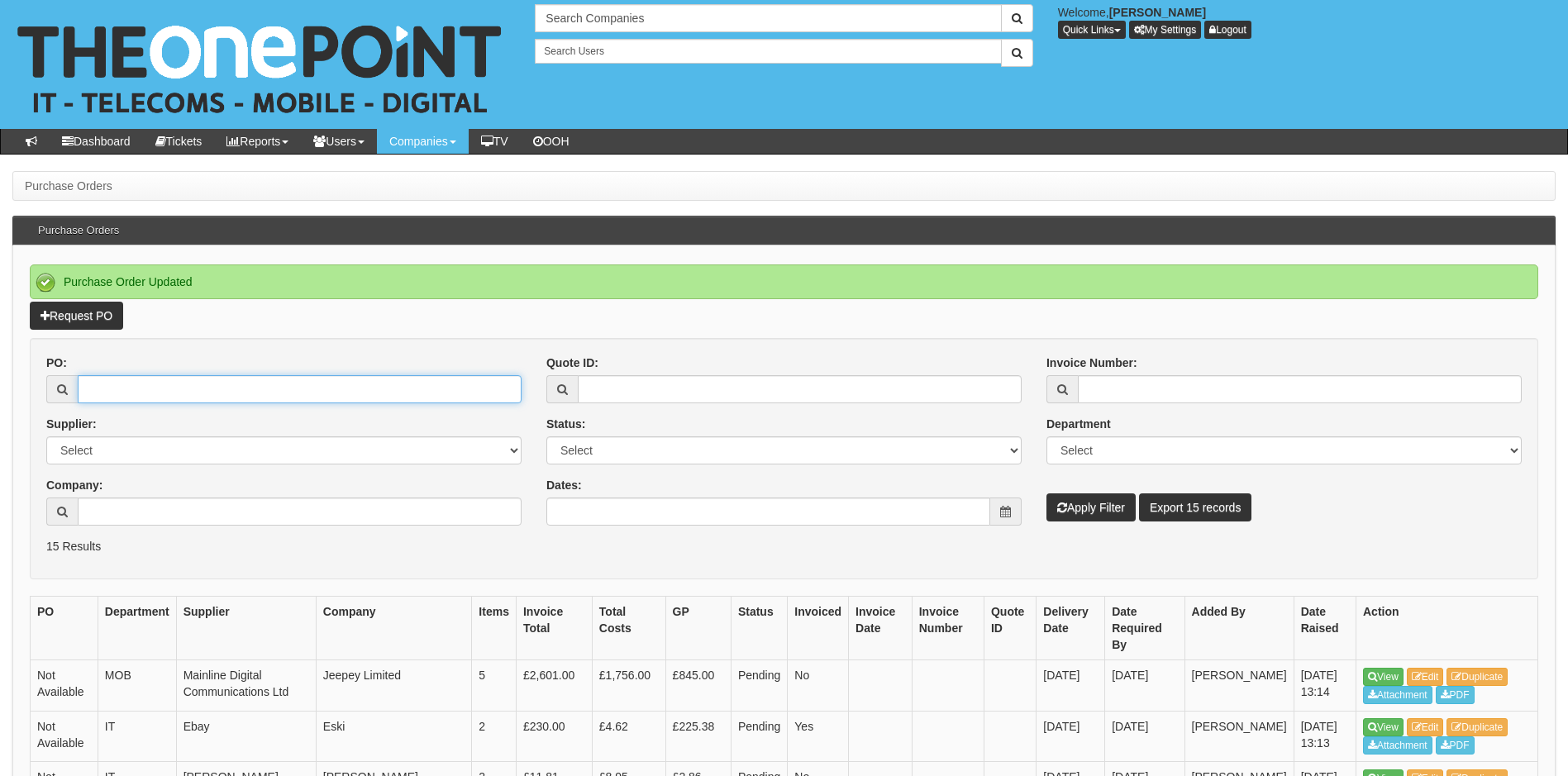
click at [243, 385] on input "PO:" at bounding box center [300, 389] width 444 height 28
type input "19363"
click at [1047, 493] on button "Apply Filter" at bounding box center [1091, 507] width 89 height 28
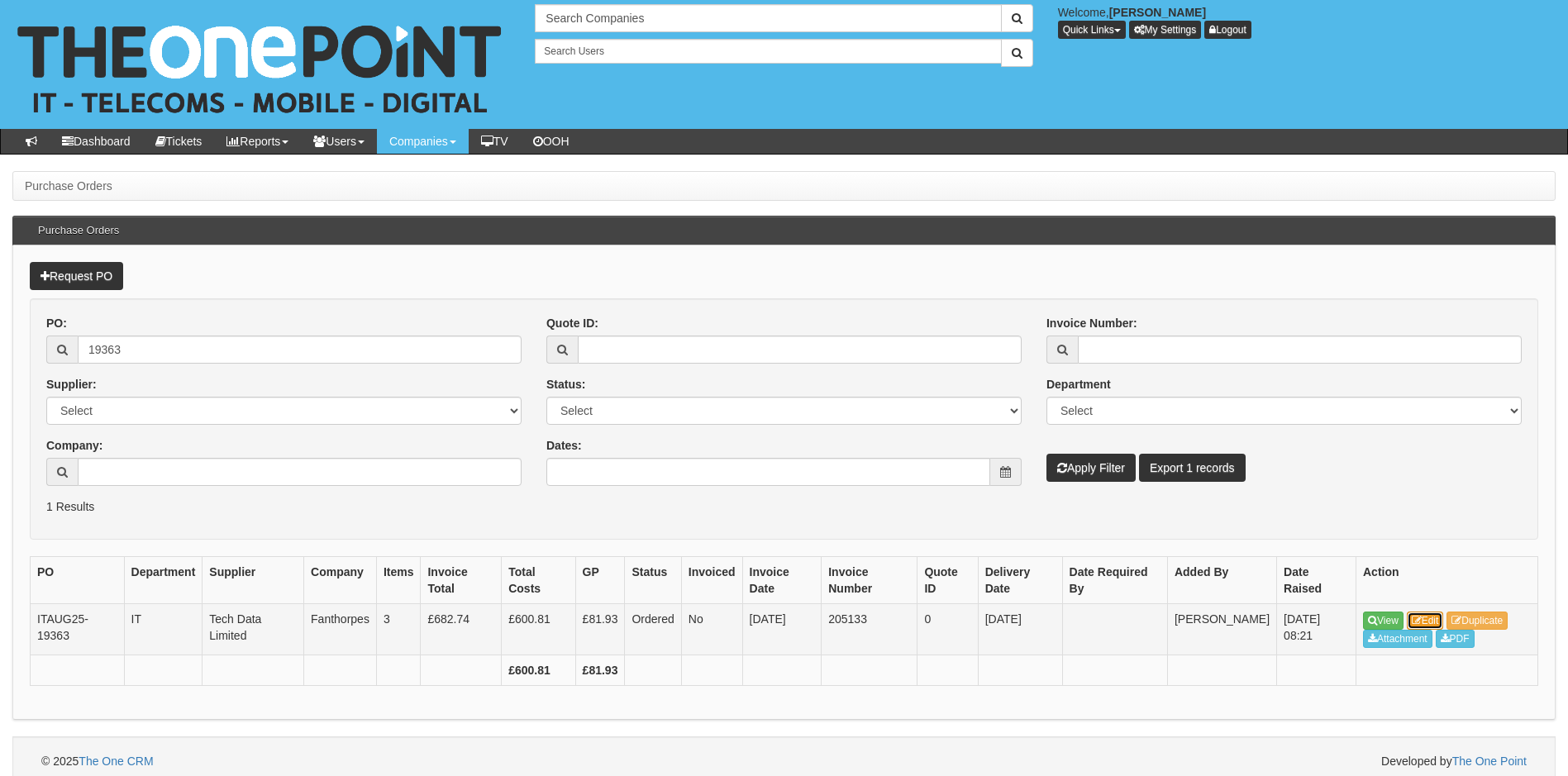
click at [1428, 620] on link "Edit" at bounding box center [1425, 620] width 37 height 18
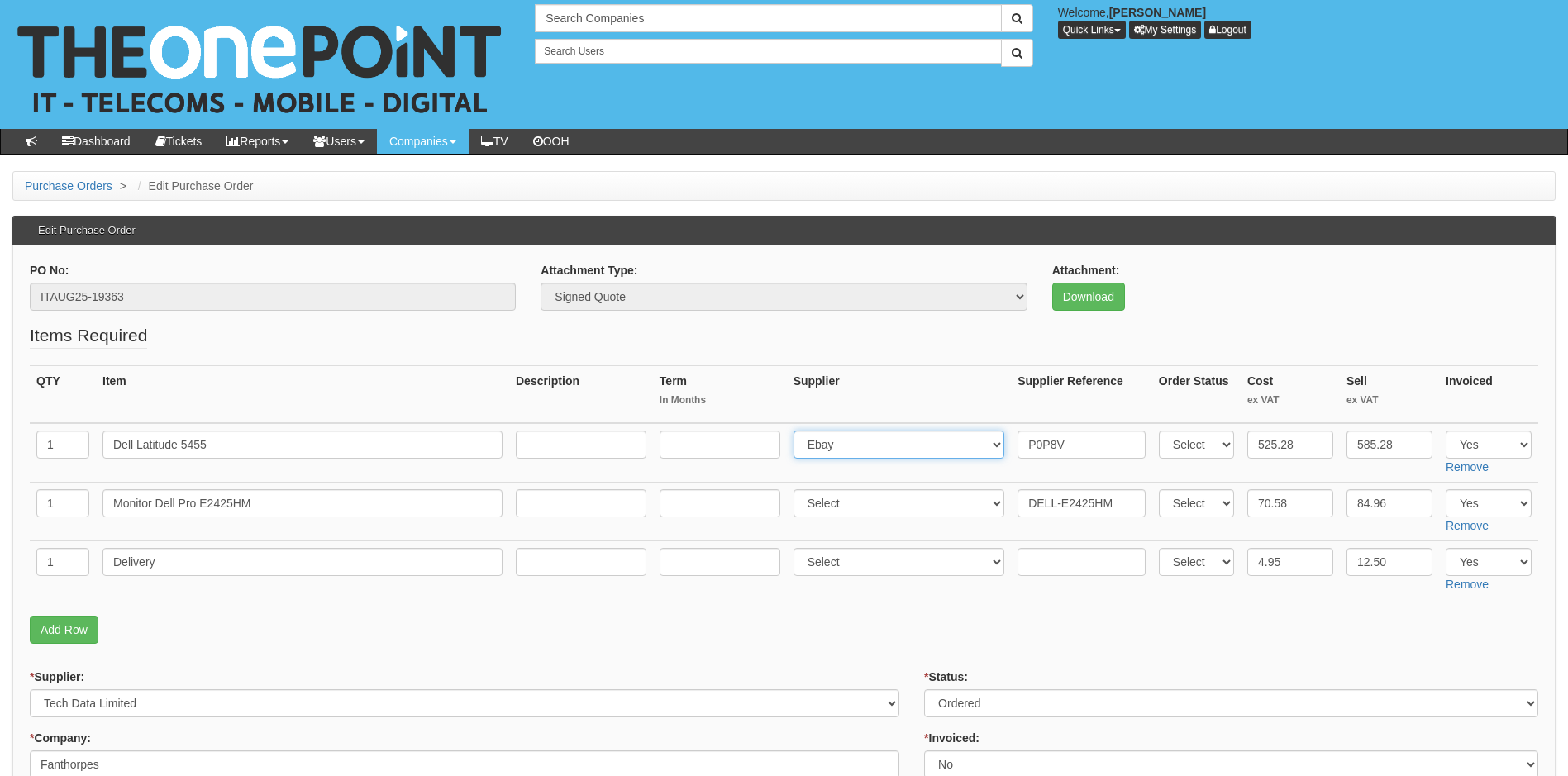
click at [824, 451] on select "Select 123 [DOMAIN_NAME] 1Password 3 4Gon [PERSON_NAME] Electric Ltd Abzorb Acc…" at bounding box center [900, 444] width 212 height 28
select select "19"
click at [797, 431] on select "Select 123 [DOMAIN_NAME] 1Password 3 4Gon [PERSON_NAME] Electric Ltd Abzorb Acc…" at bounding box center [900, 444] width 212 height 28
click at [1017, 442] on input "P0P8V" at bounding box center [1082, 444] width 128 height 28
paste input "8273718292"
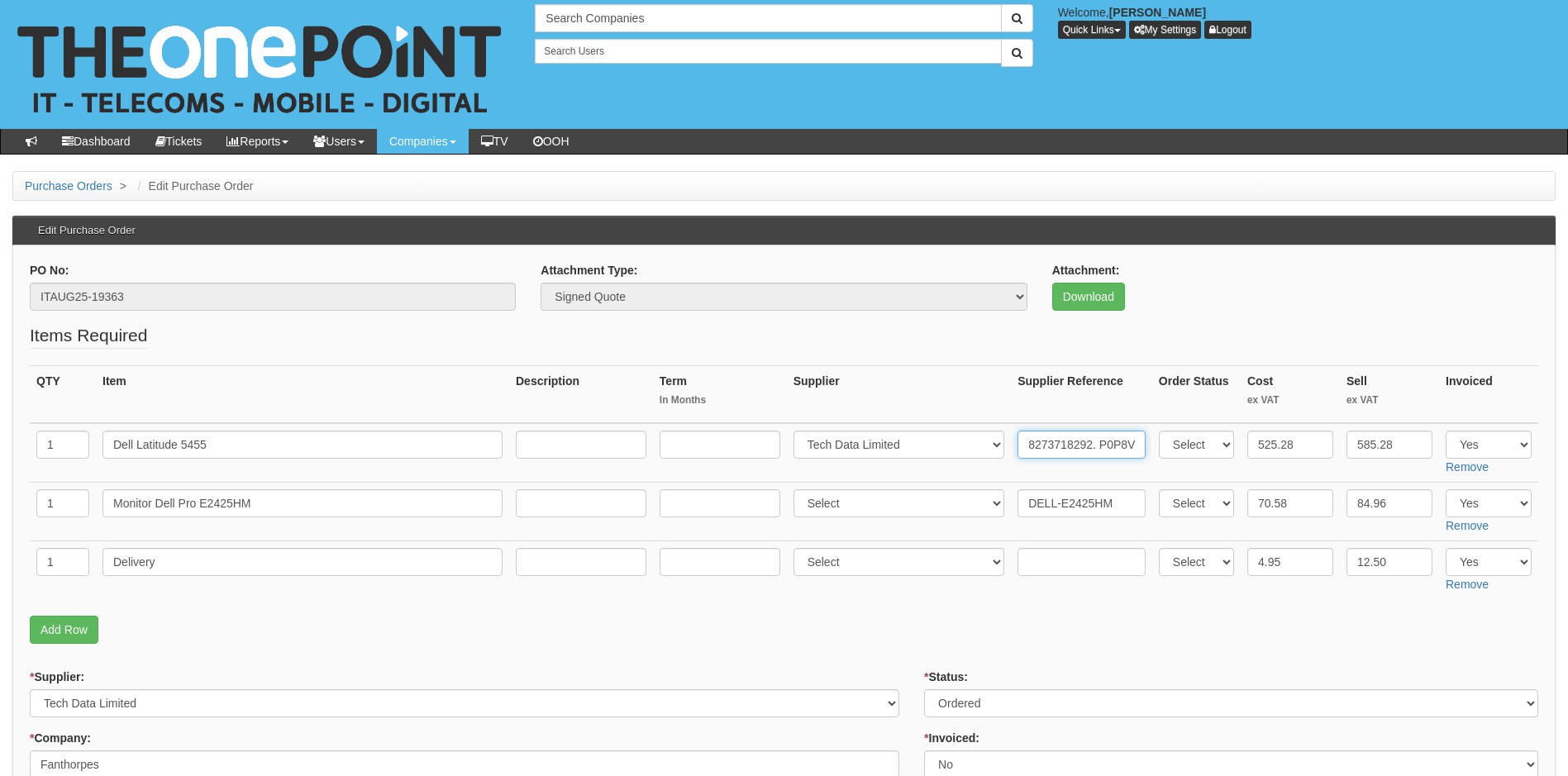
type input "8273718292. P0P8V"
click at [852, 501] on select "Select 123 [DOMAIN_NAME] 1Password 3 4Gon [PERSON_NAME] Electric Ltd Abzorb Acc…" at bounding box center [900, 503] width 212 height 28
select select "19"
click at [797, 489] on select "Select 123 [DOMAIN_NAME] 1Password 3 4Gon [PERSON_NAME] Electric Ltd Abzorb Acc…" at bounding box center [900, 503] width 212 height 28
click at [1021, 497] on input "DELL-E2425HM" at bounding box center [1082, 503] width 128 height 28
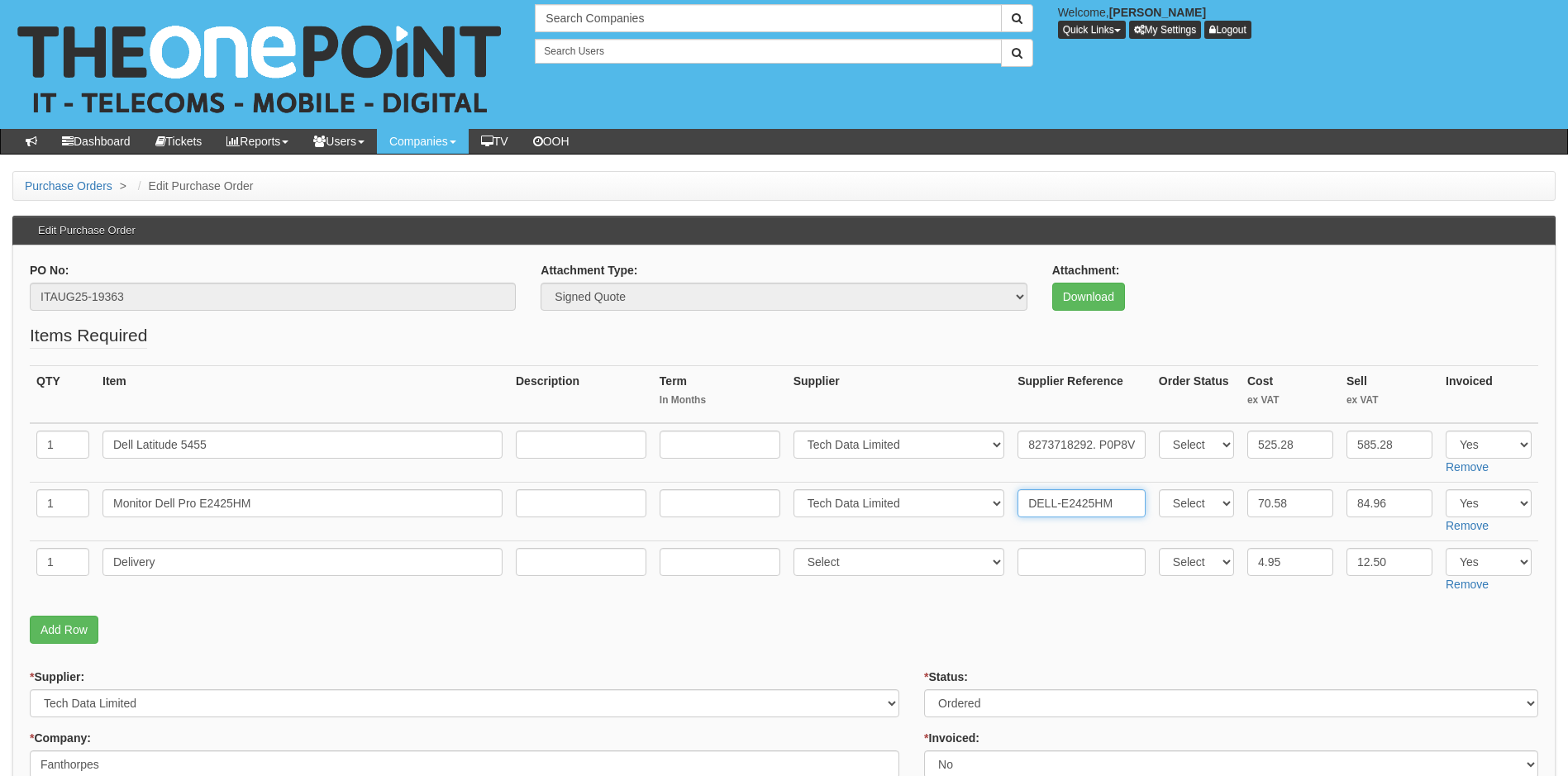
paste input "8273718292"
type input "8273718292. DELL-E2425HM"
click at [837, 563] on select "Select 123 [DOMAIN_NAME] 1Password 3 4Gon [PERSON_NAME] Electric Ltd Abzorb Acc…" at bounding box center [900, 561] width 212 height 28
select select "19"
click at [797, 547] on select "Select 123 [DOMAIN_NAME] 1Password 3 4Gon [PERSON_NAME] Electric Ltd Abzorb Acc…" at bounding box center [900, 561] width 212 height 28
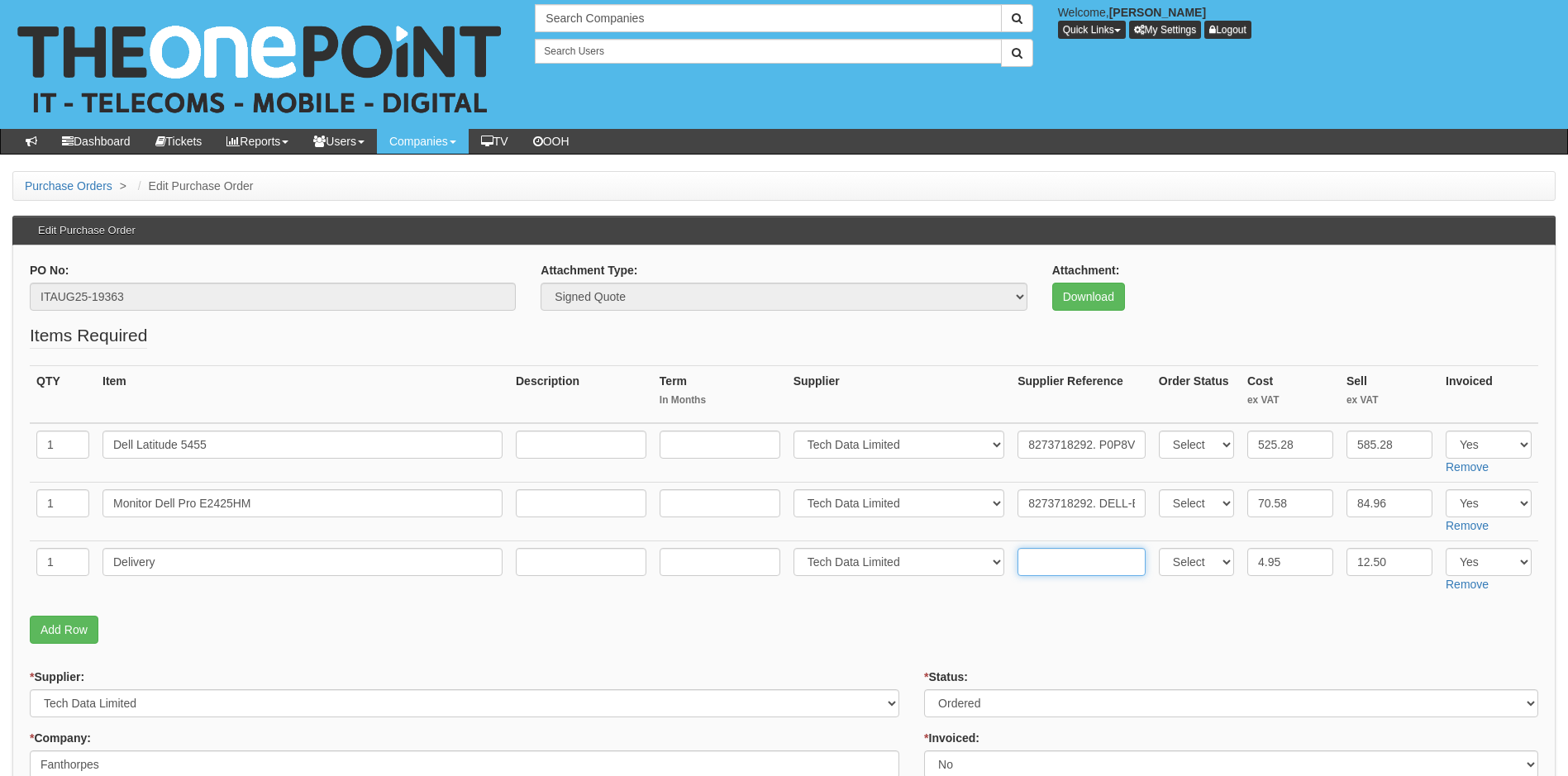
click at [1034, 560] on input "text" at bounding box center [1082, 561] width 128 height 28
paste input "8273718292"
type input "8273718292"
click at [1058, 621] on p "Add Row" at bounding box center [784, 629] width 1509 height 28
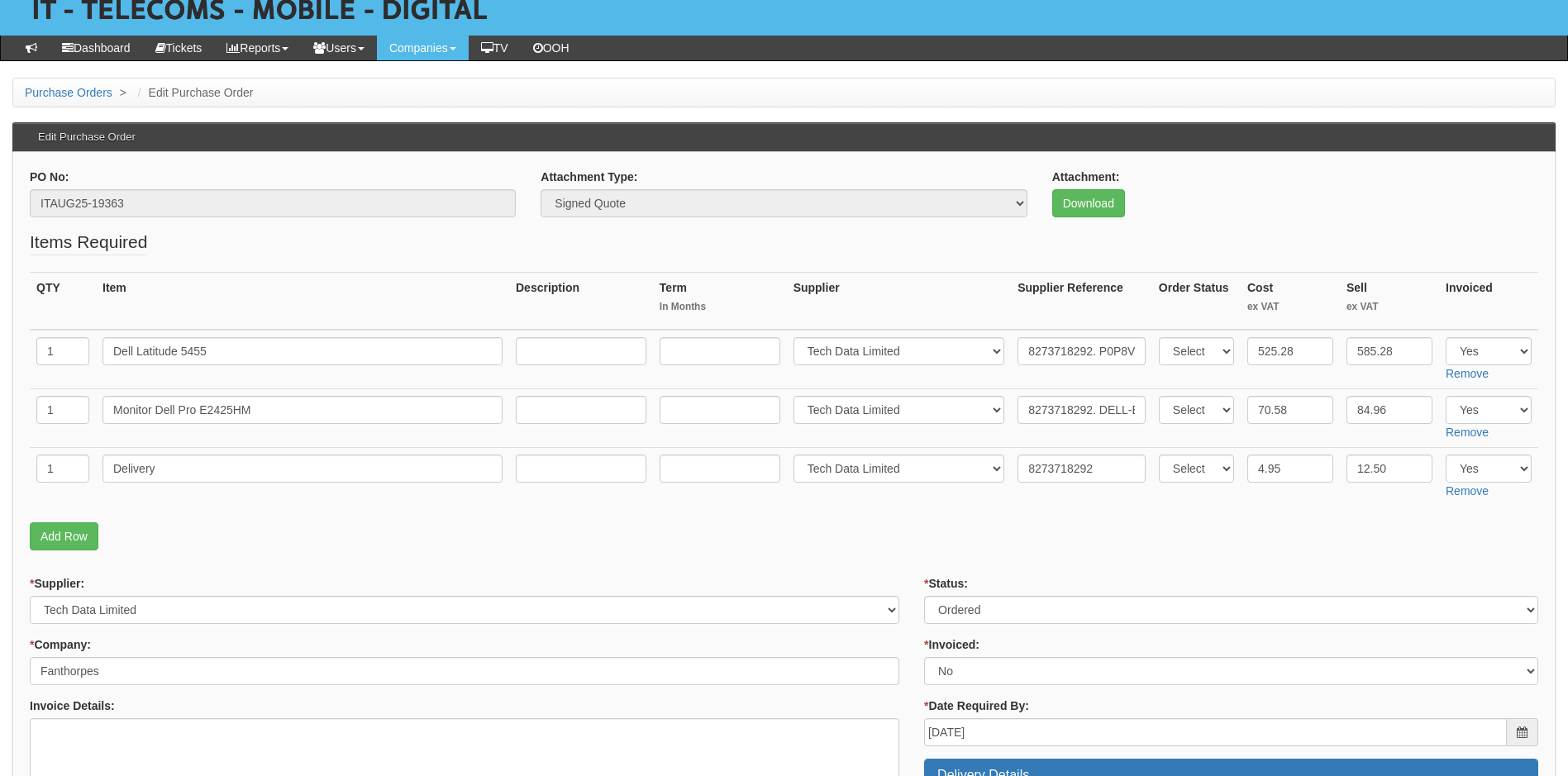
scroll to position [248, 0]
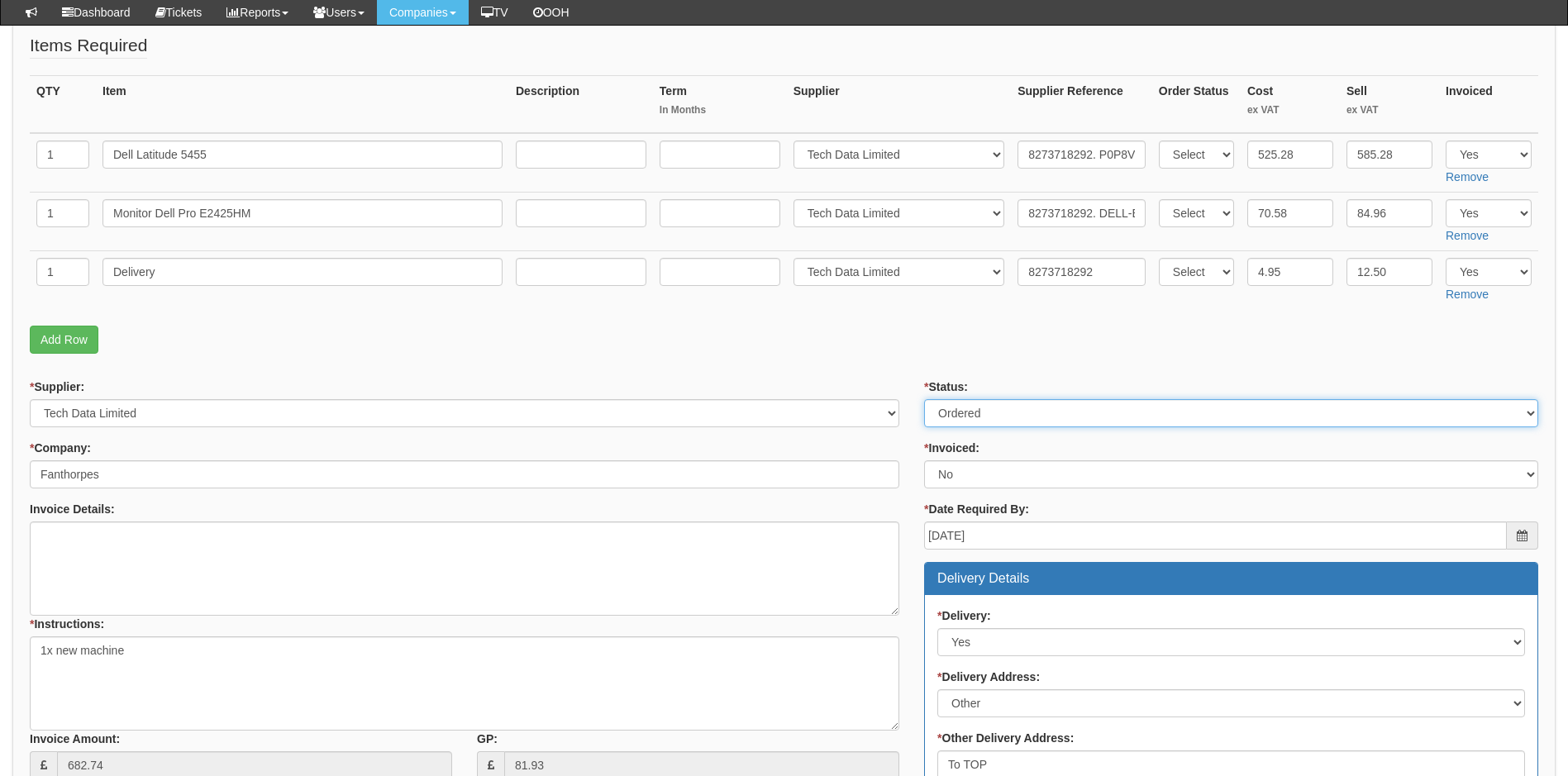
click at [989, 411] on select "Select Approved Completed Delivered Invoiced Ordered Ordered to site Part Order…" at bounding box center [1230, 412] width 614 height 28
select select "4"
click at [924, 399] on select "Select Approved Completed Delivered Invoiced Ordered Ordered to site Part Order…" at bounding box center [1230, 412] width 614 height 28
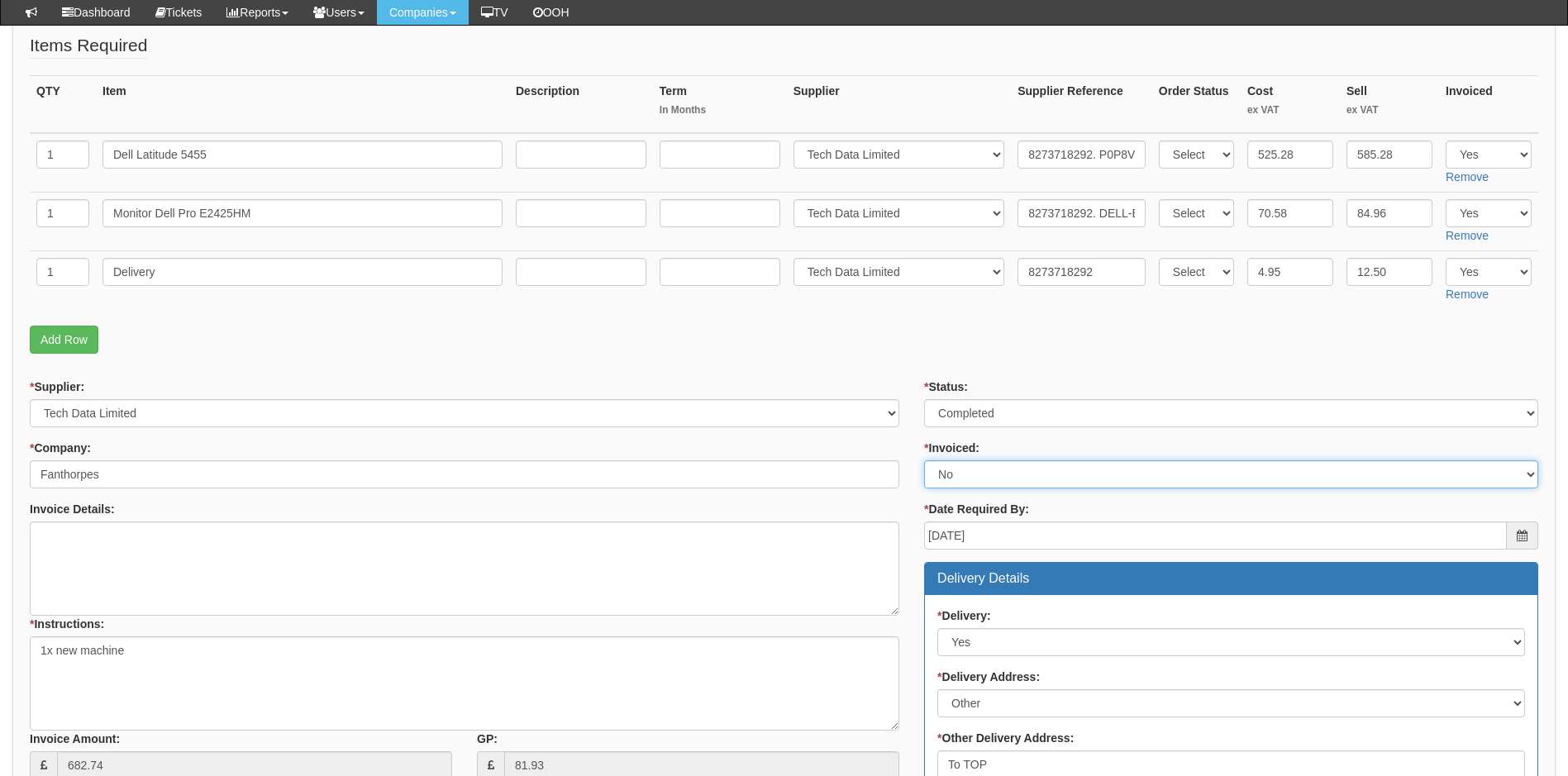
click at [963, 480] on select "Select Yes No N/A STB (part of order)" at bounding box center [1230, 474] width 614 height 28
select select "1"
click at [924, 460] on select "Select Yes No N/A STB (part of order)" at bounding box center [1230, 474] width 614 height 28
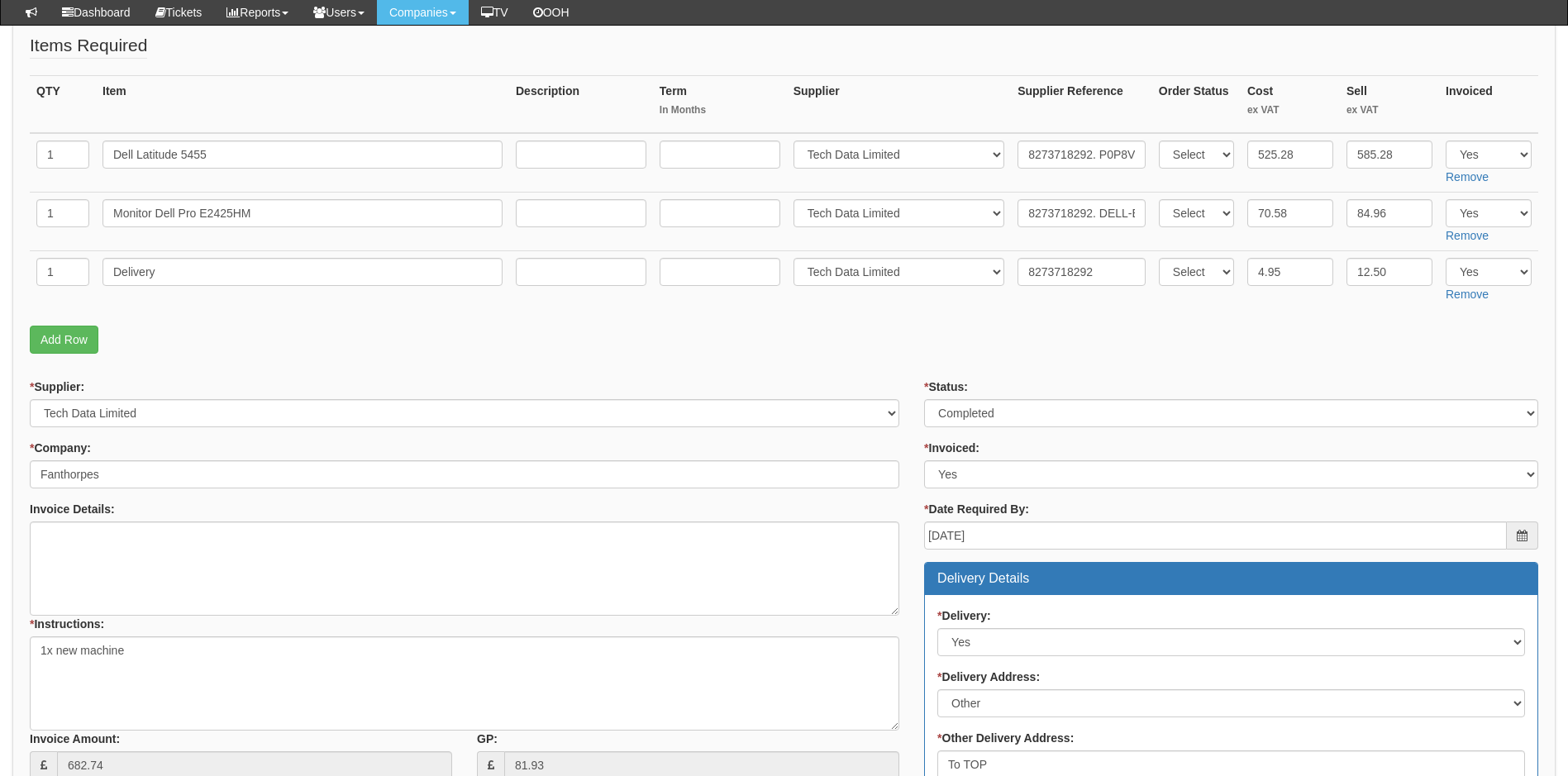
drag, startPoint x: 915, startPoint y: 406, endPoint x: 907, endPoint y: 330, distance: 76.4
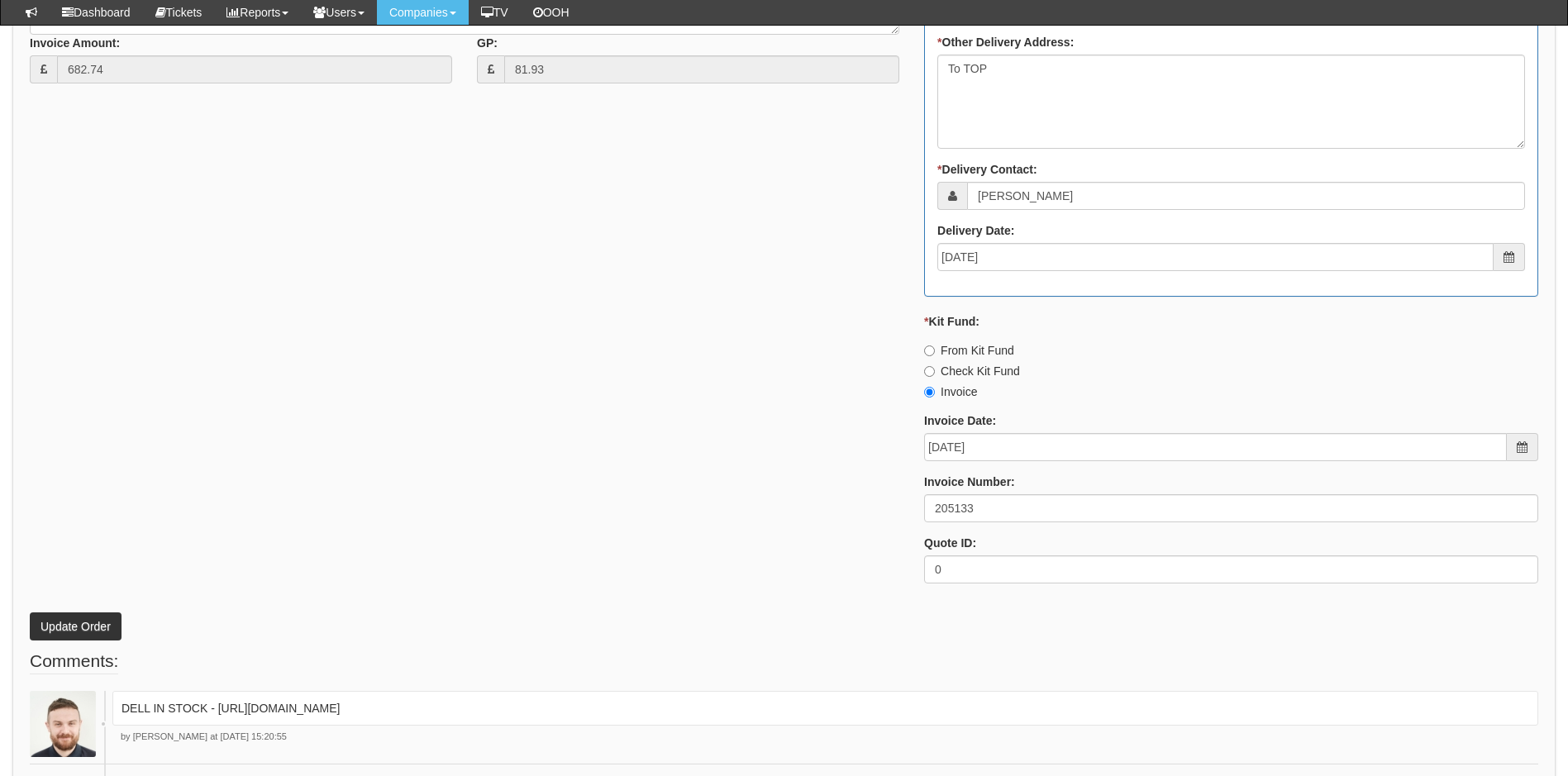
scroll to position [992, 0]
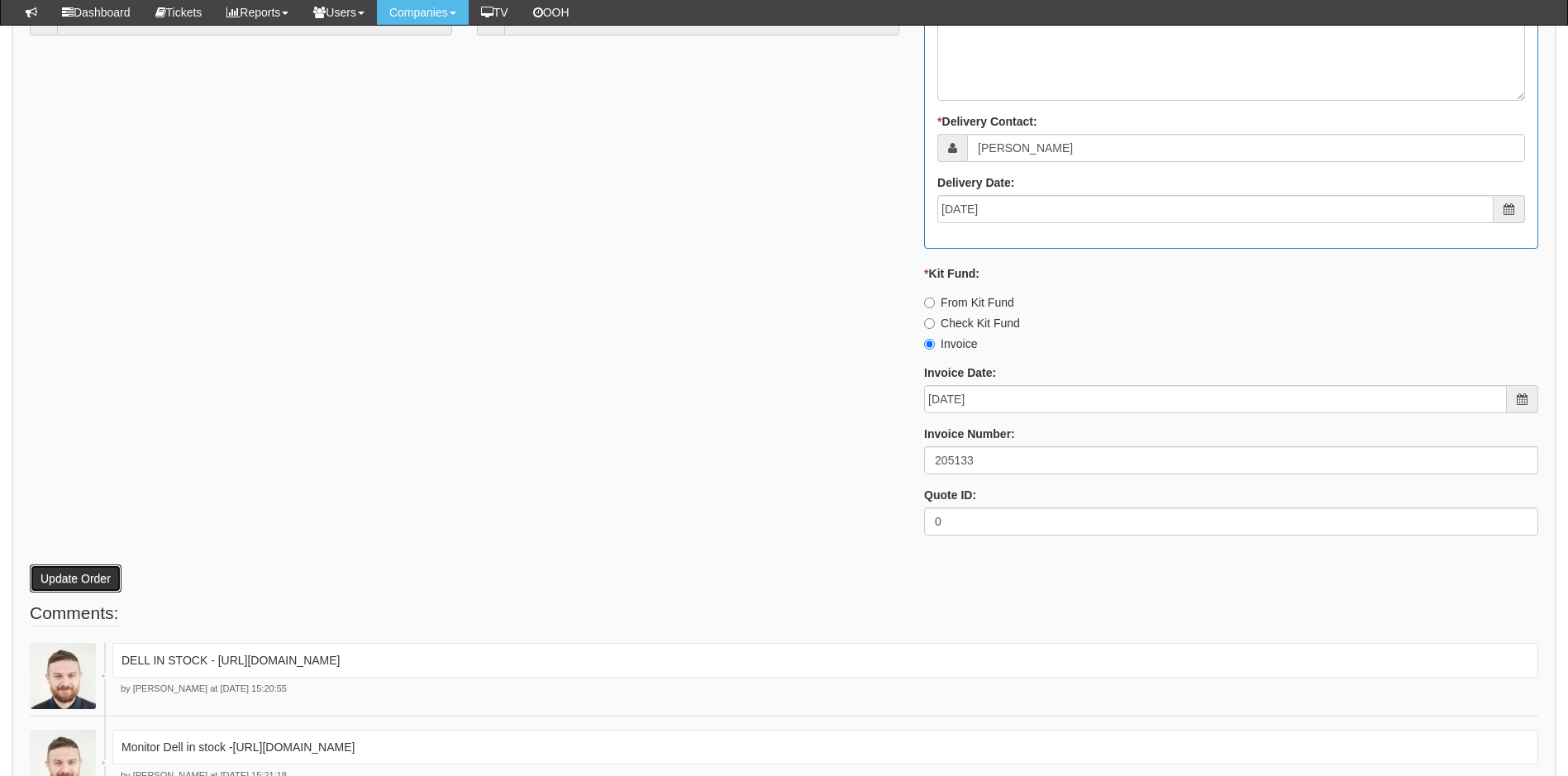
click at [53, 579] on button "Update Order" at bounding box center [76, 578] width 91 height 28
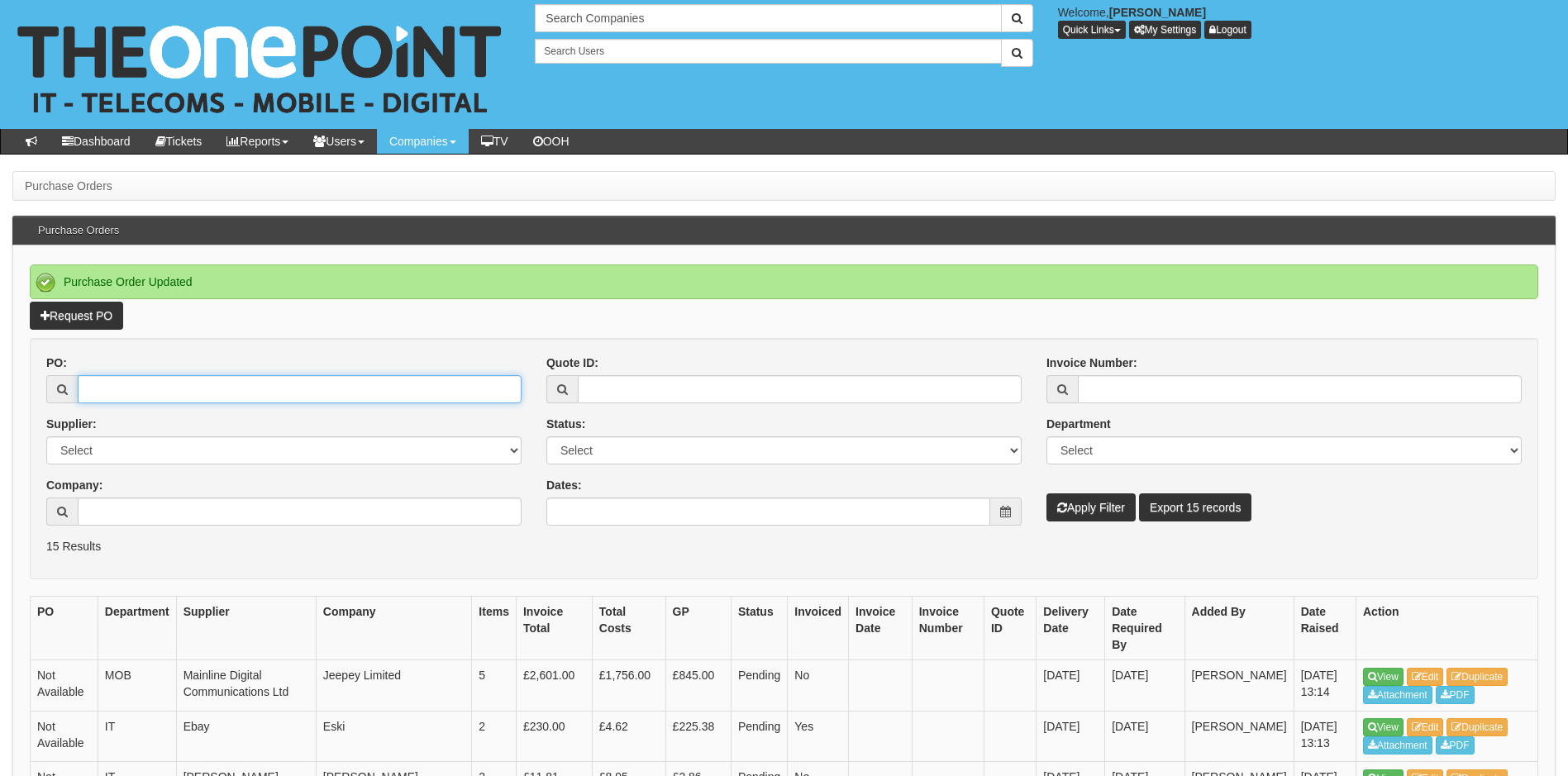
click at [161, 380] on input "PO:" at bounding box center [300, 389] width 444 height 28
drag, startPoint x: 103, startPoint y: 382, endPoint x: 241, endPoint y: 406, distance: 140.1
click at [105, 382] on input "PO:" at bounding box center [300, 389] width 444 height 28
type input "19172"
click at [1047, 493] on button "Apply Filter" at bounding box center [1091, 507] width 89 height 28
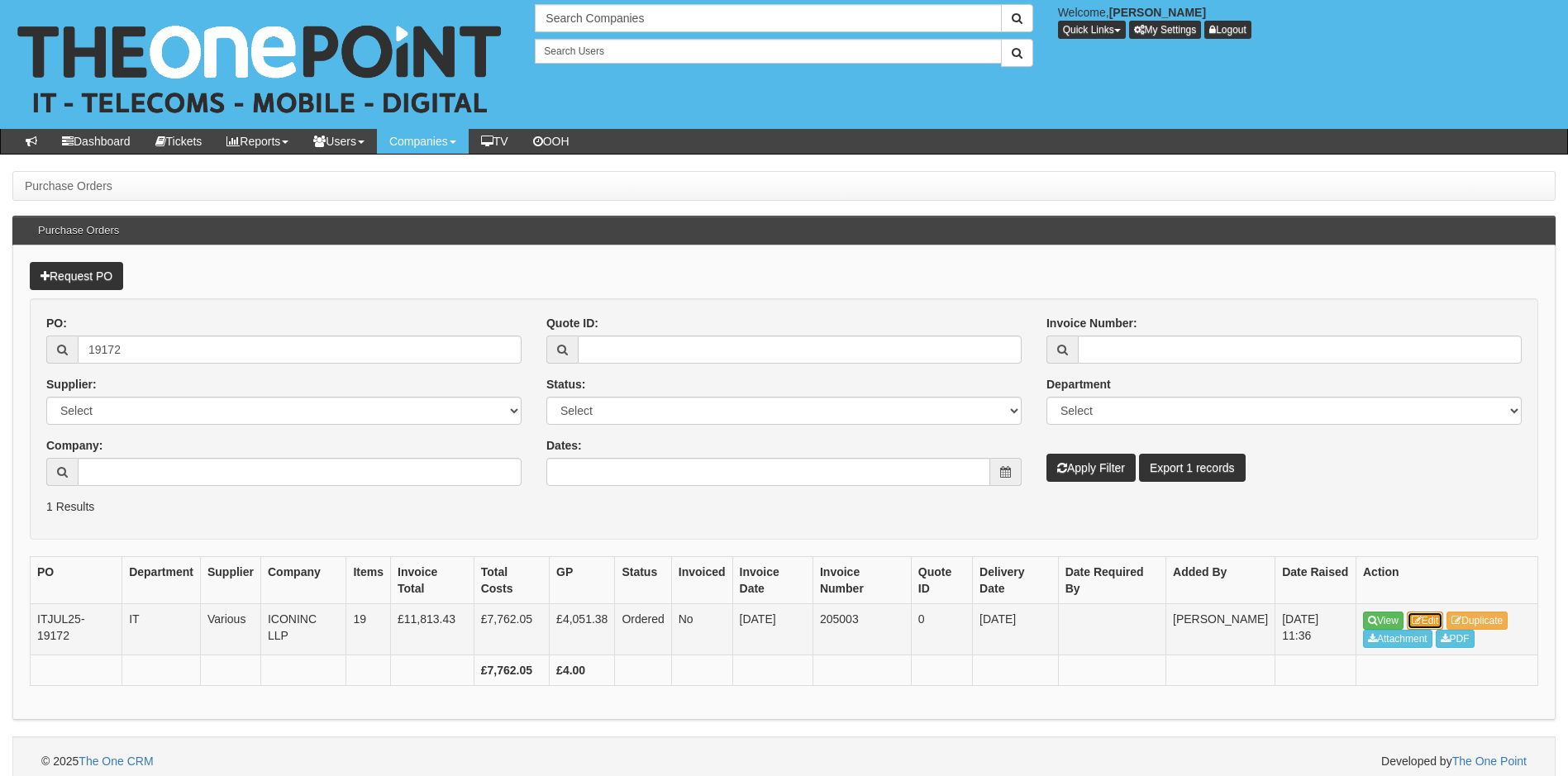
click at [1427, 621] on link "Edit" at bounding box center [1425, 620] width 37 height 18
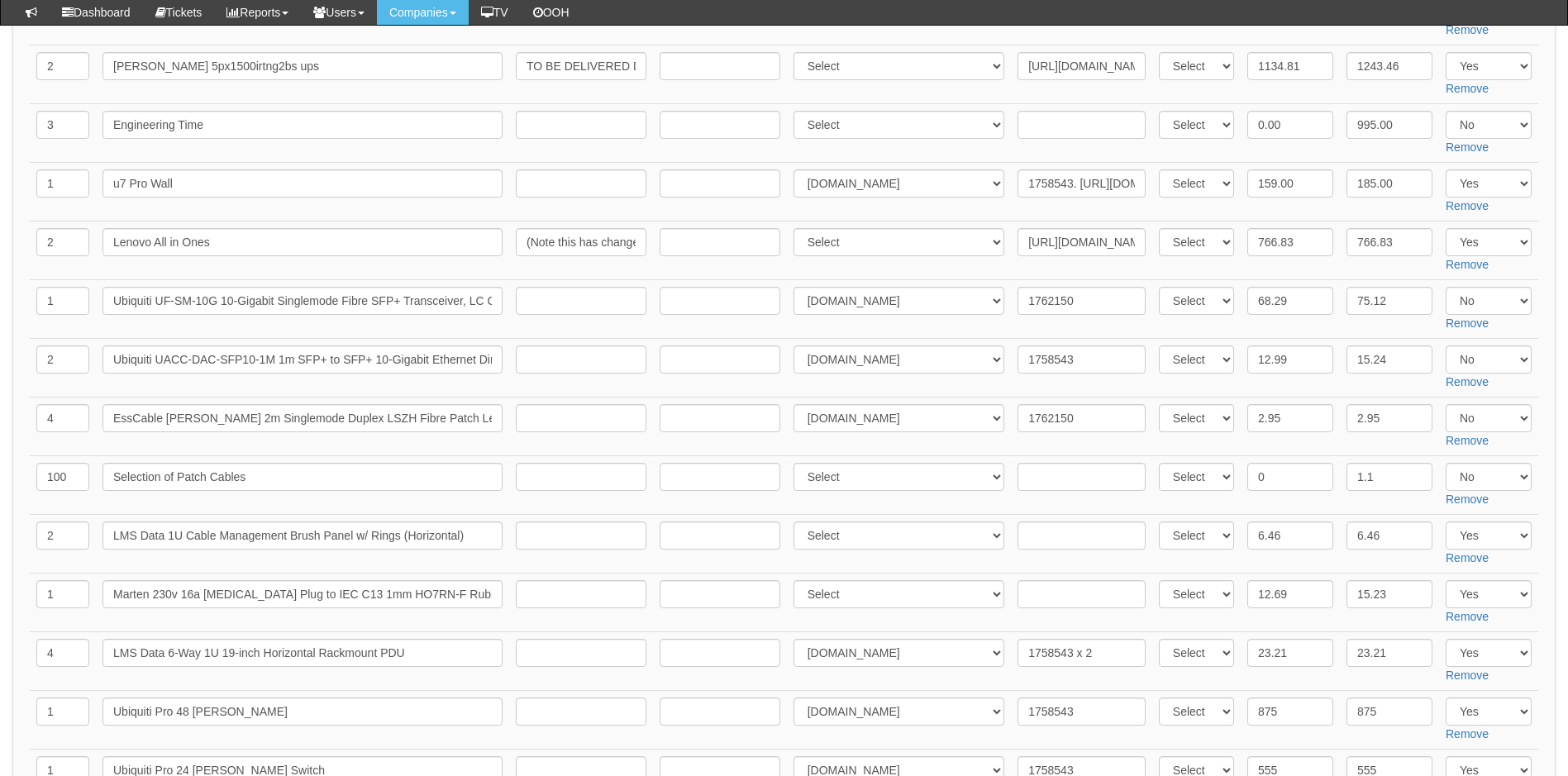
scroll to position [661, 0]
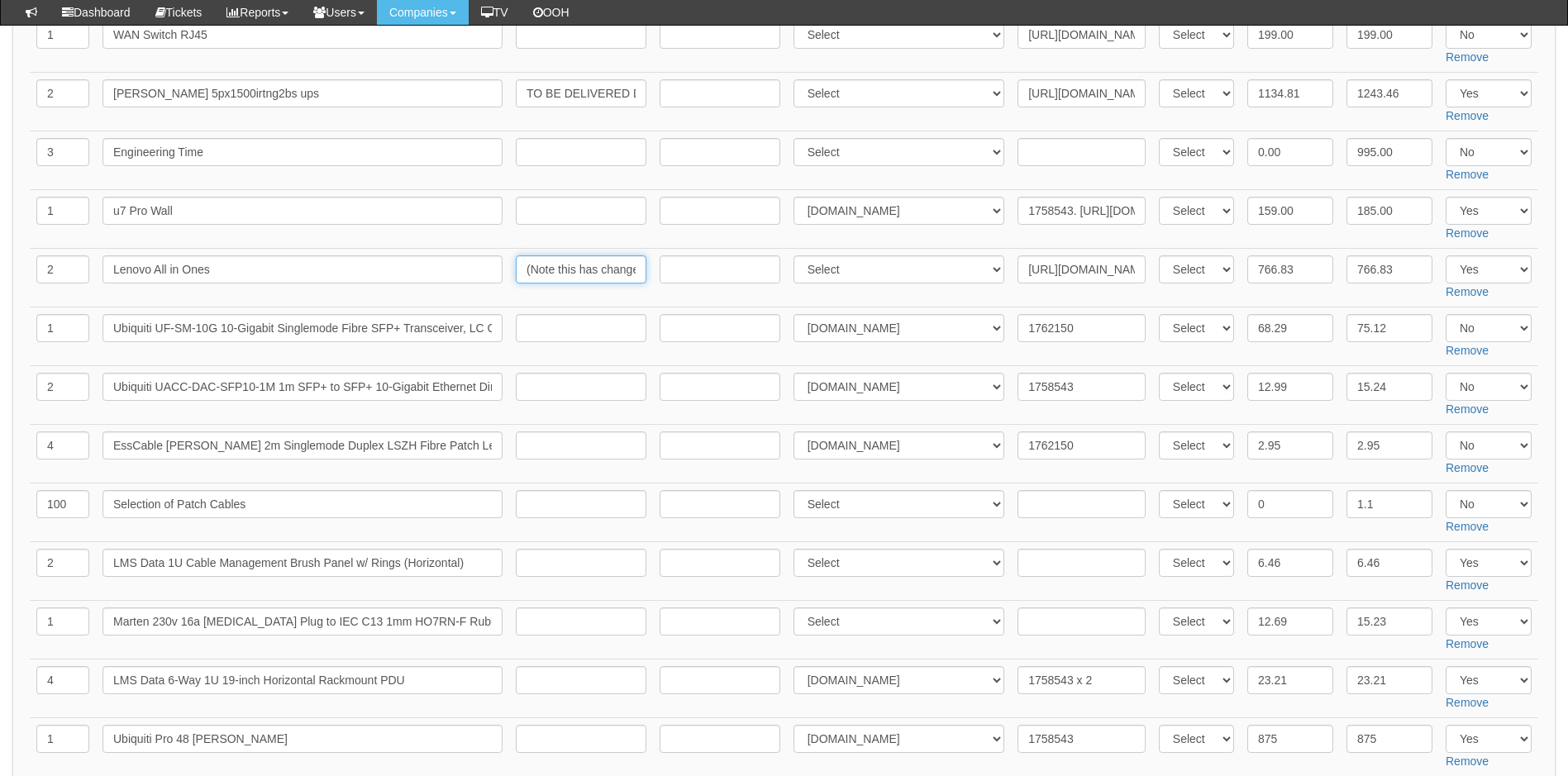
drag, startPoint x: 582, startPoint y: 277, endPoint x: 544, endPoint y: 270, distance: 38.6
click at [582, 277] on input "(Note this has changed from signed order )" at bounding box center [581, 269] width 130 height 28
drag, startPoint x: 542, startPoint y: 269, endPoint x: 634, endPoint y: 267, distance: 92.0
click at [634, 267] on input "(Note this has changed from signed order )" at bounding box center [581, 269] width 130 height 28
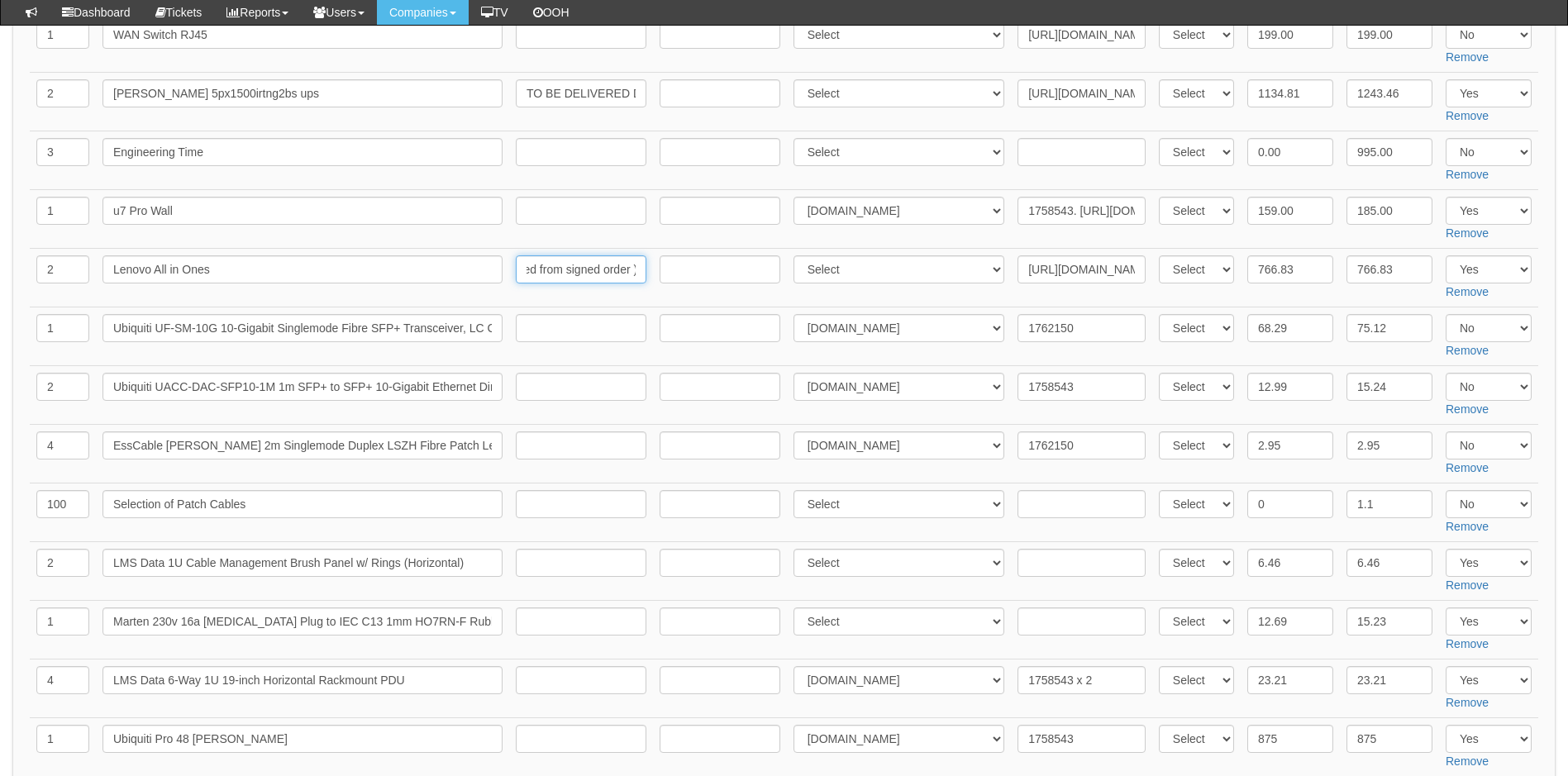
click at [634, 267] on input "(Note this has changed from signed order )" at bounding box center [581, 269] width 130 height 28
click at [601, 267] on input "(Note this has changed from signed order )" at bounding box center [581, 269] width 130 height 28
drag, startPoint x: 638, startPoint y: 268, endPoint x: 523, endPoint y: 267, distance: 115.0
click at [523, 267] on input "(Note this has changed from signed order )" at bounding box center [581, 269] width 130 height 28
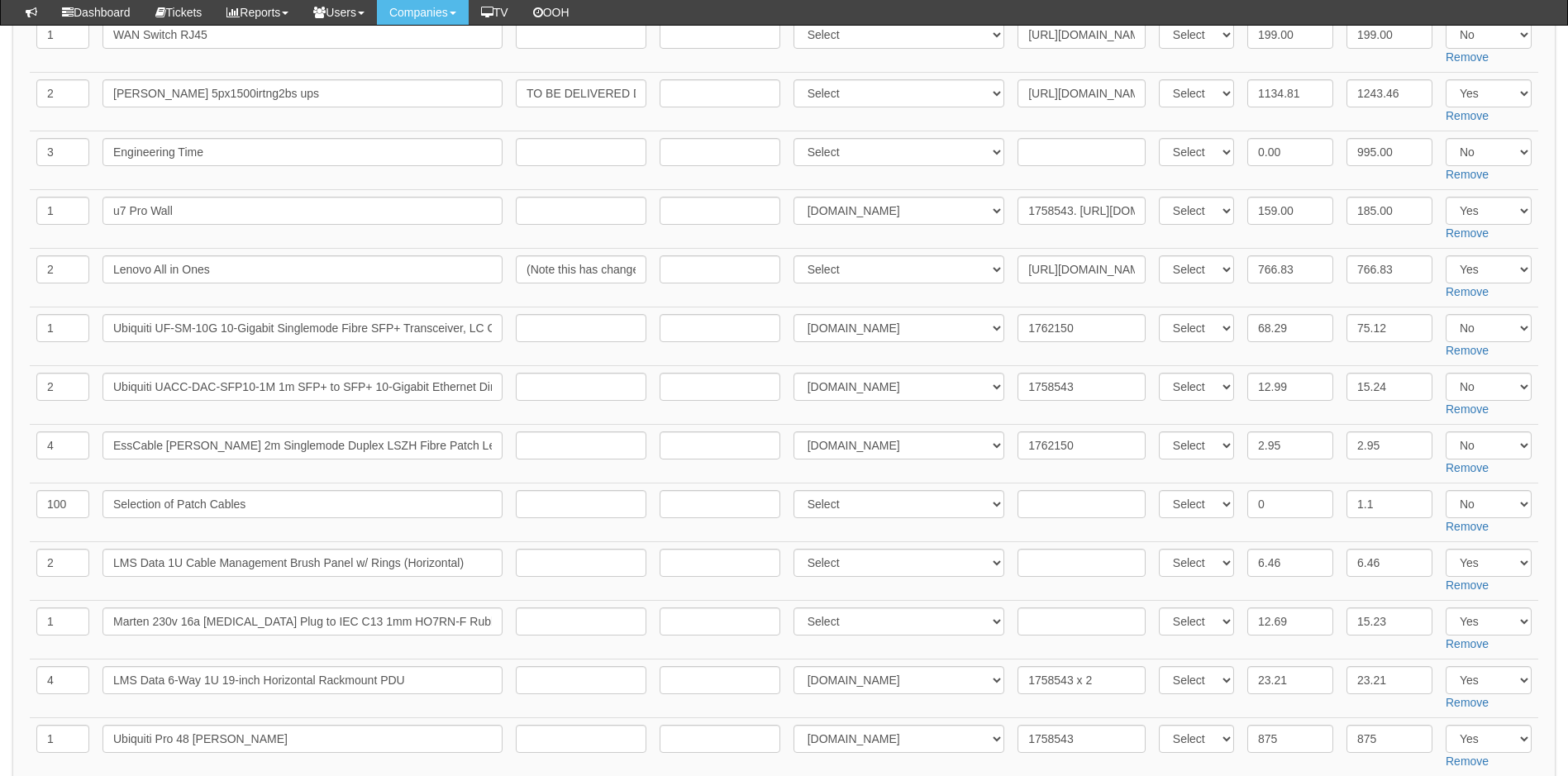
click at [510, 249] on td "(Note this has changed from signed order )" at bounding box center [581, 278] width 144 height 58
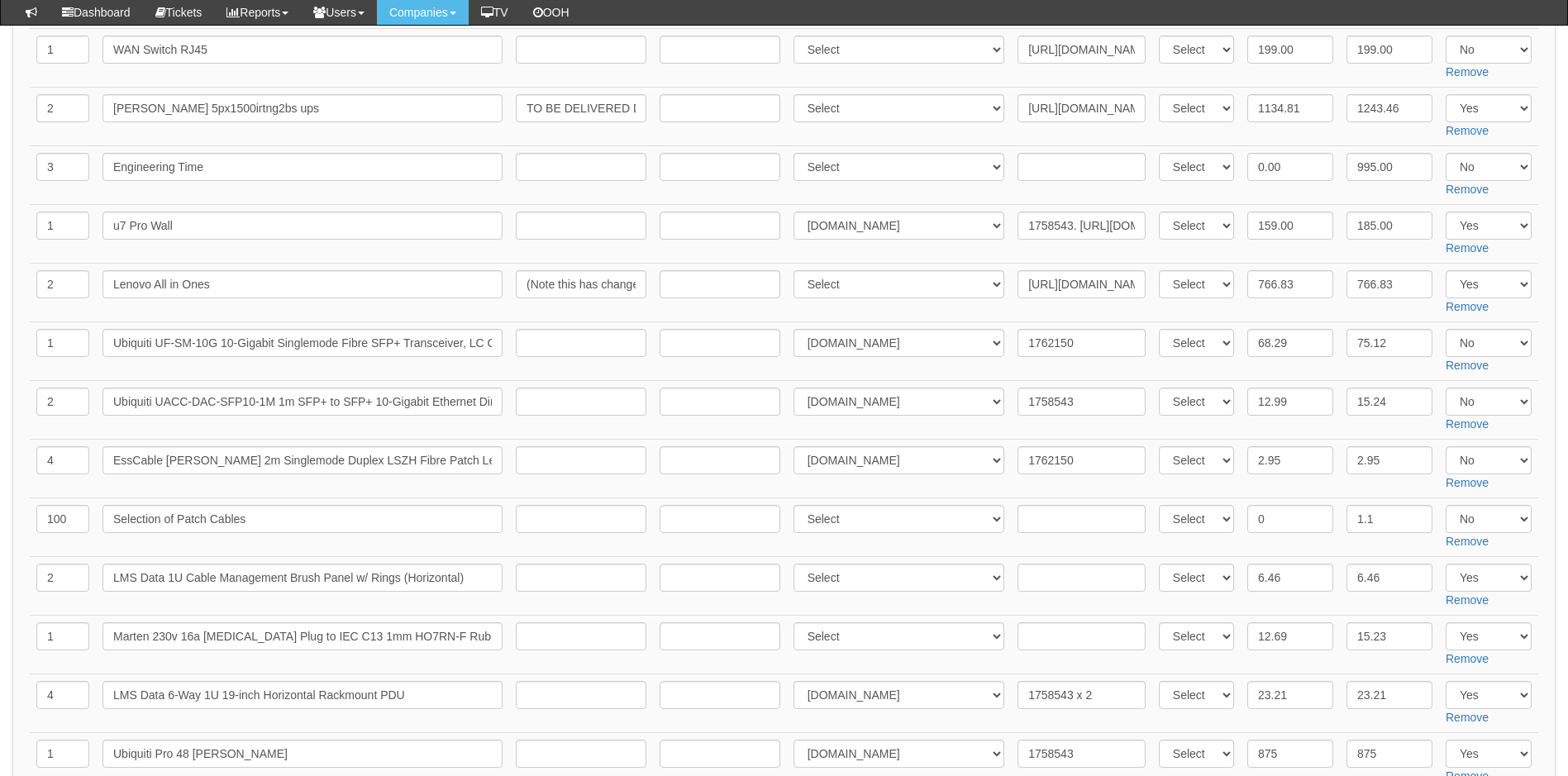
scroll to position [661, 0]
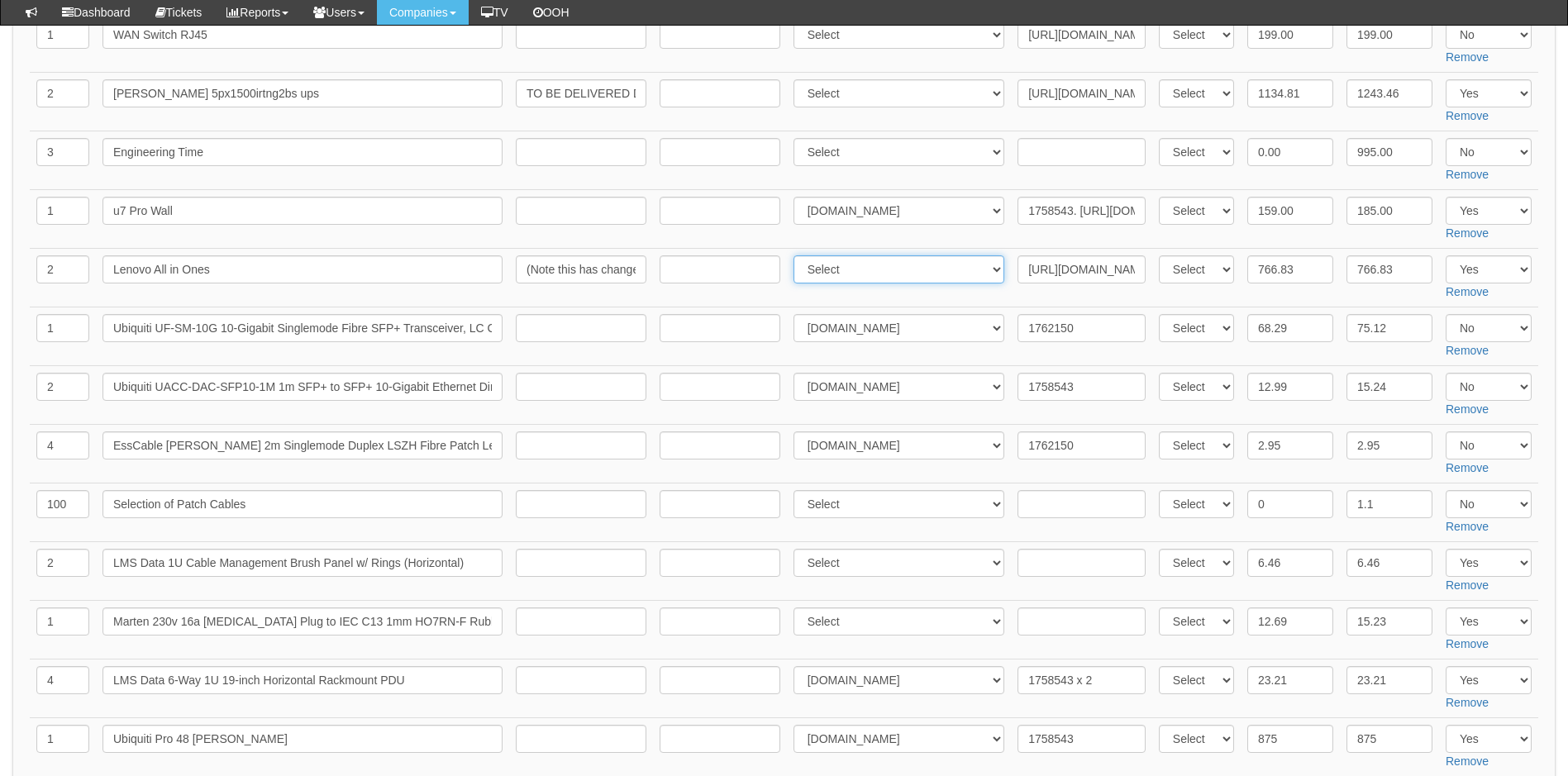
click at [837, 272] on select "Select 123 REG.co.uk 1Password 3 4Gon AA Jones Electric Ltd Abzorb Access Group…" at bounding box center [900, 269] width 212 height 28
select select "206"
click at [797, 256] on select "Select 123 REG.co.uk 1Password 3 4Gon AA Jones Electric Ltd Abzorb Access Group…" at bounding box center [900, 269] width 212 height 28
click at [1020, 266] on input "https://www.lenovo.com/gb/en/p/desktops/thinkcentre/thinkcentre-neo-series/thin…" at bounding box center [1082, 269] width 128 height 28
paste input "124443135"
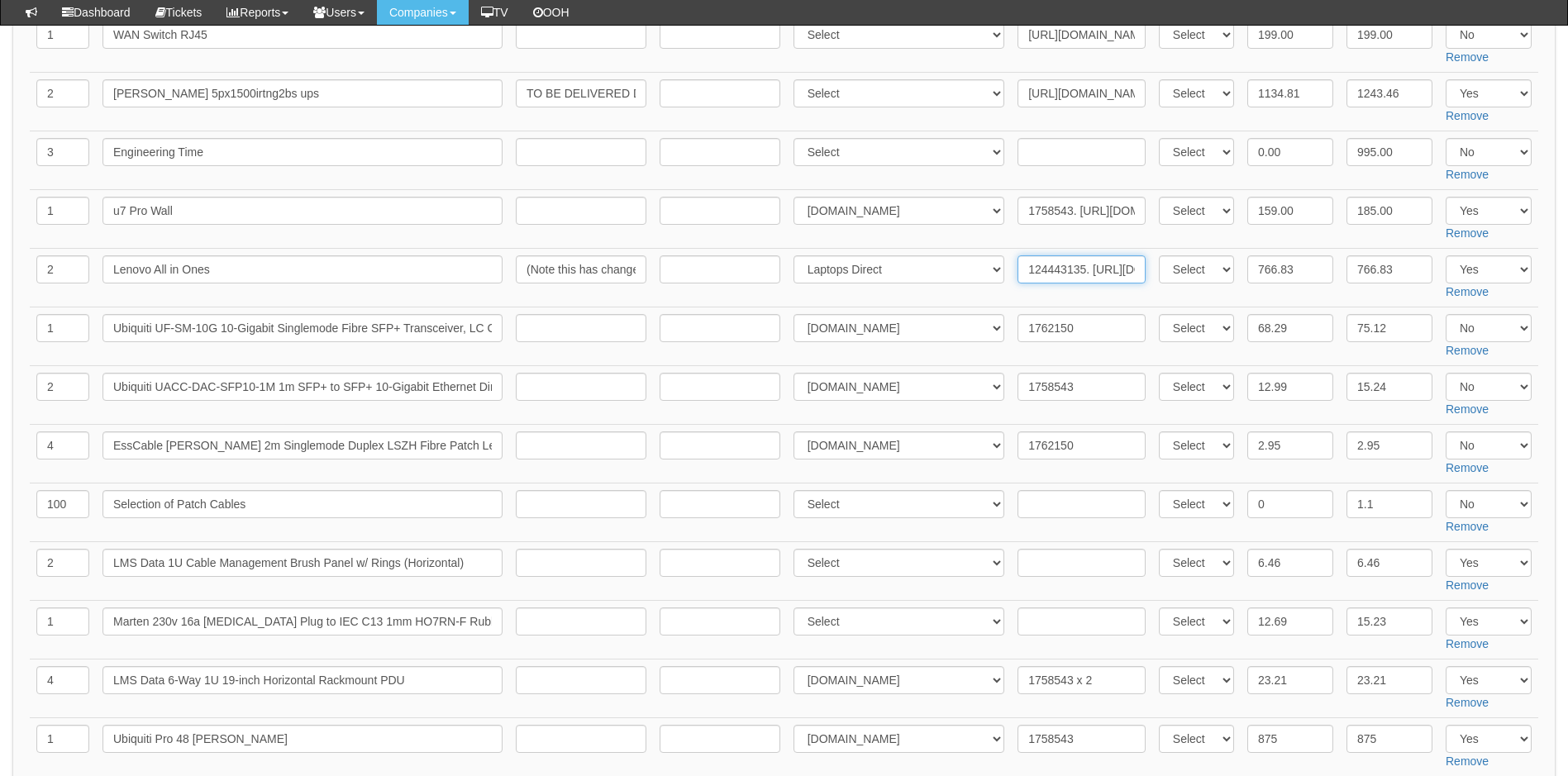
type input "124443135. https://www.lenovo.com/gb/en/p/desktops/thinkcentre/thinkcentre-neo-…"
click at [1002, 308] on td "Select 123 REG.co.uk 1Password 3 4Gon AA Jones Electric Ltd Abzorb Access Group…" at bounding box center [899, 336] width 225 height 58
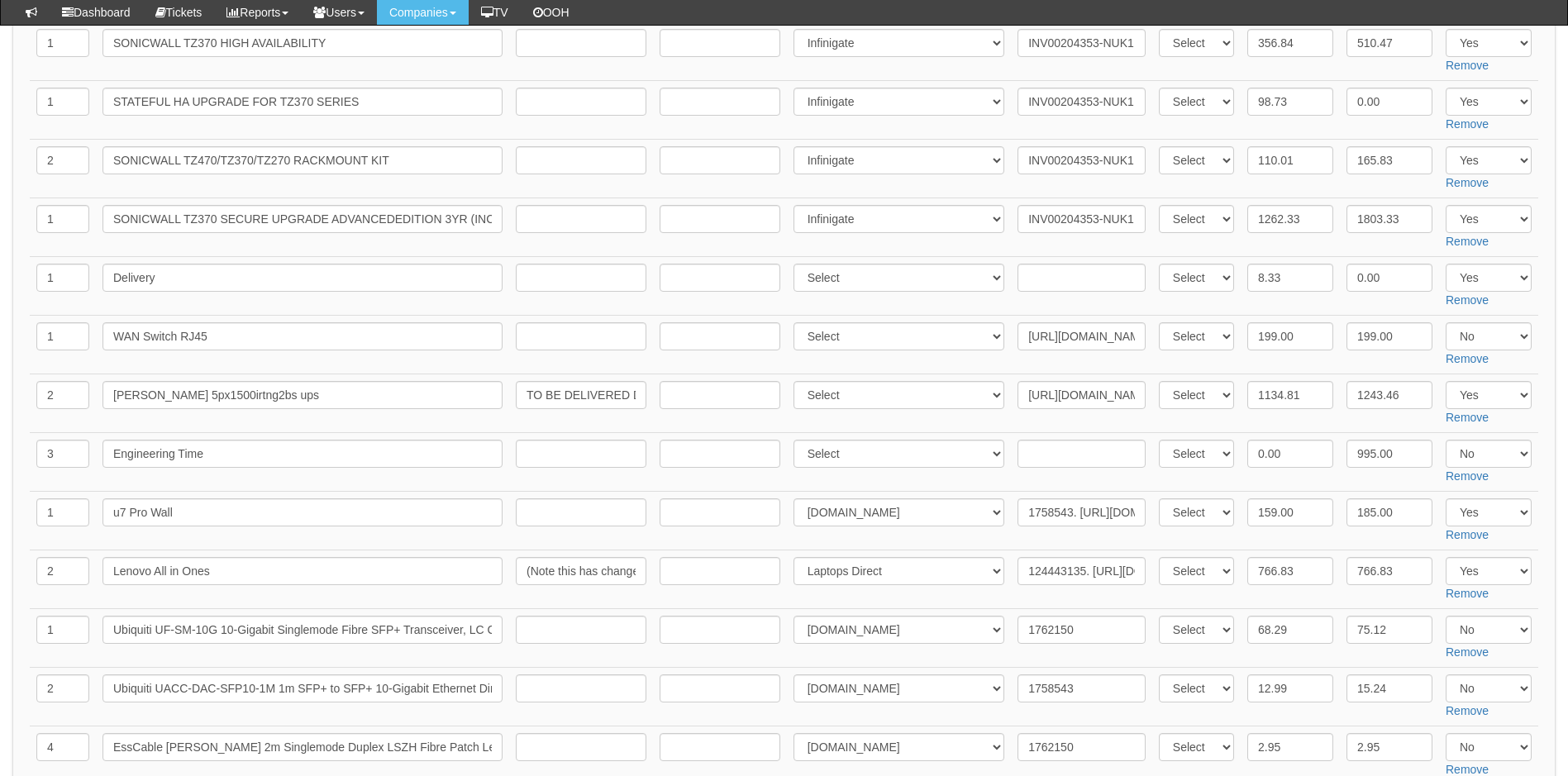
scroll to position [331, 0]
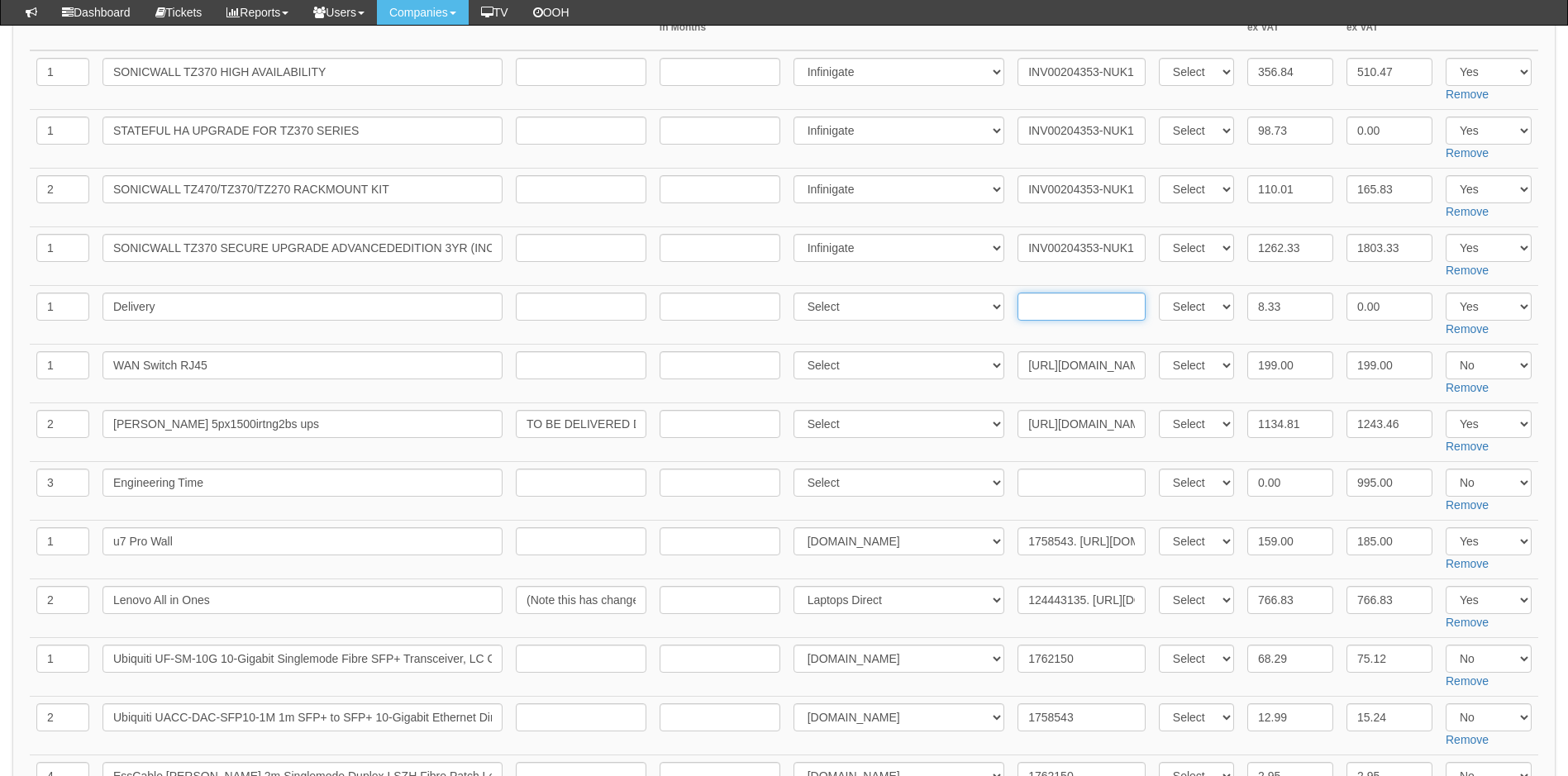
click at [1045, 305] on input "text" at bounding box center [1082, 306] width 128 height 28
paste input "124443135"
type input "124443135"
click at [892, 304] on select "Select 123 REG.co.uk 1Password 3 4Gon AA Jones Electric Ltd Abzorb Access Group…" at bounding box center [900, 306] width 212 height 28
select select "206"
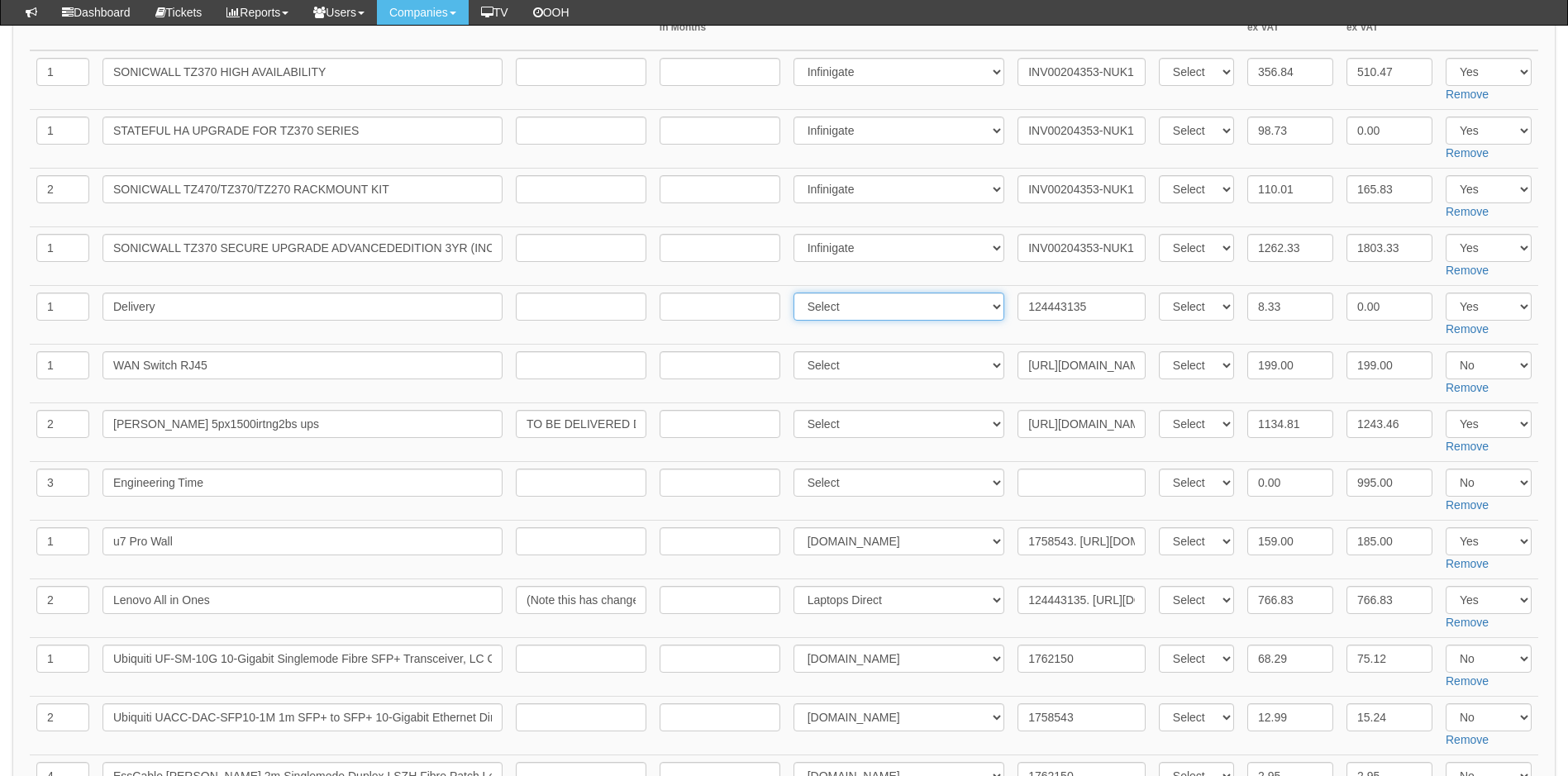
click at [797, 293] on select "Select 123 REG.co.uk 1Password 3 4Gon AA Jones Electric Ltd Abzorb Access Group…" at bounding box center [900, 306] width 212 height 28
click at [782, 346] on td at bounding box center [720, 373] width 134 height 58
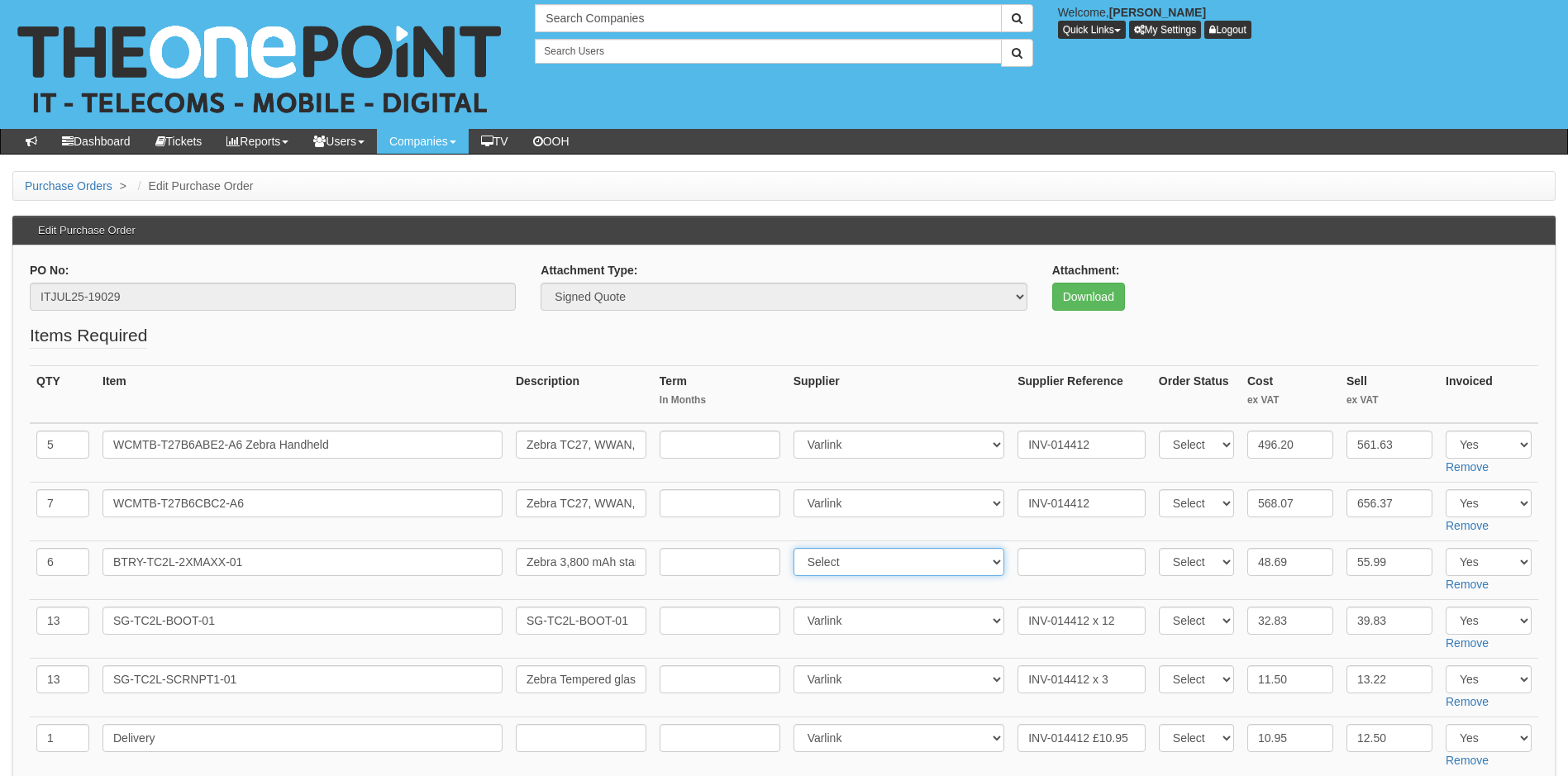
click at [859, 558] on select "Select 123 [DOMAIN_NAME] 1Password 3 4Gon [PERSON_NAME] Electric Ltd Abzorb Acc…" at bounding box center [900, 561] width 212 height 28
click at [797, 547] on select "Select 123 [DOMAIN_NAME] 1Password 3 4Gon [PERSON_NAME] Electric Ltd Abzorb Acc…" at bounding box center [900, 561] width 212 height 28
click at [857, 559] on select "Select 123 [DOMAIN_NAME] 1Password 3 4Gon [PERSON_NAME] Electric Ltd Abzorb Acc…" at bounding box center [900, 561] width 212 height 28
select select "322"
click at [797, 547] on select "Select 123 REG.co.uk 1Password 3 4Gon AA Jones Electric Ltd Abzorb Access Group…" at bounding box center [900, 561] width 212 height 28
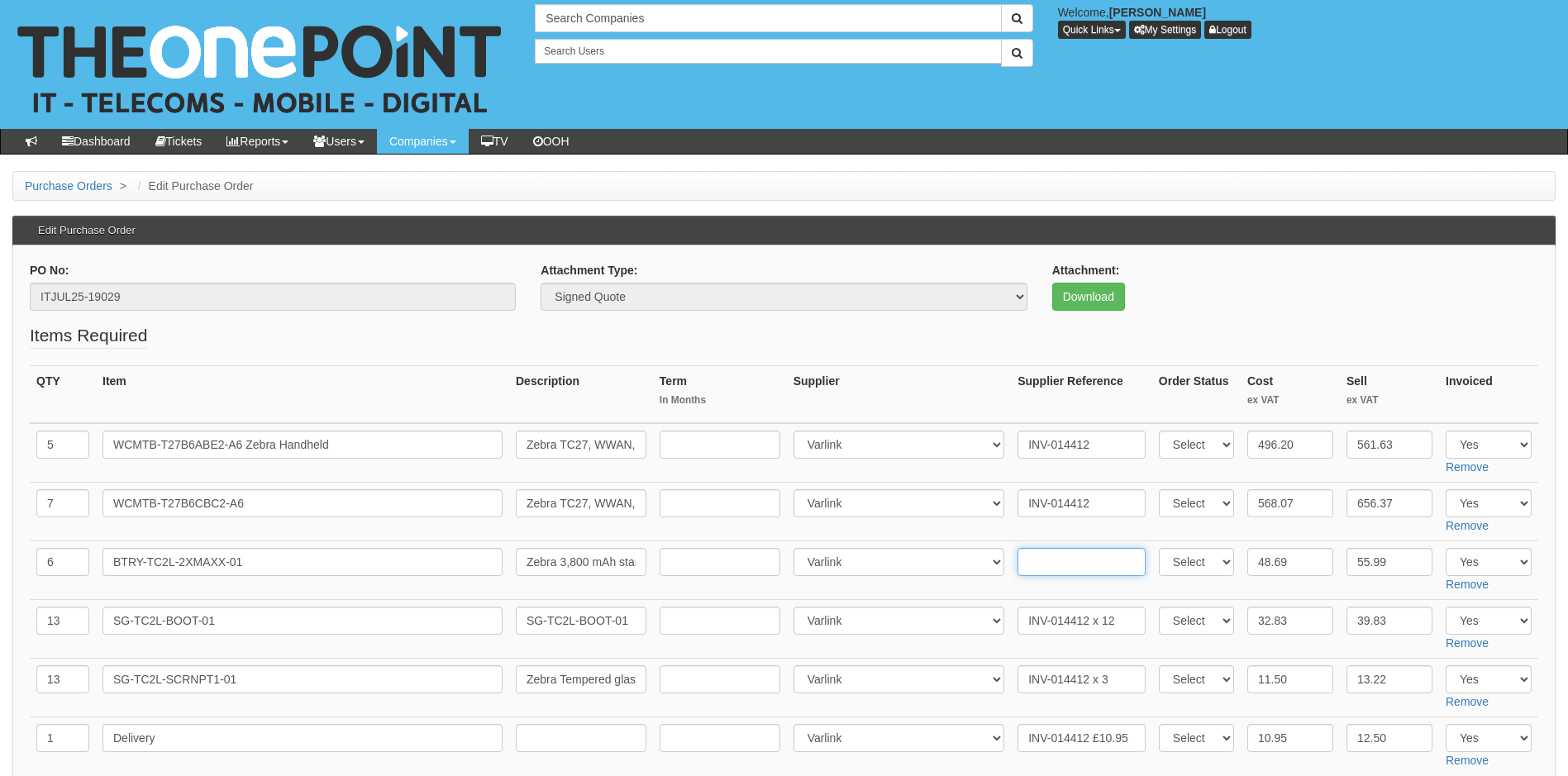
click at [1049, 559] on input "text" at bounding box center [1082, 561] width 128 height 28
paste input "INV-015306"
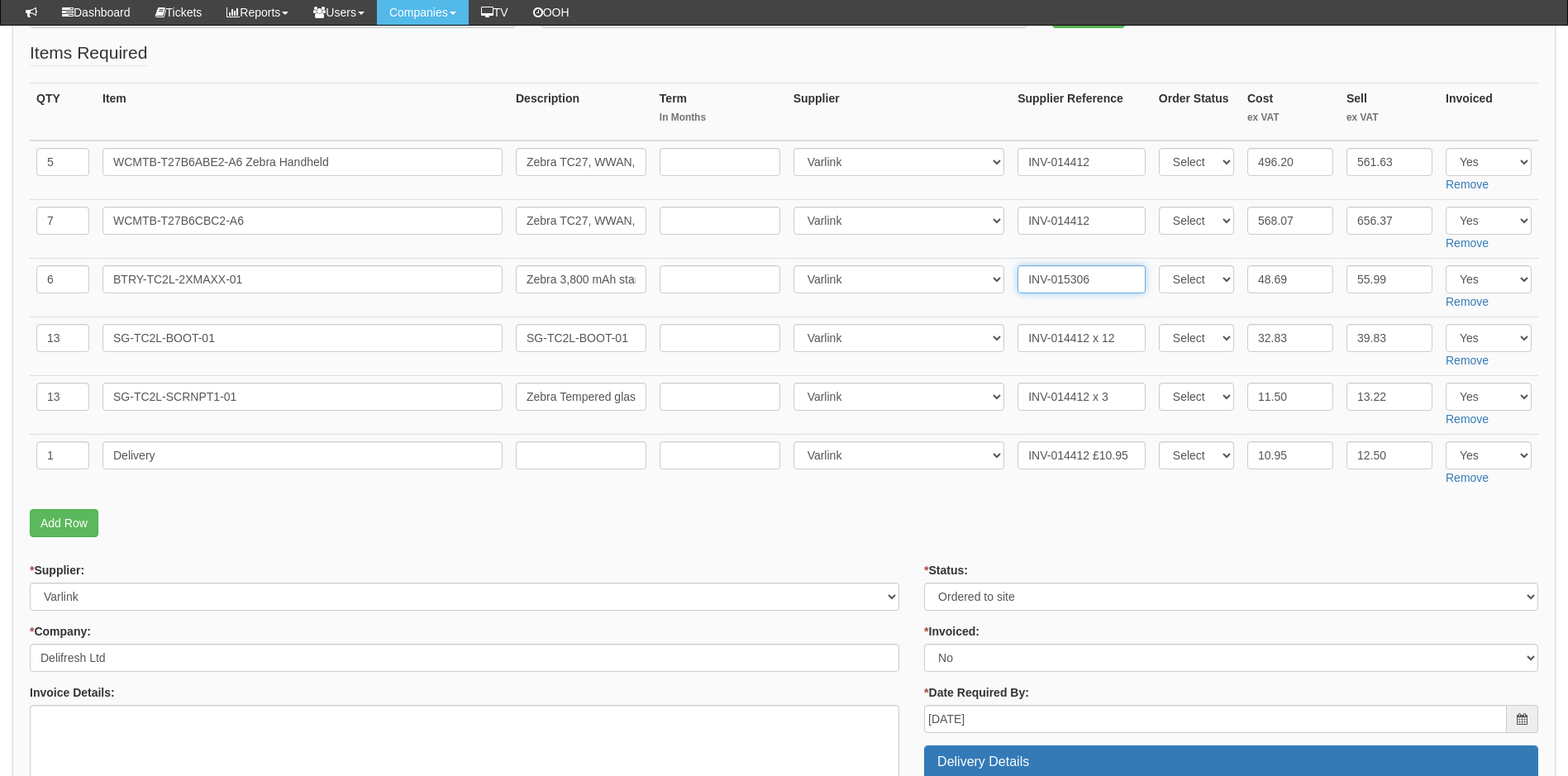
scroll to position [248, 0]
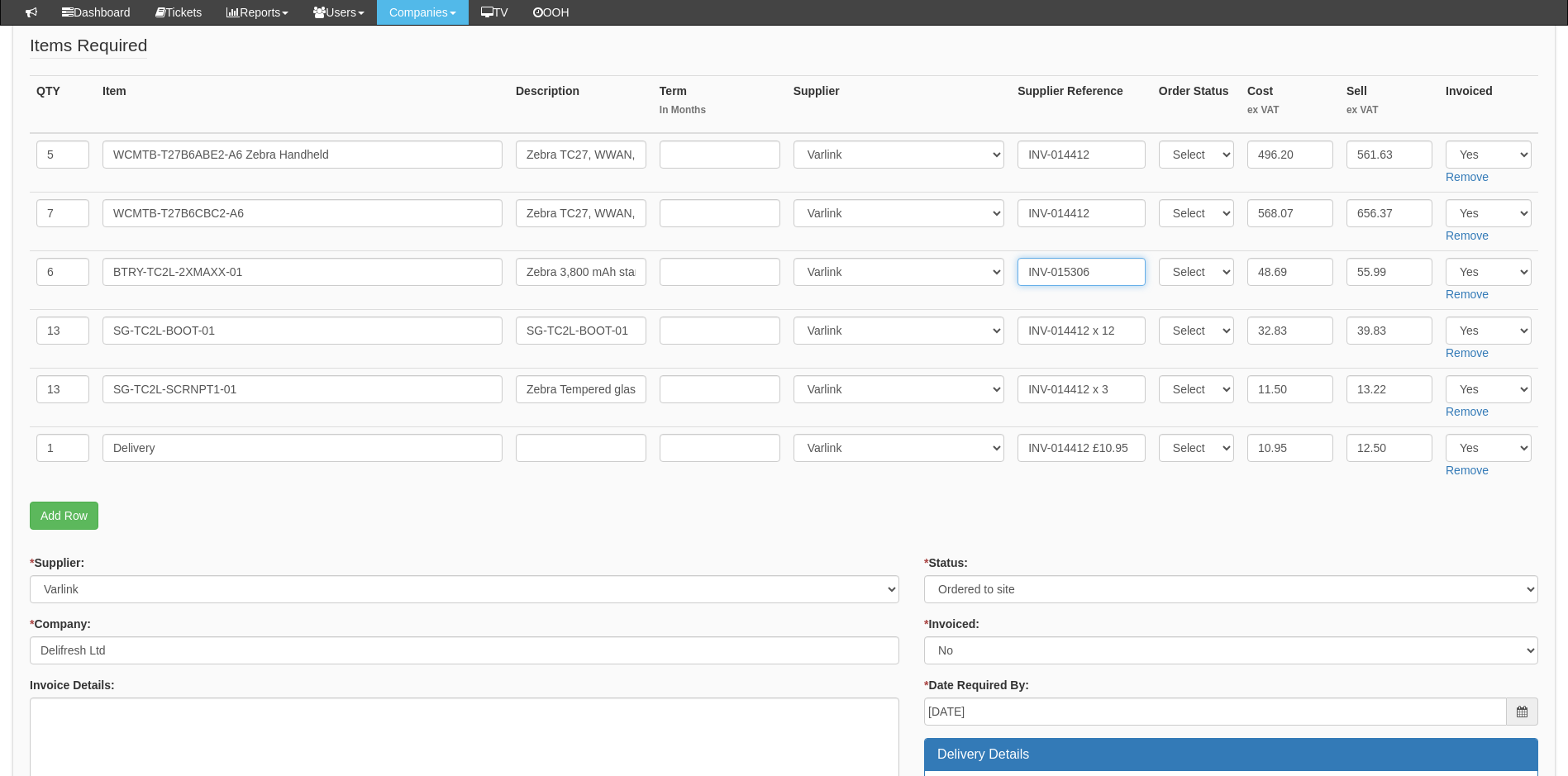
type input "INV-015306"
click at [1105, 391] on input "INV-014412 x 3" at bounding box center [1082, 389] width 128 height 28
paste input "INV-015306"
type input "INV-014412 x 3, INV-015306 x 10"
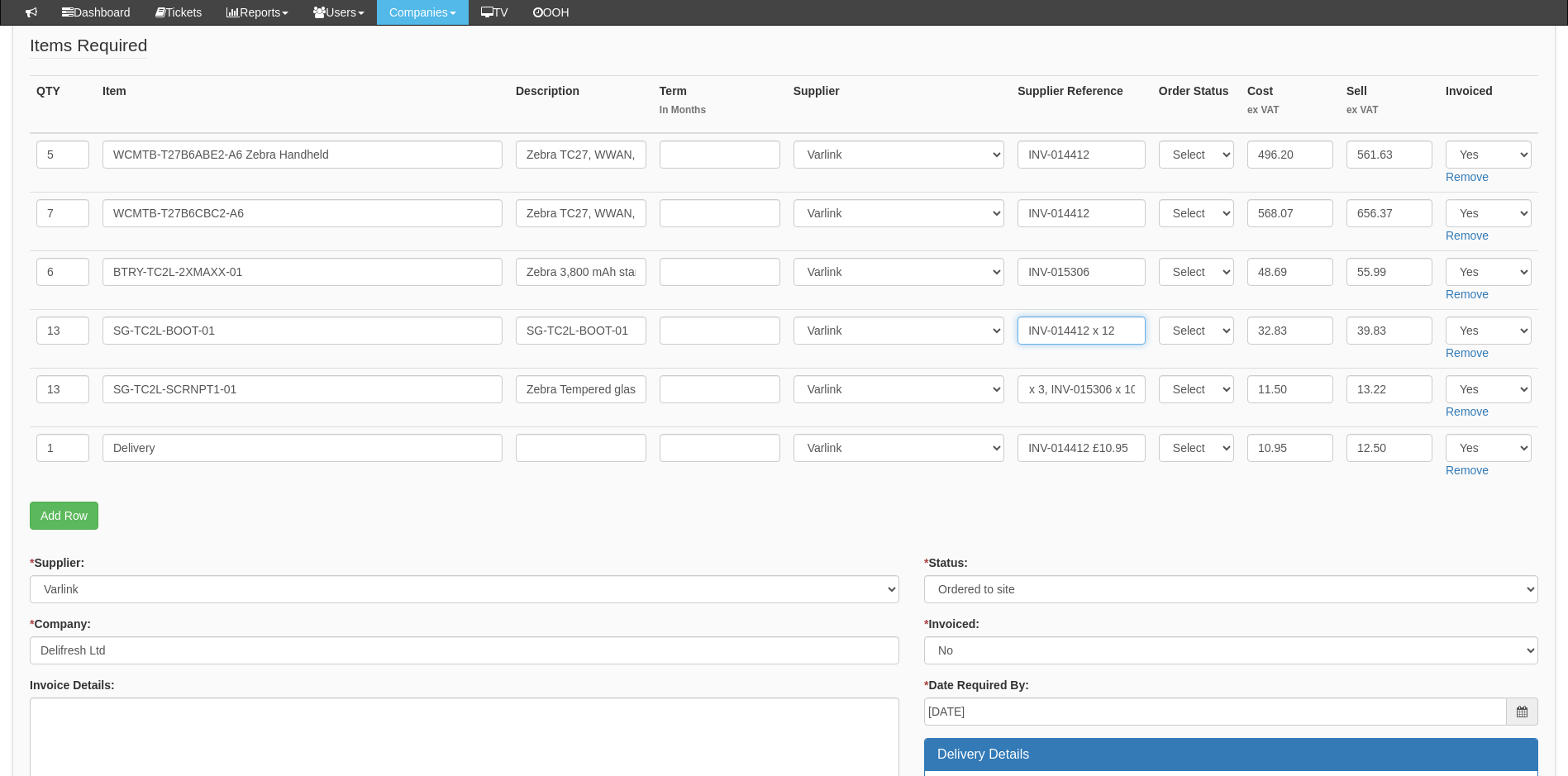
click at [1119, 326] on input "INV-014412 x 12" at bounding box center [1082, 330] width 128 height 28
paste input "INV-015306"
type input "INV-014412 x 12, INV-015306 x 1"
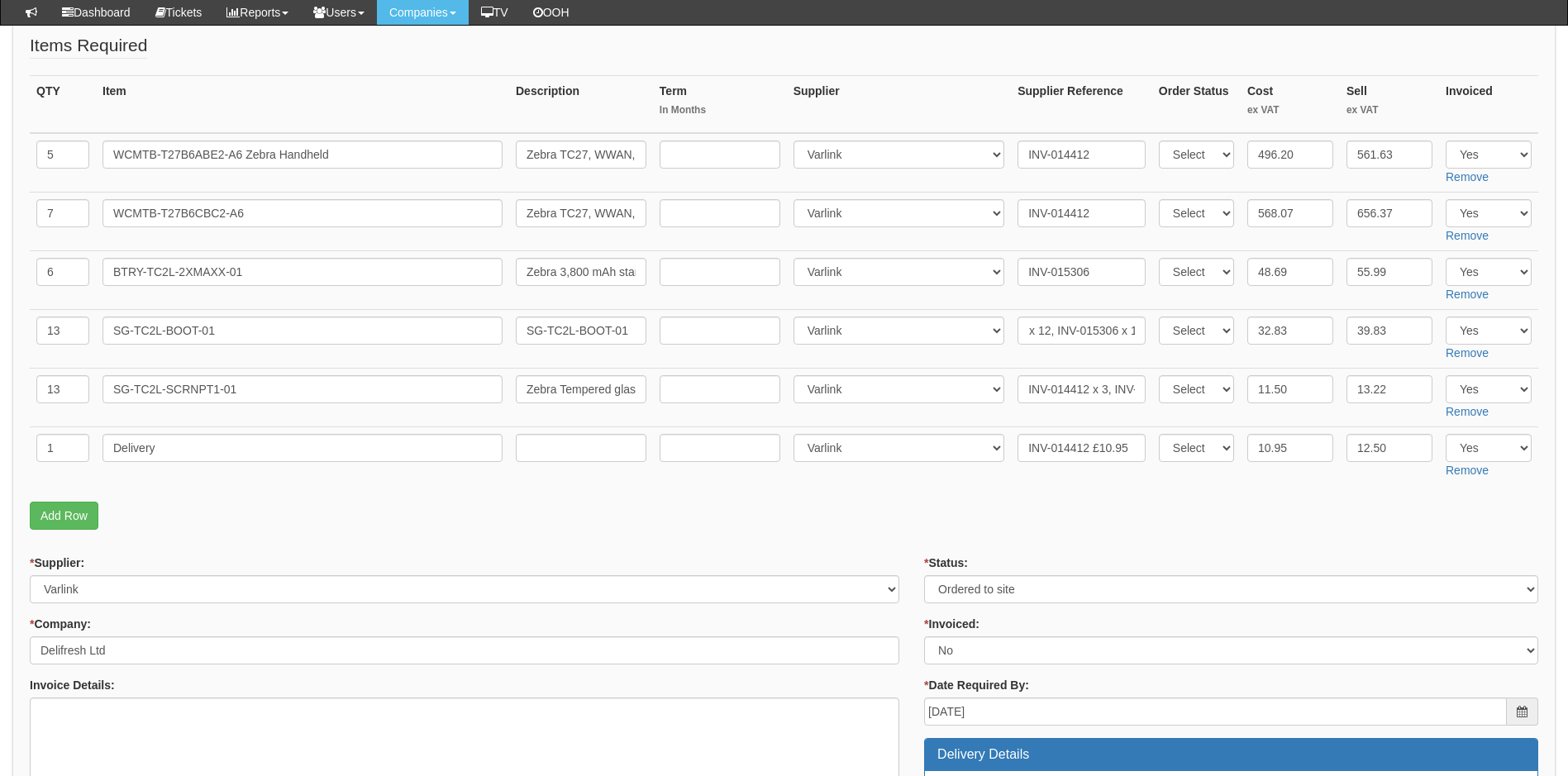
click at [939, 506] on p "Add Row" at bounding box center [784, 515] width 1509 height 28
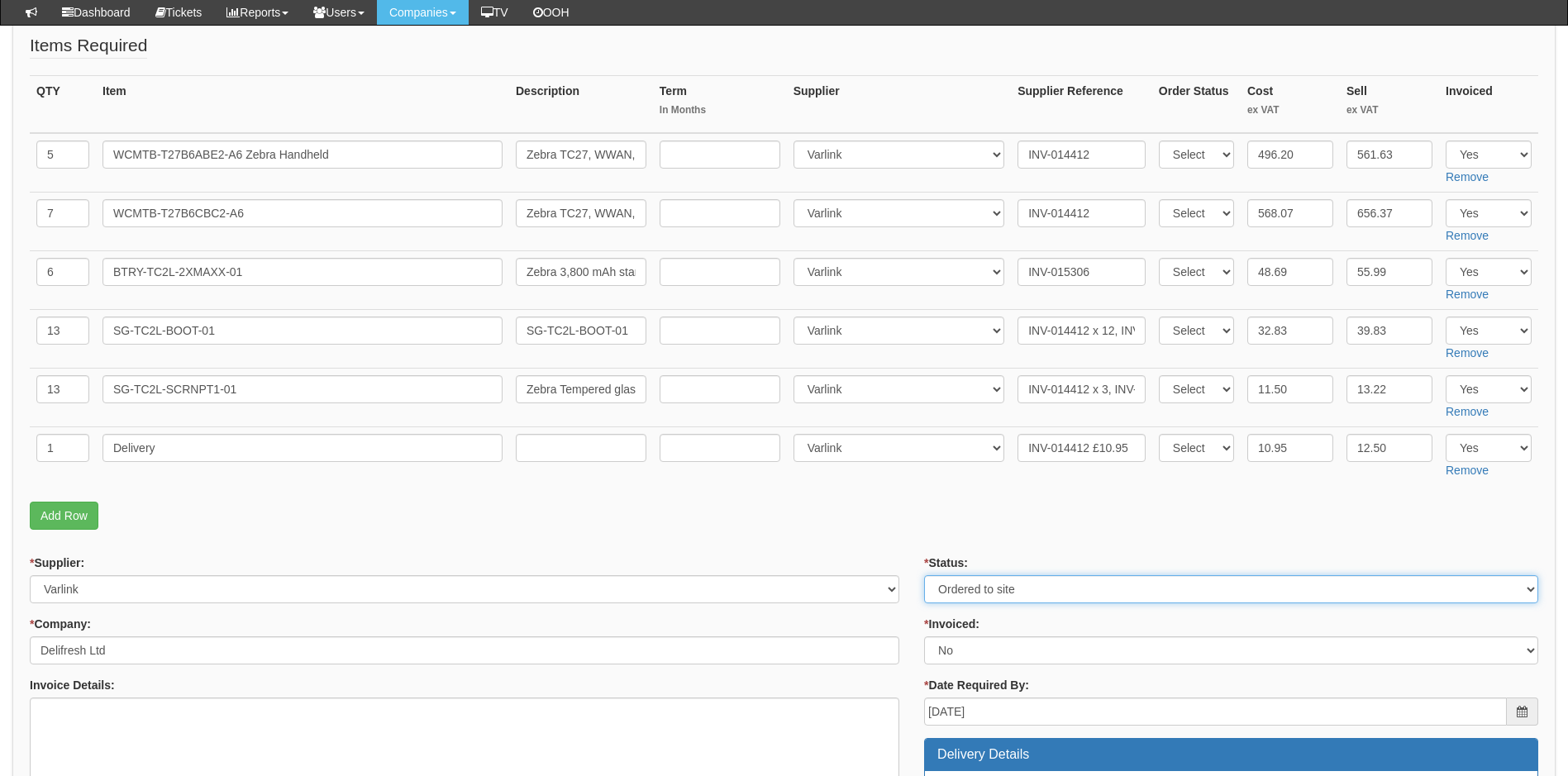
click at [991, 591] on select "Select Approved Completed Delivered Invoiced Ordered Ordered to site Part Order…" at bounding box center [1230, 588] width 614 height 28
select select "4"
click at [924, 575] on select "Select Approved Completed Delivered Invoiced Ordered Ordered to site Part Order…" at bounding box center [1230, 588] width 614 height 28
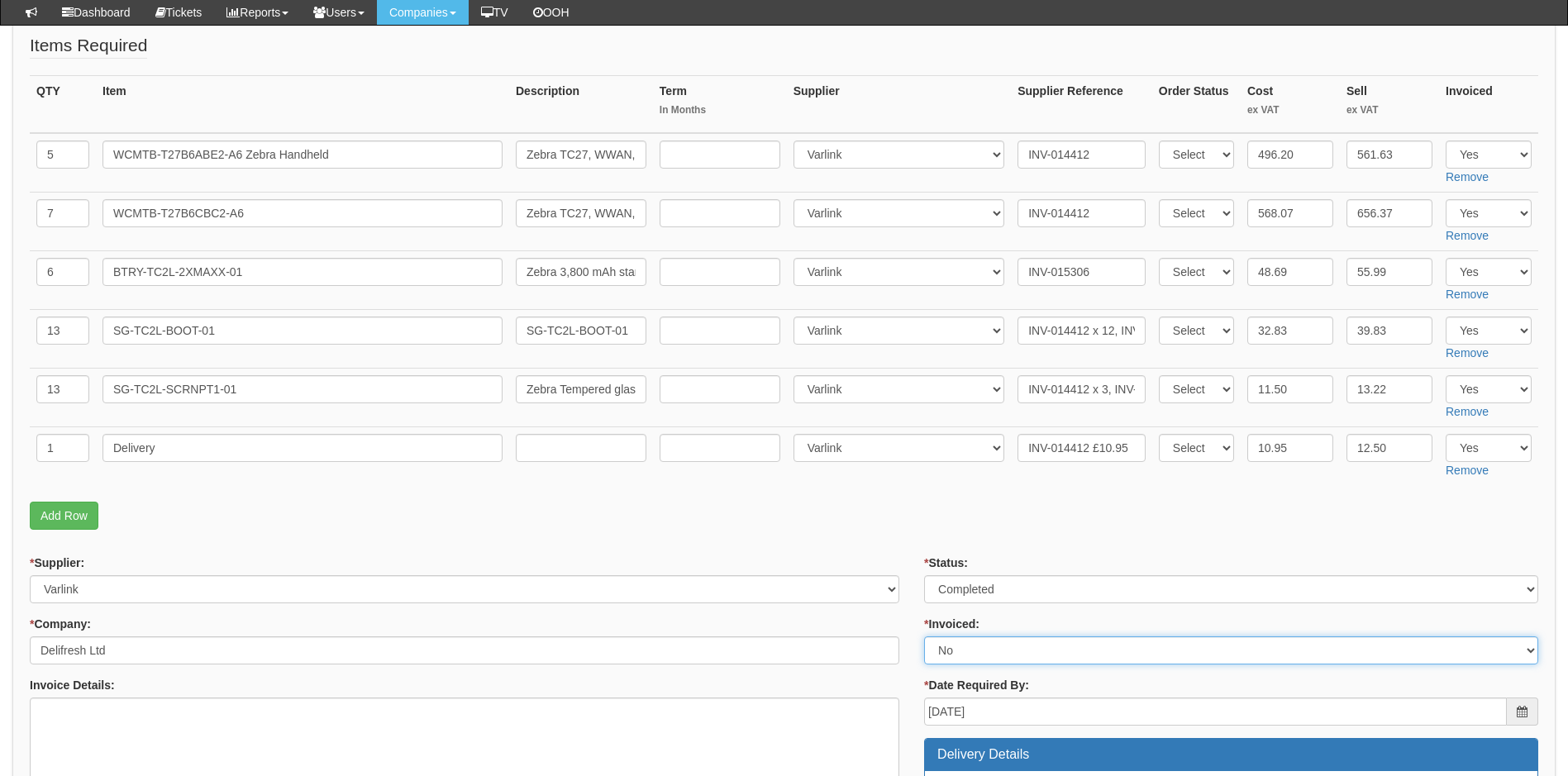
click at [976, 646] on select "Select Yes No N/A STB (part of order)" at bounding box center [1230, 650] width 614 height 28
select select "1"
click at [924, 636] on select "Select Yes No N/A STB (part of order)" at bounding box center [1230, 650] width 614 height 28
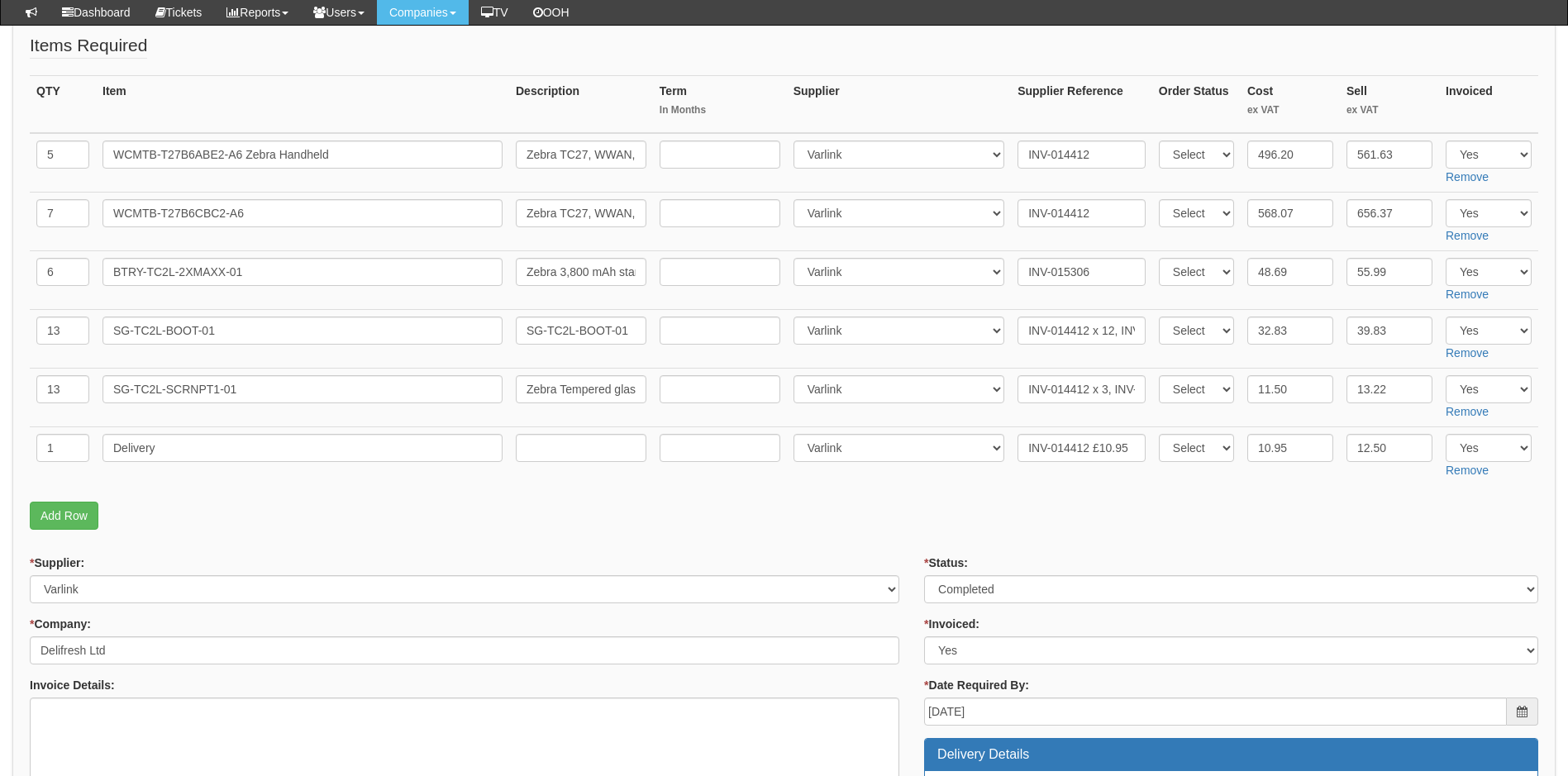
click at [916, 517] on p "Add Row" at bounding box center [784, 515] width 1509 height 28
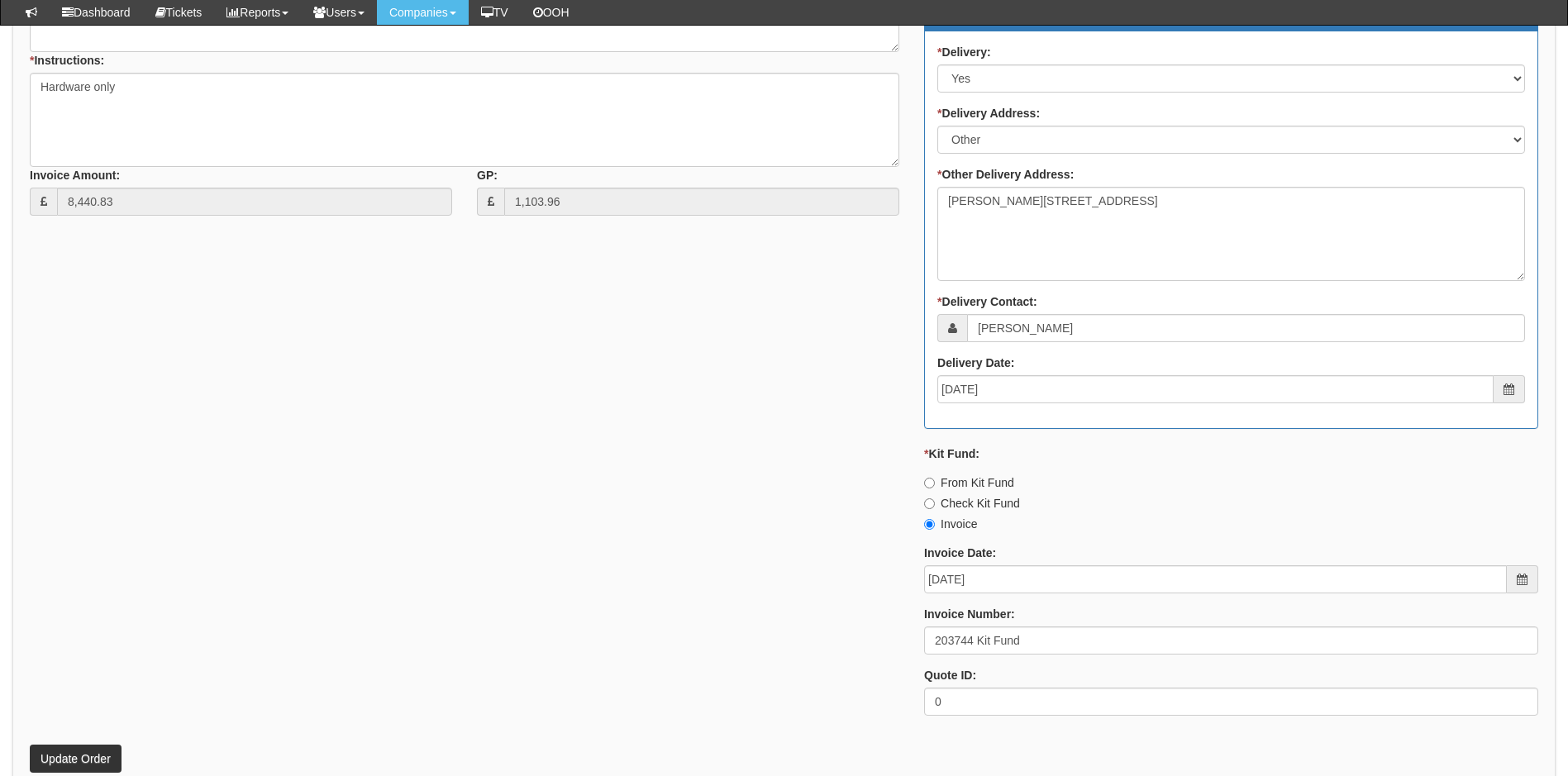
scroll to position [992, 0]
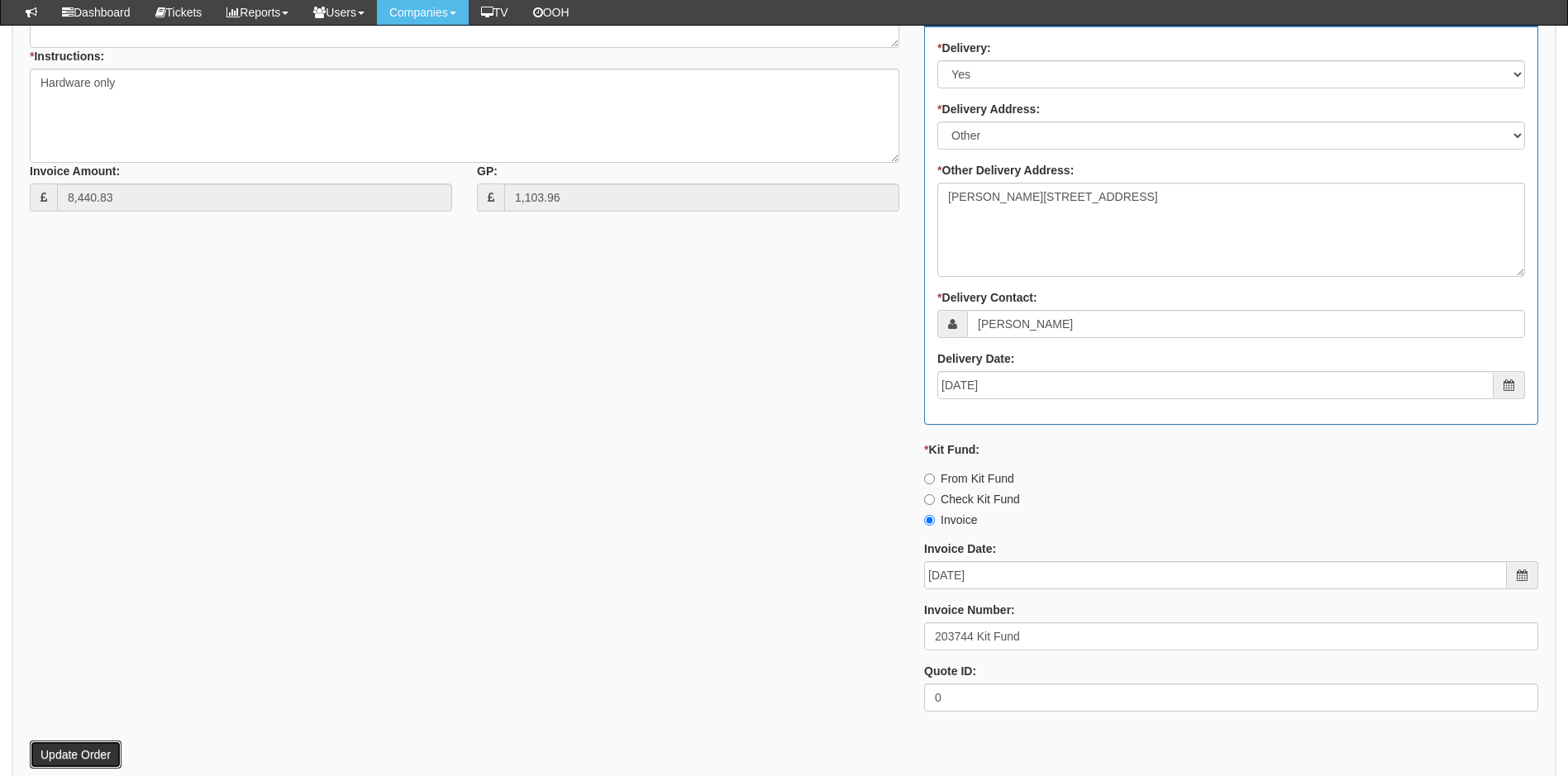
click at [66, 757] on button "Update Order" at bounding box center [76, 754] width 91 height 28
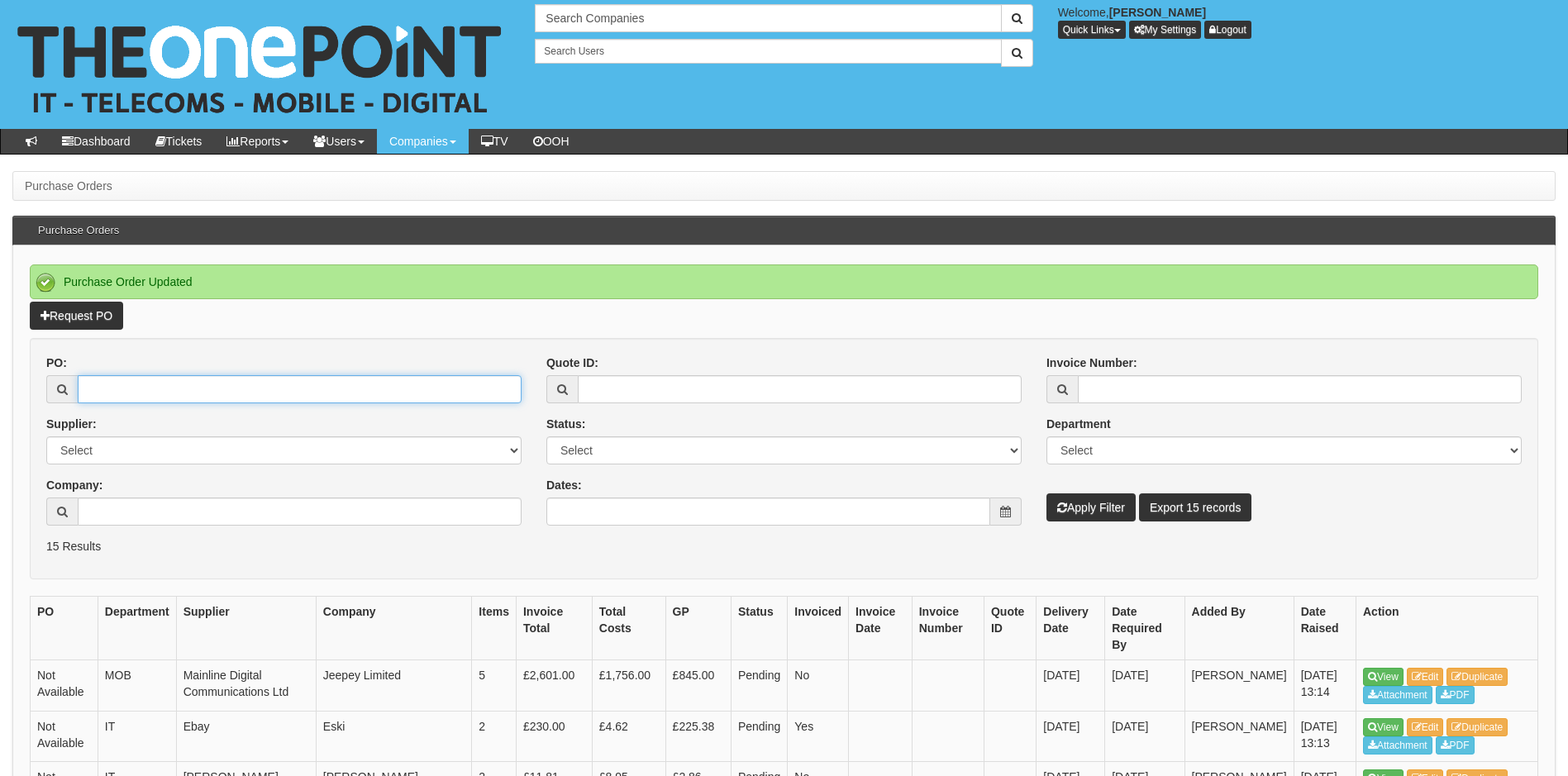
click at [157, 396] on input "PO:" at bounding box center [300, 389] width 444 height 28
type input "19489"
click at [1047, 493] on button "Apply Filter" at bounding box center [1091, 507] width 89 height 28
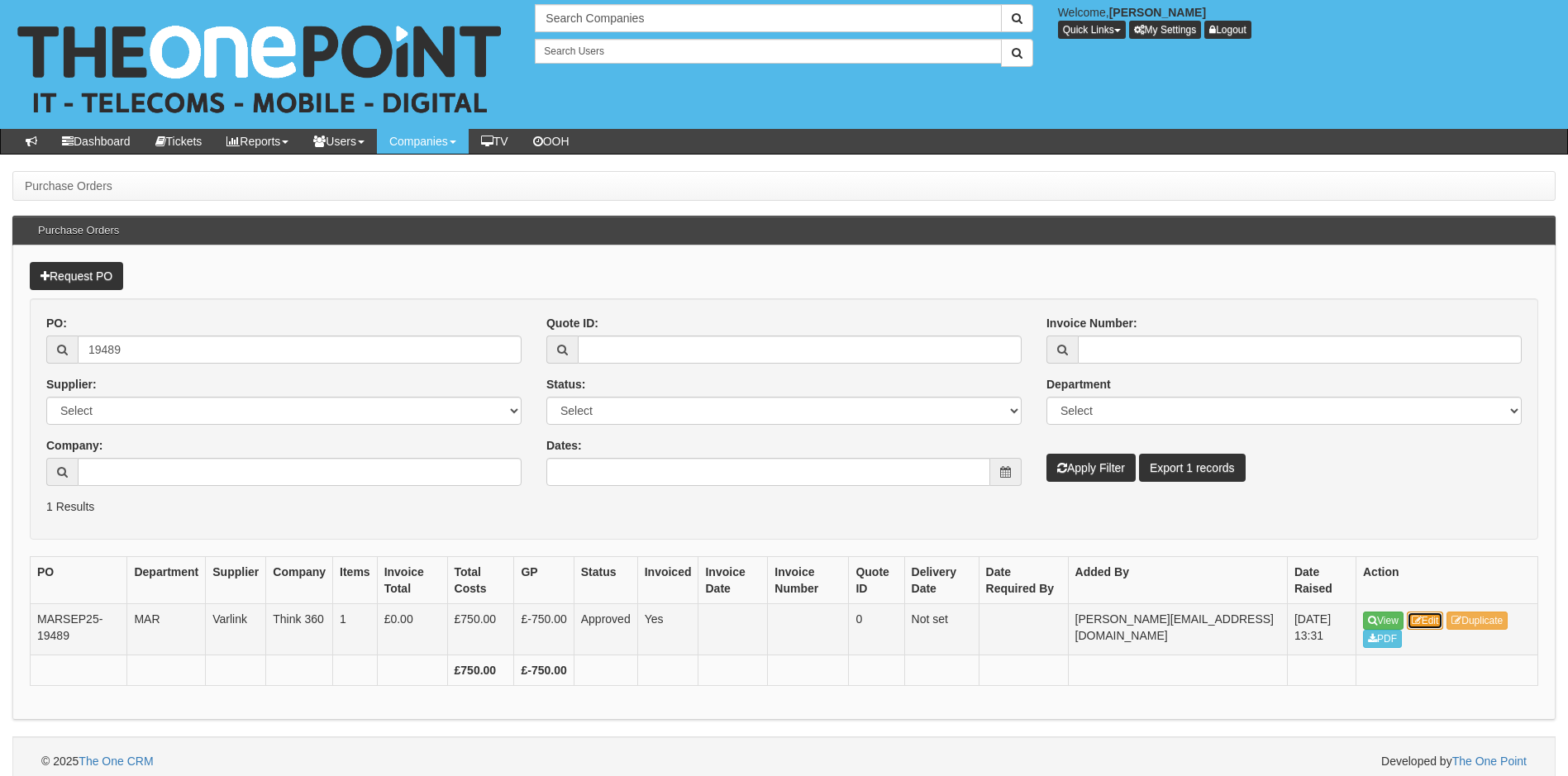
click at [1438, 617] on link "Edit" at bounding box center [1425, 620] width 37 height 18
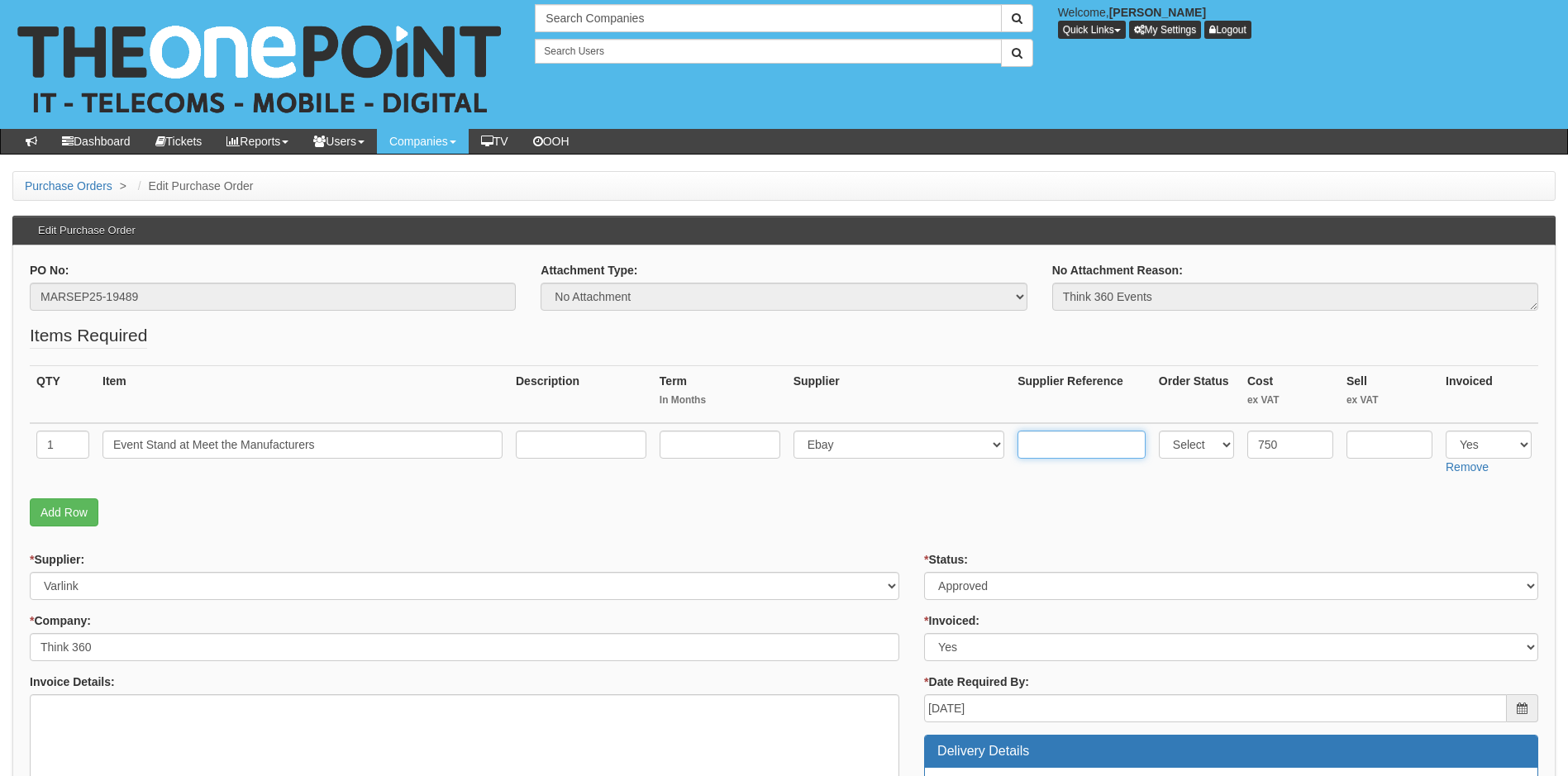
click at [1035, 441] on input "text" at bounding box center [1082, 444] width 128 height 28
paste input "INV-015852"
type input "INV-015852"
click at [820, 436] on select "Select 123 REG.co.uk 1Password 3 4Gon AA Jones Electric Ltd Abzorb Access Group…" at bounding box center [900, 444] width 212 height 28
select select "322"
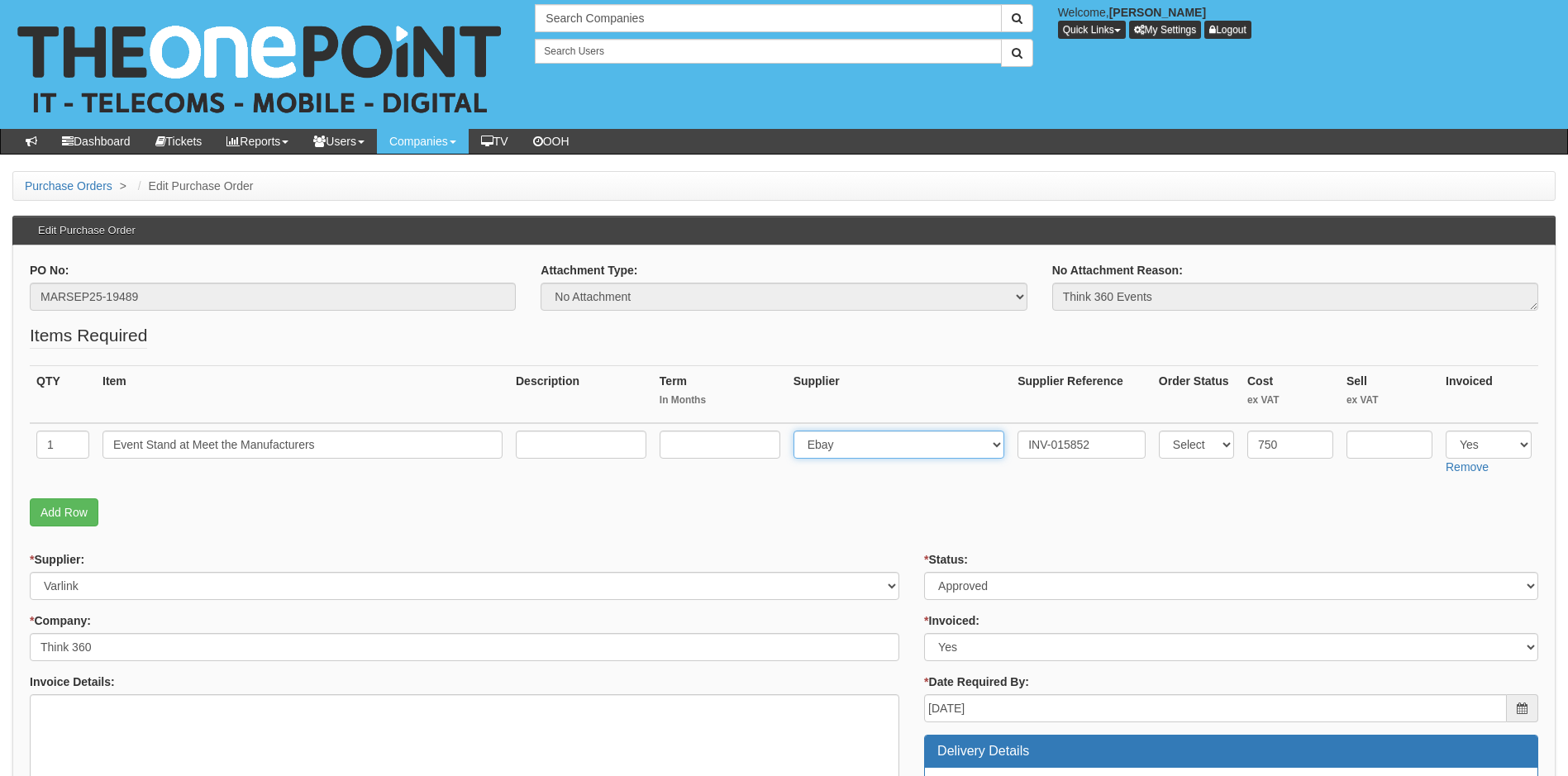
click at [797, 431] on select "Select 123 REG.co.uk 1Password 3 4Gon AA Jones Electric Ltd Abzorb Access Group…" at bounding box center [900, 444] width 212 height 28
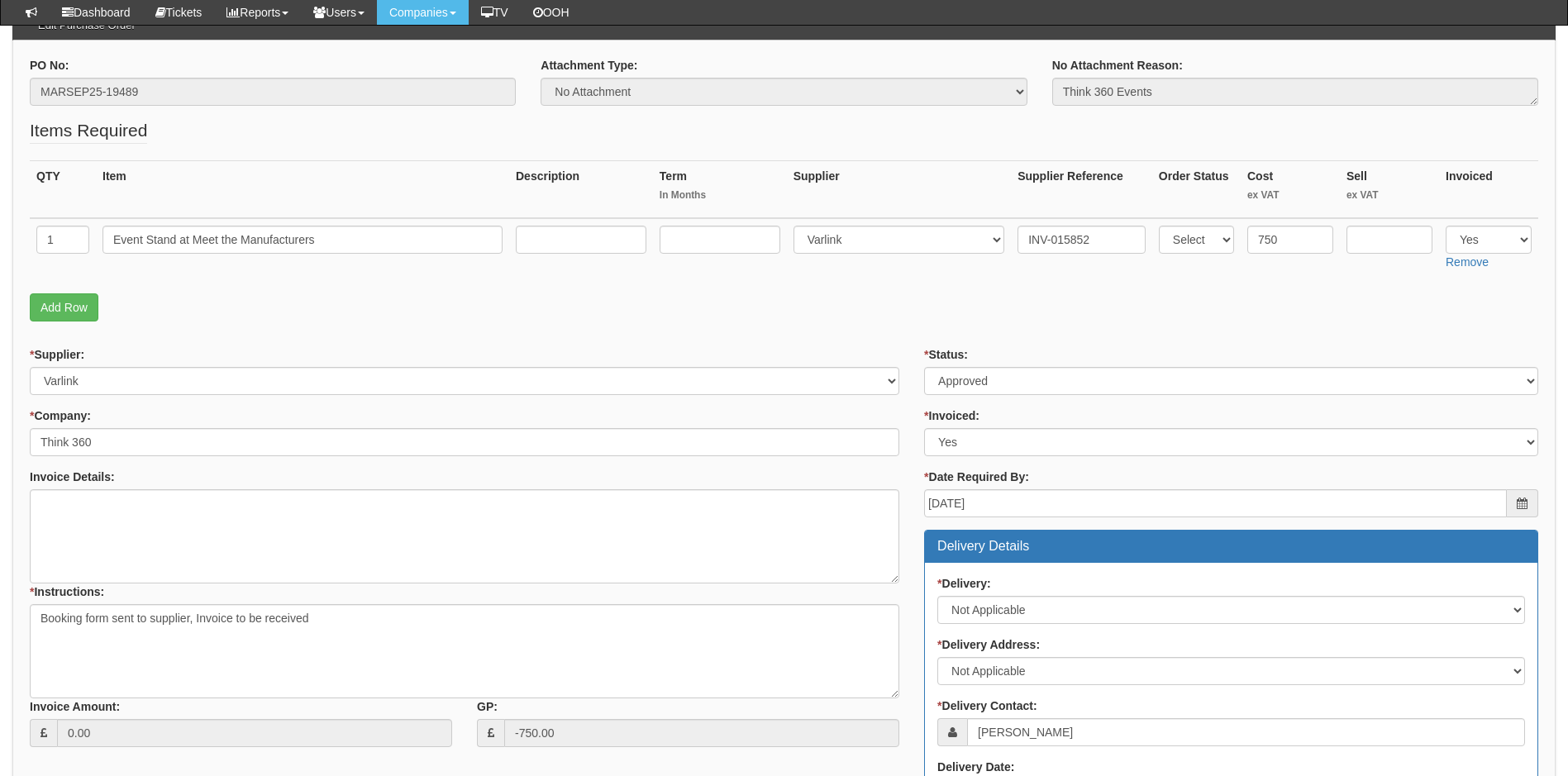
scroll to position [165, 0]
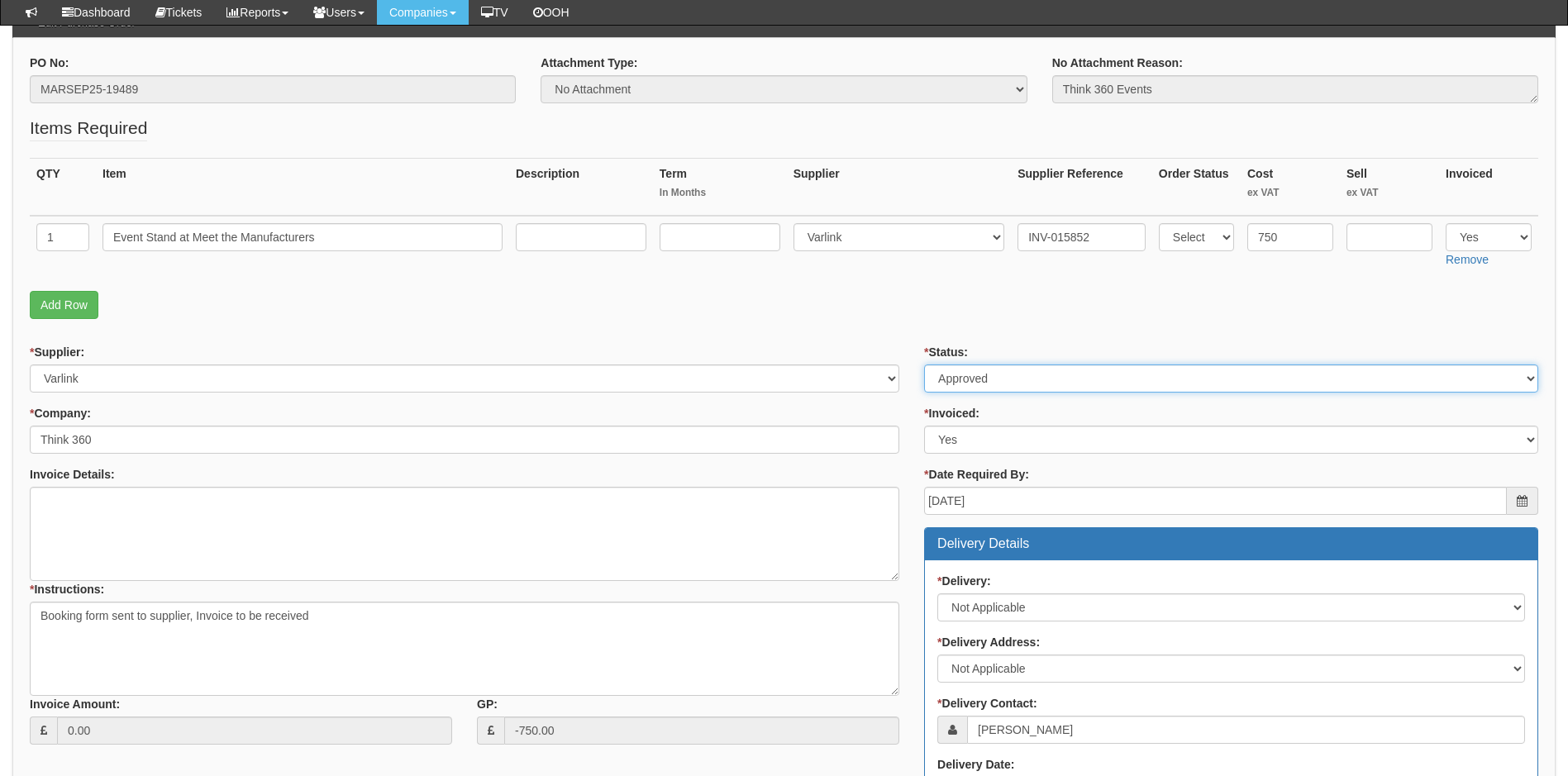
click at [987, 379] on select "Select Approved Completed Delivered Invoiced Ordered Ordered to site Part Order…" at bounding box center [1230, 378] width 614 height 28
select select "4"
click at [924, 365] on select "Select Approved Completed Delivered Invoiced Ordered Ordered to site Part Order…" at bounding box center [1230, 378] width 614 height 28
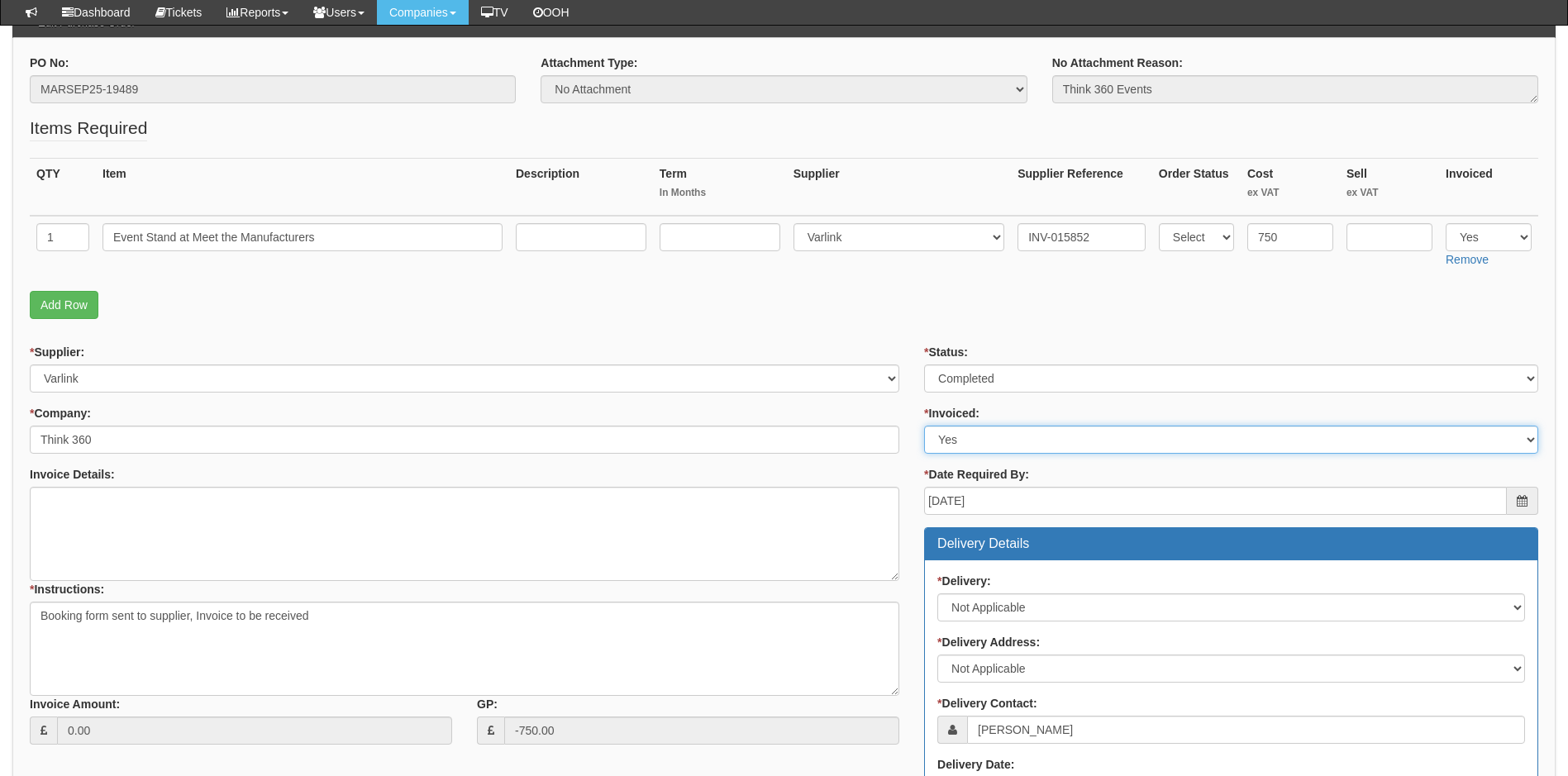
click at [961, 434] on select "Select Yes No N/A STB (part of order)" at bounding box center [1230, 440] width 614 height 28
click at [924, 426] on select "Select Yes No N/A STB (part of order)" at bounding box center [1230, 440] width 614 height 28
click at [899, 349] on div "* Supplier: Select 123 REG.co.uk 1Password 3 4Gon AA Jones Electric Ltd Abzorb …" at bounding box center [465, 368] width 870 height 49
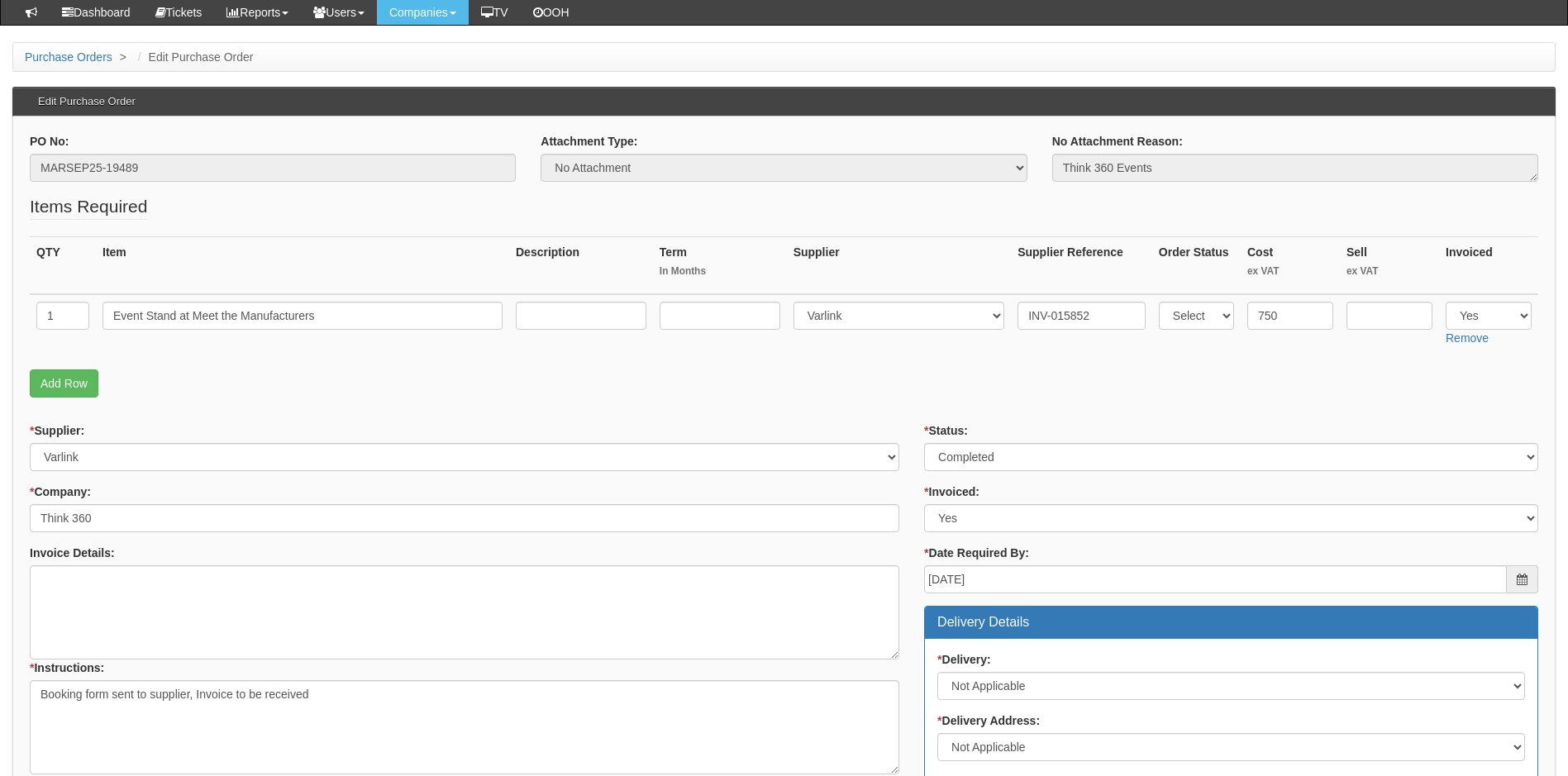
scroll to position [83, 0]
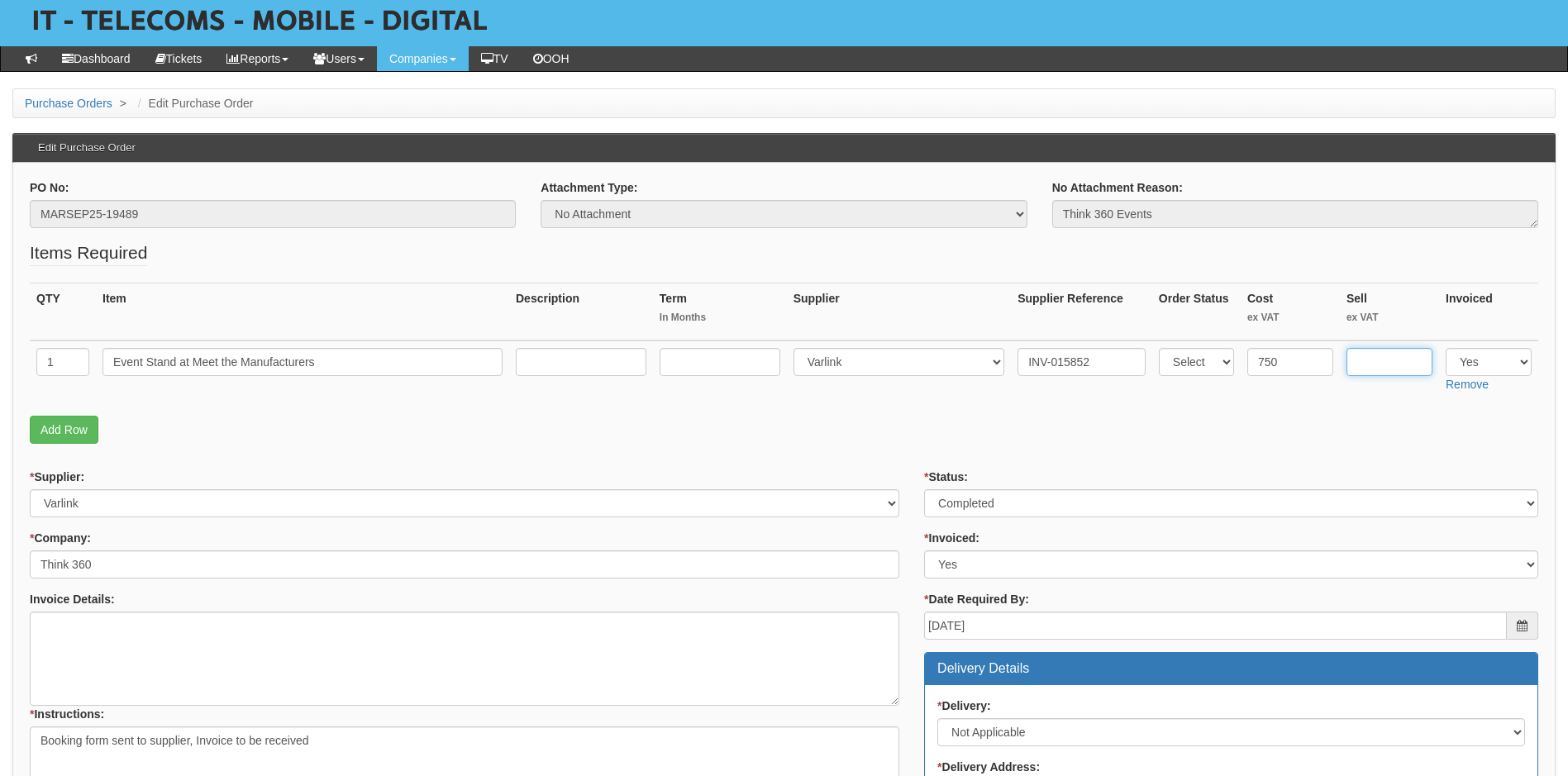
click at [1376, 355] on input "text" at bounding box center [1389, 362] width 86 height 28
type input "750"
click at [861, 384] on td "Select 123 REG.co.uk 1Password 3 4Gon AA Jones Electric Ltd Abzorb Access Group…" at bounding box center [899, 370] width 225 height 58
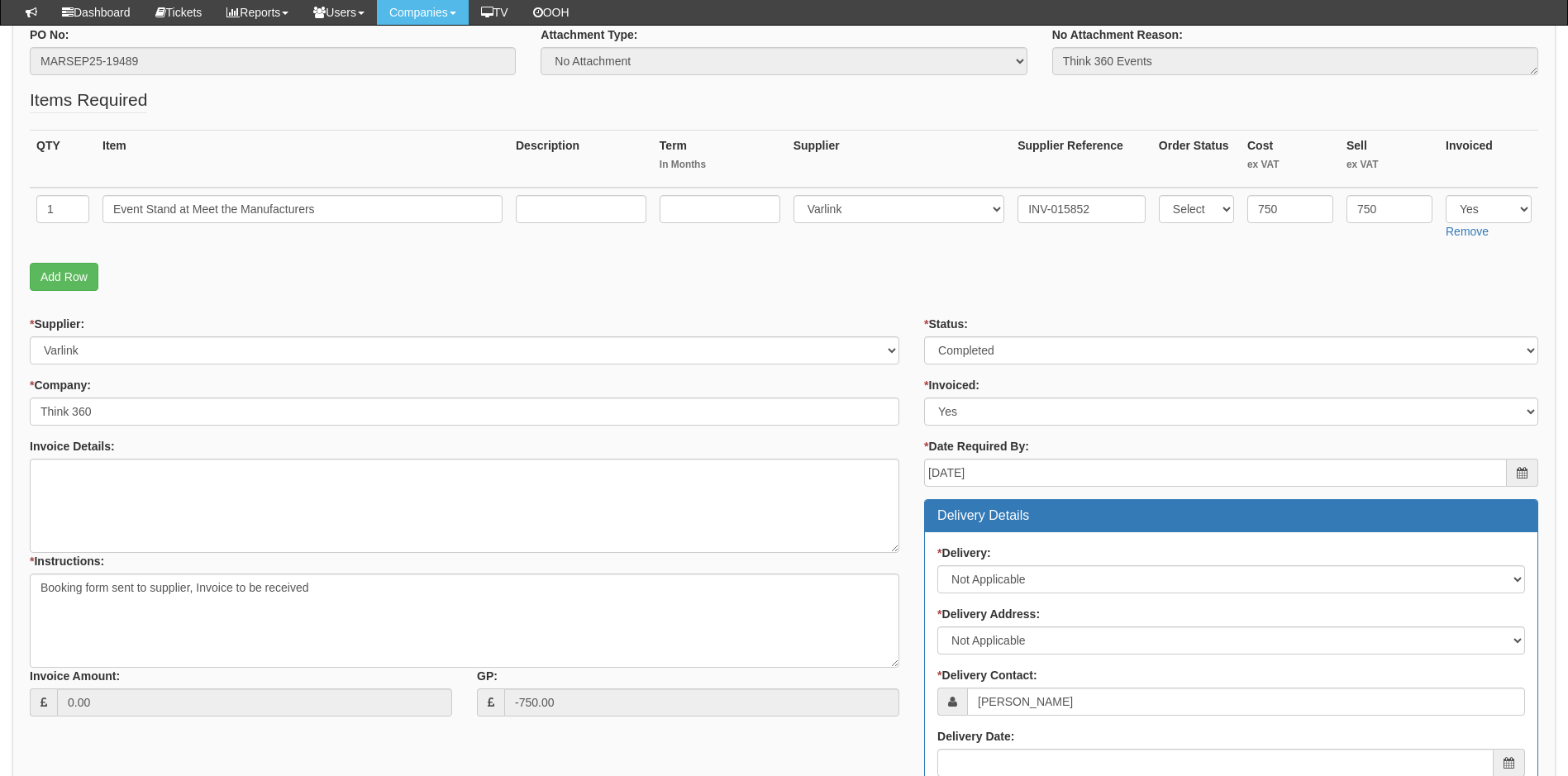
scroll to position [331, 0]
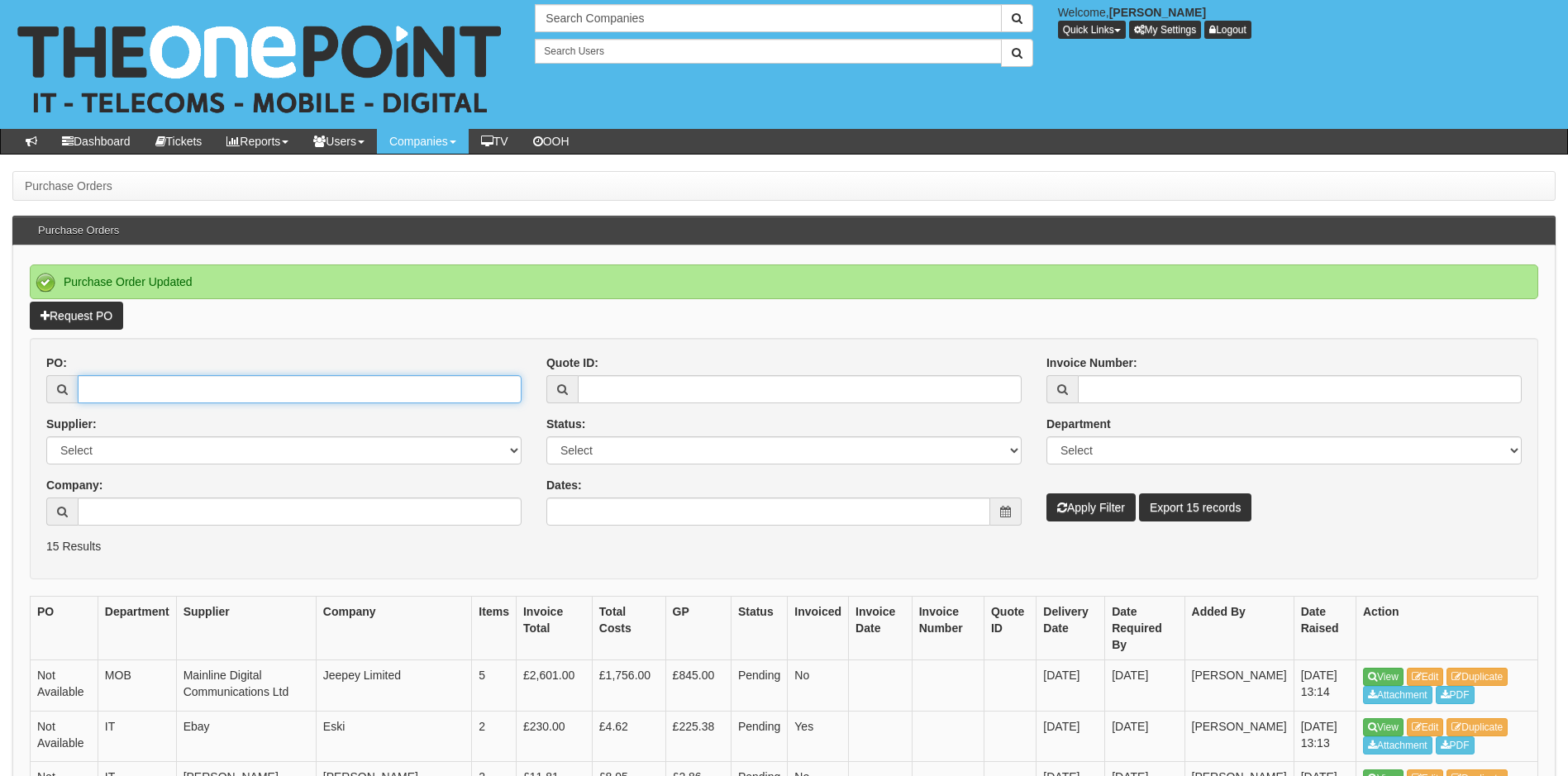
click at [150, 388] on input "PO:" at bounding box center [300, 389] width 444 height 28
type input "19489"
click at [1047, 493] on button "Apply Filter" at bounding box center [1091, 507] width 89 height 28
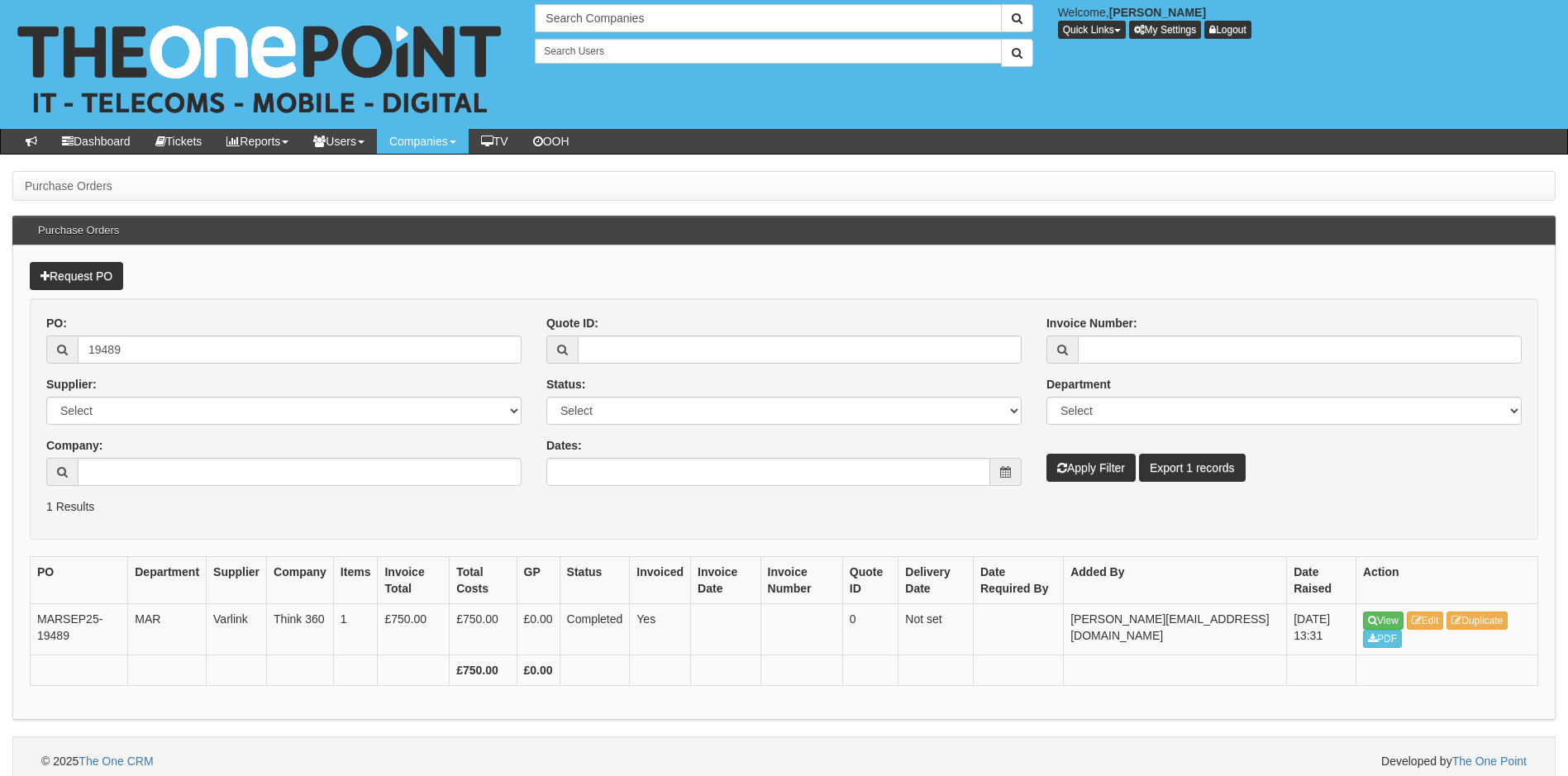
click at [349, 523] on form "PO: 19489 Supplier: Select 123 [DOMAIN_NAME] 1Password 3 4Gon [PERSON_NAME] Ele…" at bounding box center [784, 419] width 1509 height 241
drag, startPoint x: 383, startPoint y: 520, endPoint x: 681, endPoint y: 553, distance: 299.8
click at [384, 520] on form "PO: 19489 Supplier: Select 123 [DOMAIN_NAME] 1Password 3 4Gon [PERSON_NAME] Ele…" at bounding box center [784, 419] width 1509 height 241
click at [191, 347] on input "19489" at bounding box center [300, 349] width 444 height 28
drag, startPoint x: 123, startPoint y: 340, endPoint x: -3, endPoint y: 340, distance: 126.0
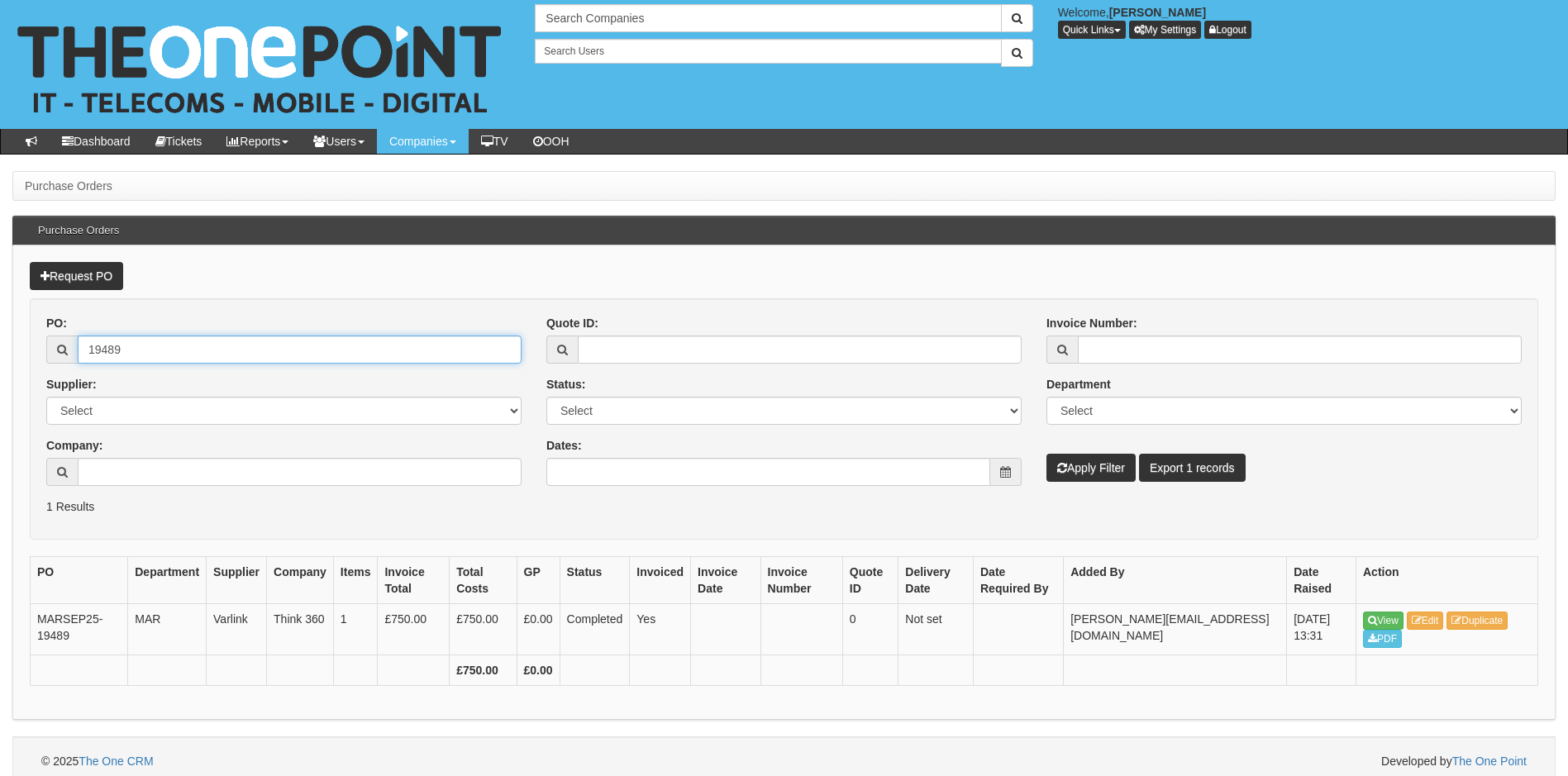
click at [0, 340] on html "× Send Email × Add Appointment × Create Ticket × Create Proactive Activity × Ad…" at bounding box center [784, 393] width 1568 height 786
type input "19306"
click at [1047, 453] on button "Apply Filter" at bounding box center [1091, 467] width 89 height 28
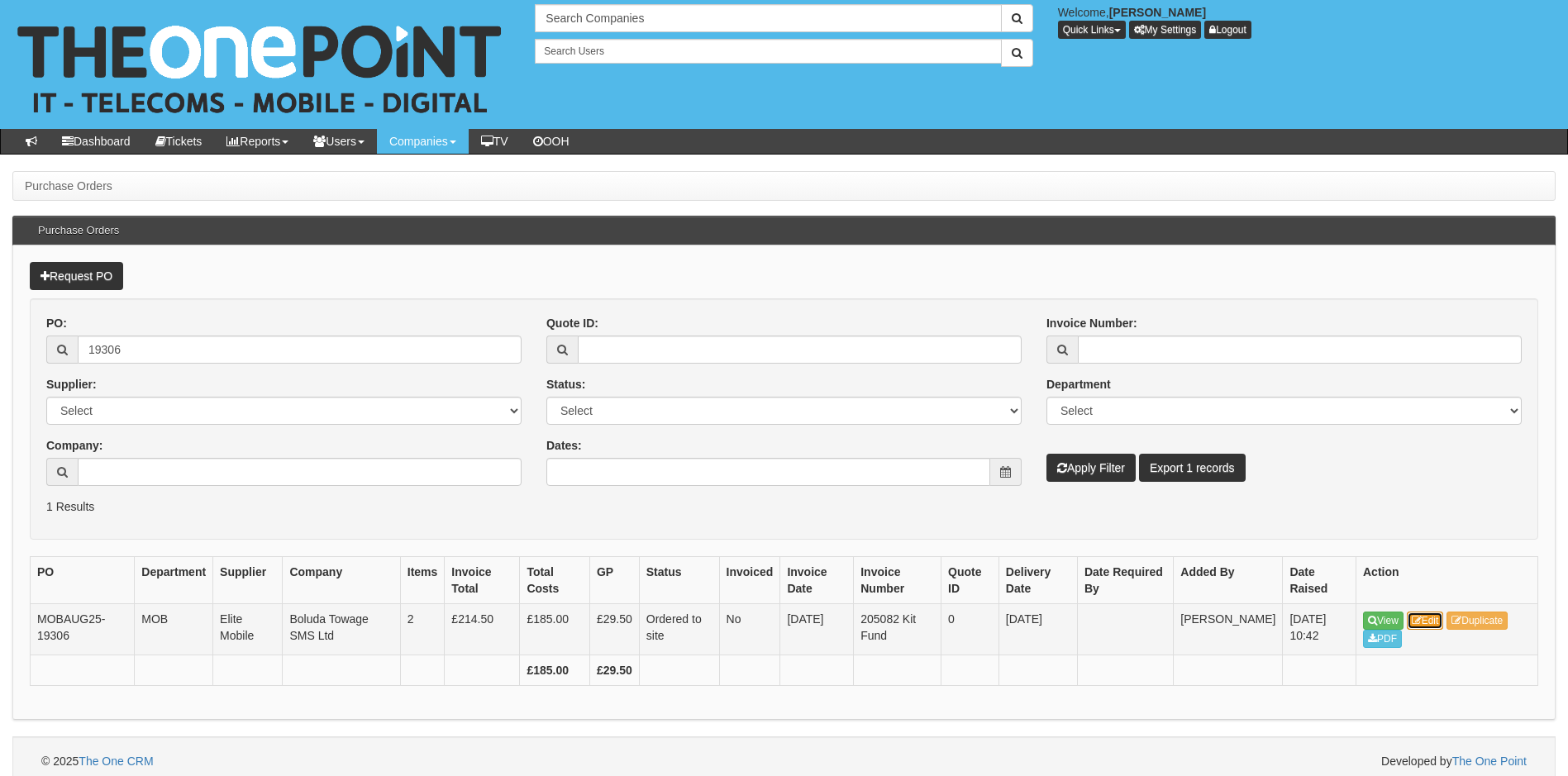
click at [1421, 620] on icon at bounding box center [1416, 620] width 10 height 10
